Goal: Task Accomplishment & Management: Manage account settings

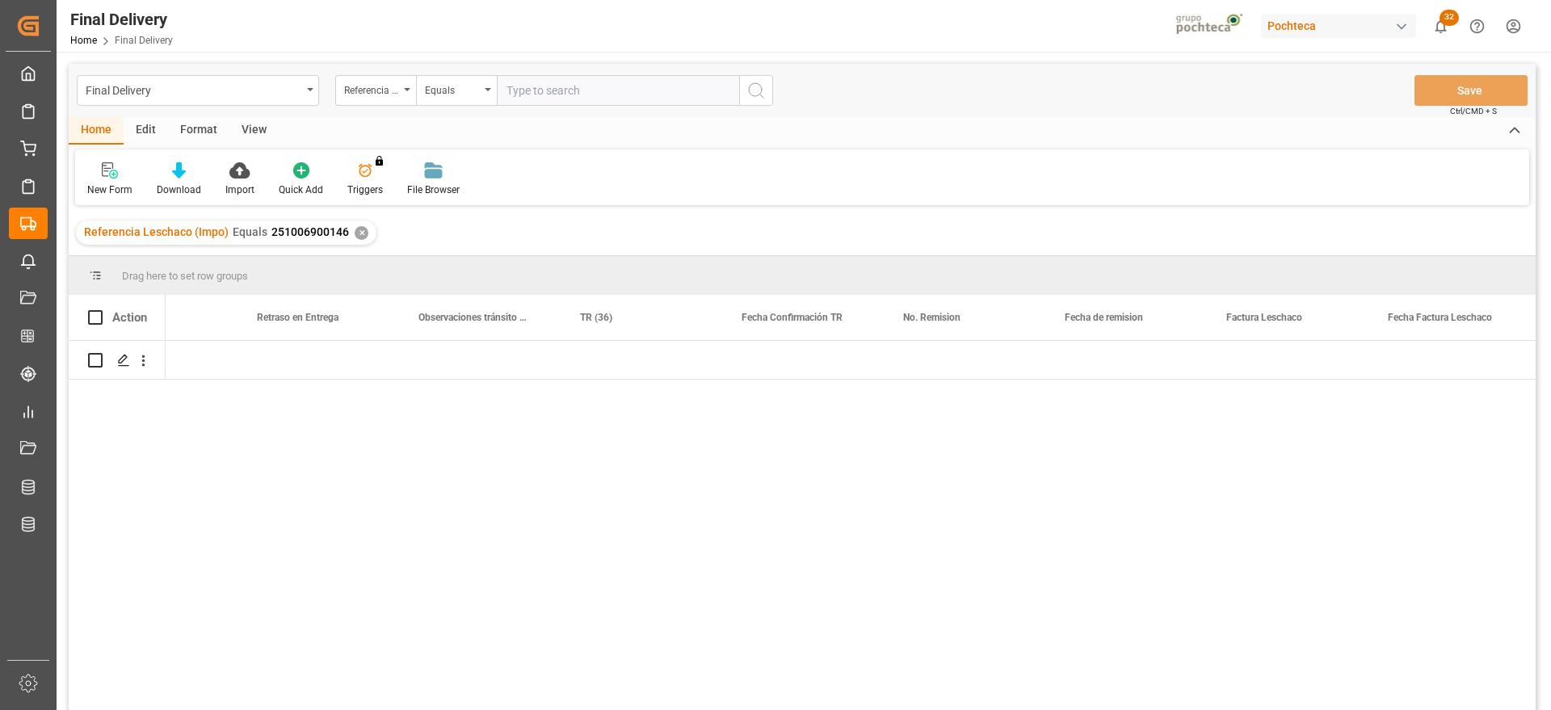
scroll to position [0, 7038]
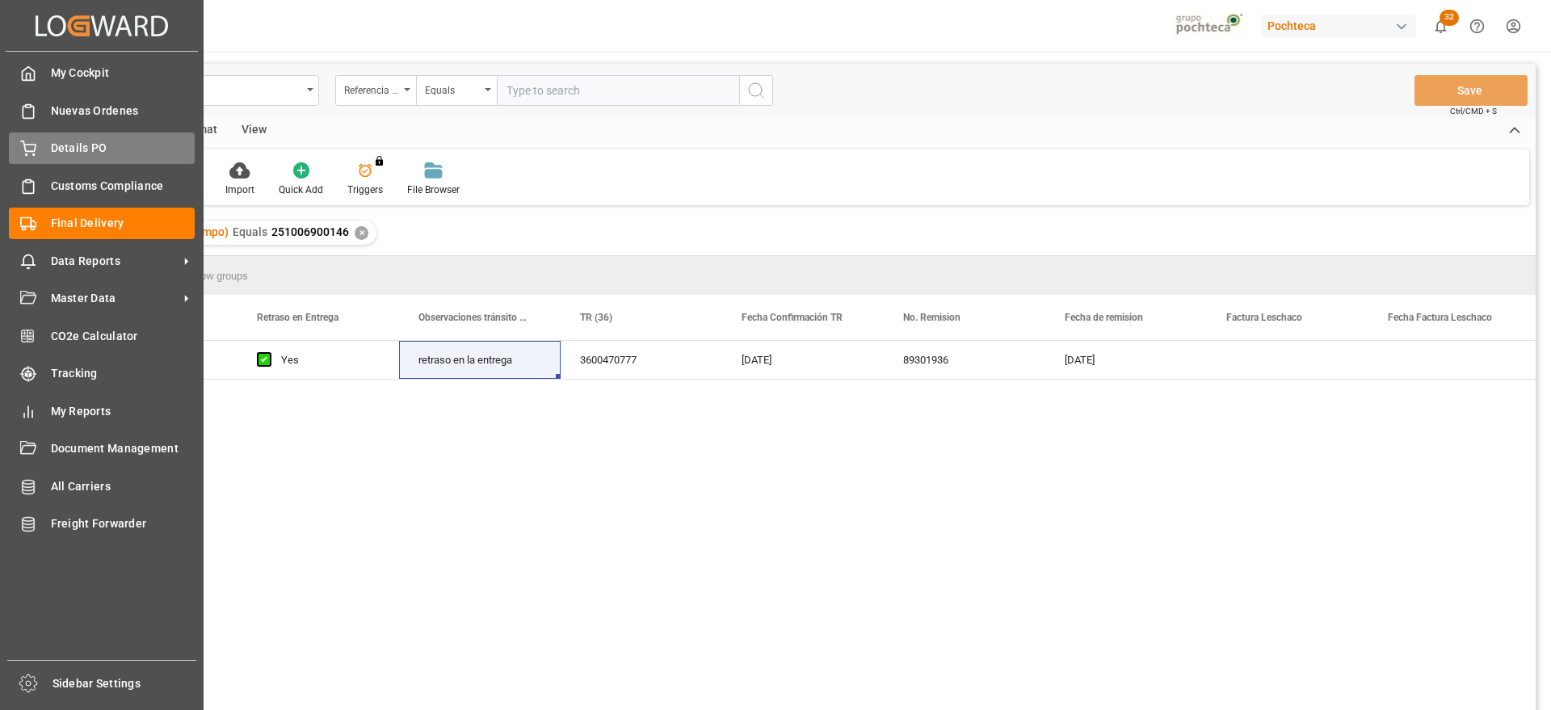
click at [74, 145] on span "Details PO" at bounding box center [123, 148] width 145 height 17
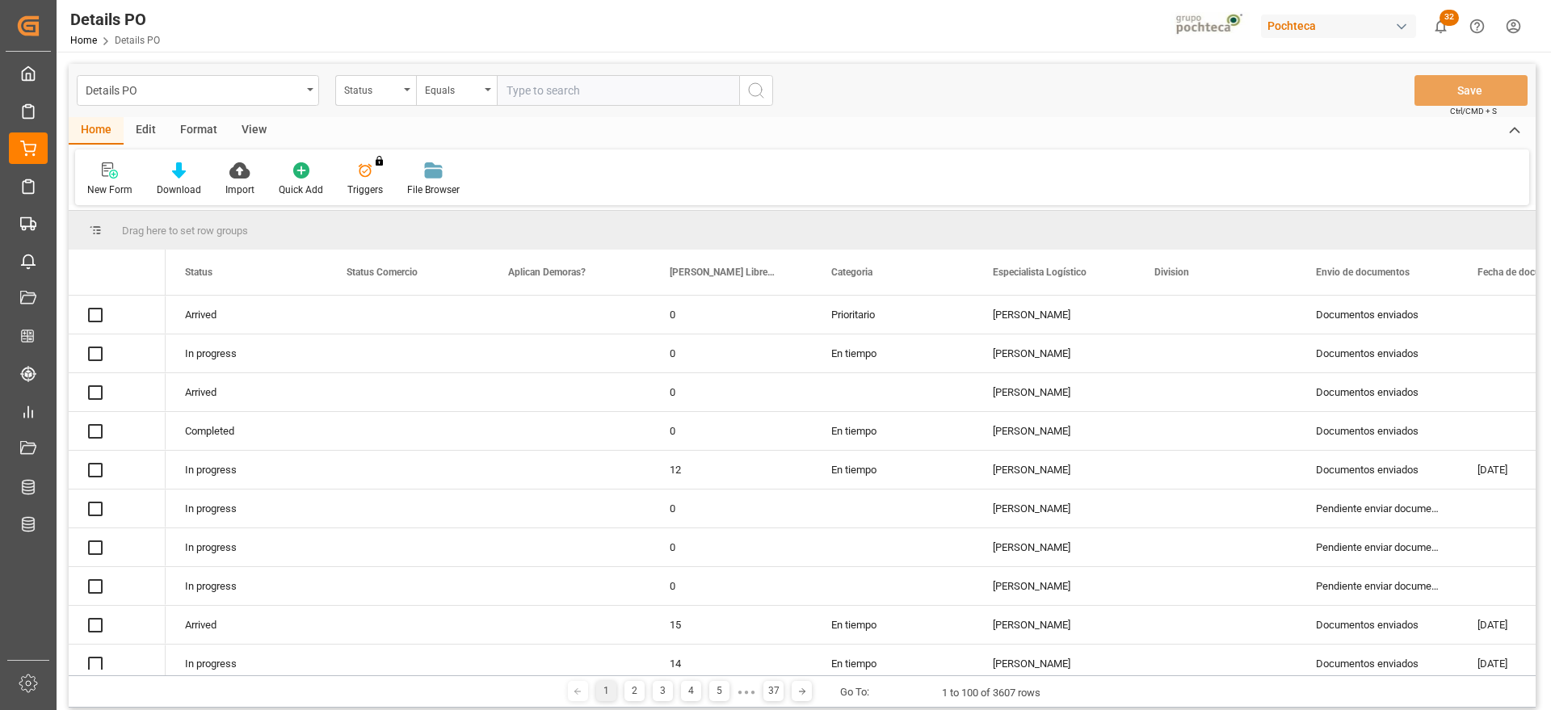
click at [367, 94] on div "Status" at bounding box center [371, 88] width 55 height 19
click at [365, 88] on div "Status" at bounding box center [371, 88] width 55 height 19
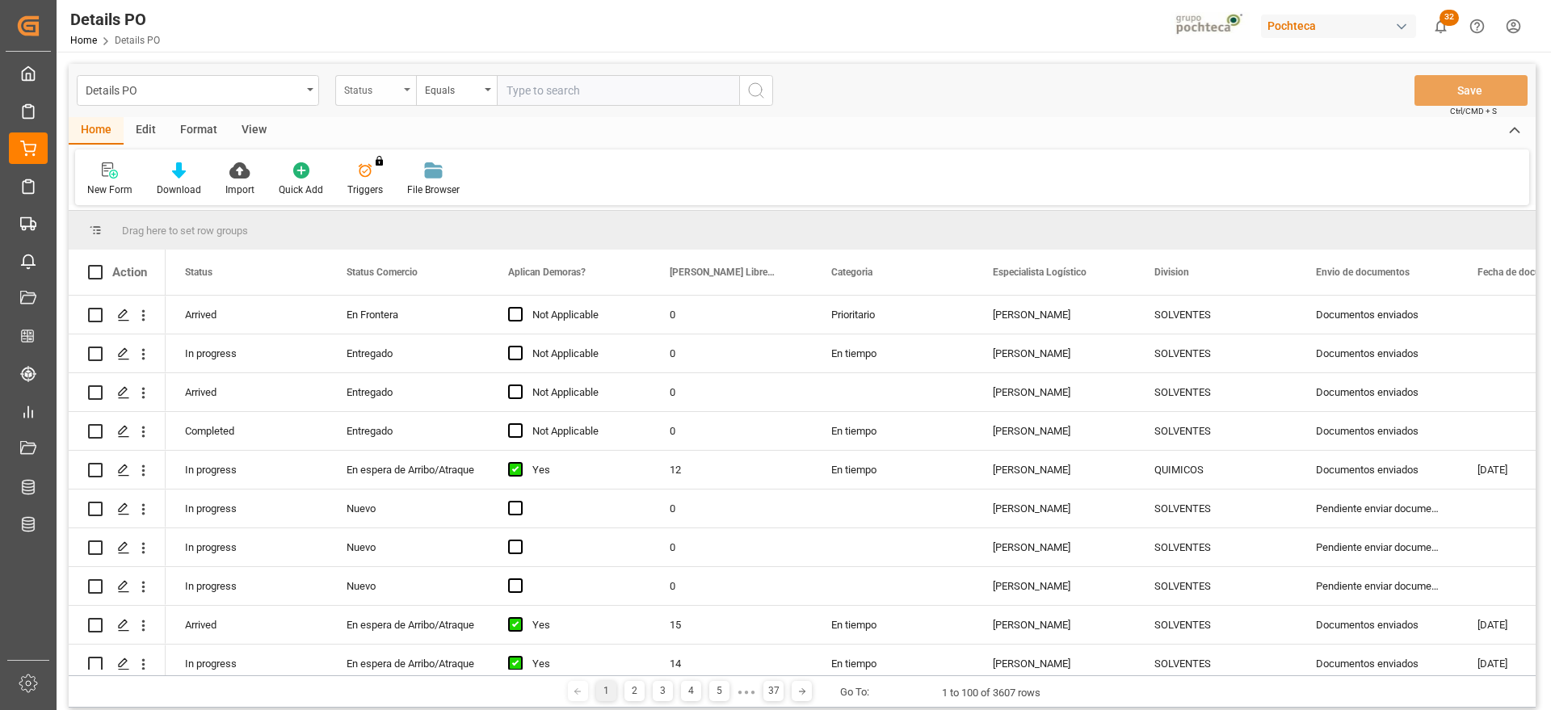
click at [372, 97] on div "Status" at bounding box center [375, 90] width 81 height 31
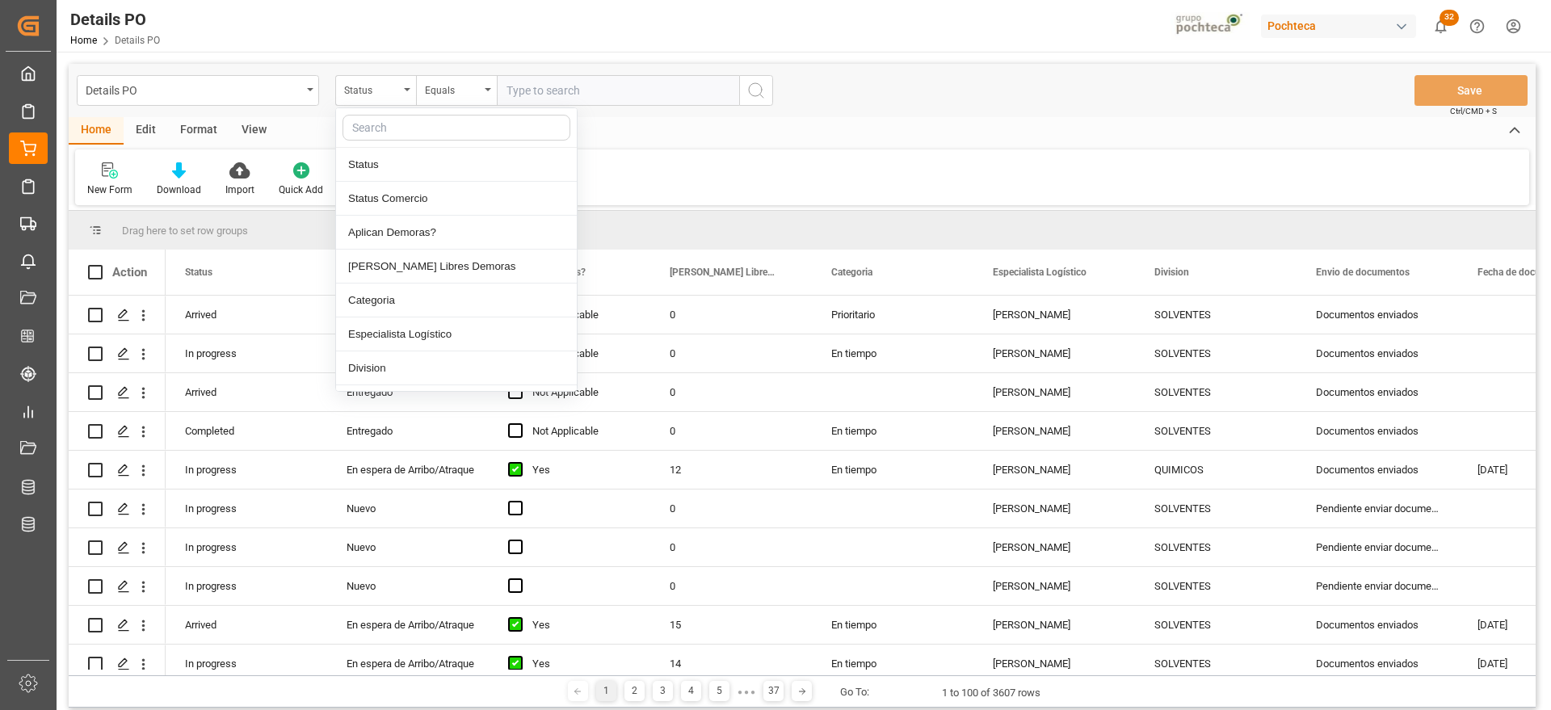
click at [389, 129] on input "text" at bounding box center [457, 128] width 228 height 26
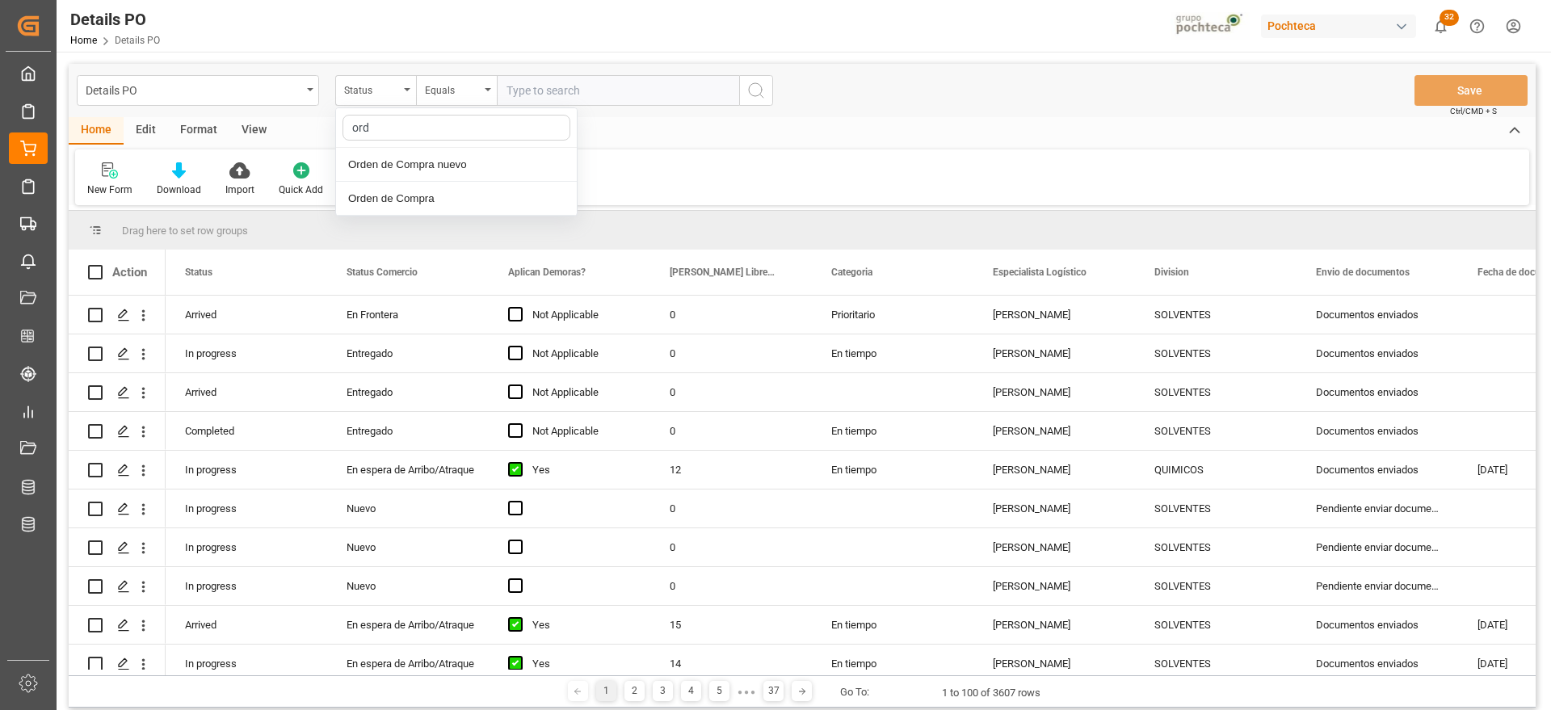
type input "orde"
click at [434, 160] on div "Orden de Compra nuevo" at bounding box center [456, 165] width 241 height 34
click at [548, 89] on input "text" at bounding box center [618, 90] width 242 height 31
paste input "5000308305"
type input "5000308305"
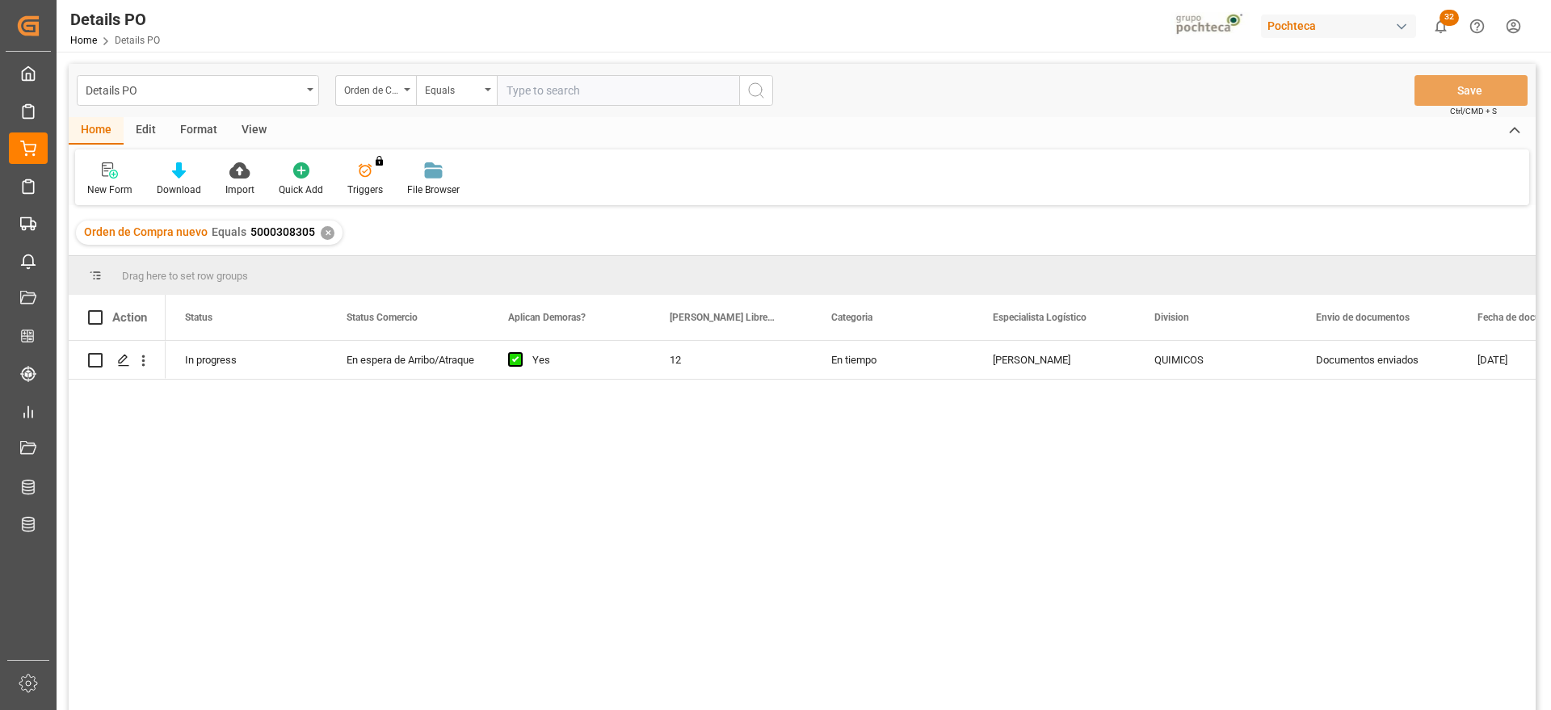
click at [1401, 501] on div "In progress En espera de [PERSON_NAME]/Atraque Yes 12 En tiempo [PERSON_NAME] Q…" at bounding box center [851, 531] width 1370 height 380
click at [378, 353] on div "En espera de Arribo/Atraque" at bounding box center [408, 360] width 123 height 37
click at [1018, 387] on div "In progress En espera de [PERSON_NAME]/Atraque Yes 12 En tiempo [PERSON_NAME] Q…" at bounding box center [851, 531] width 1370 height 380
click at [1087, 350] on div "[PERSON_NAME]" at bounding box center [1055, 360] width 162 height 38
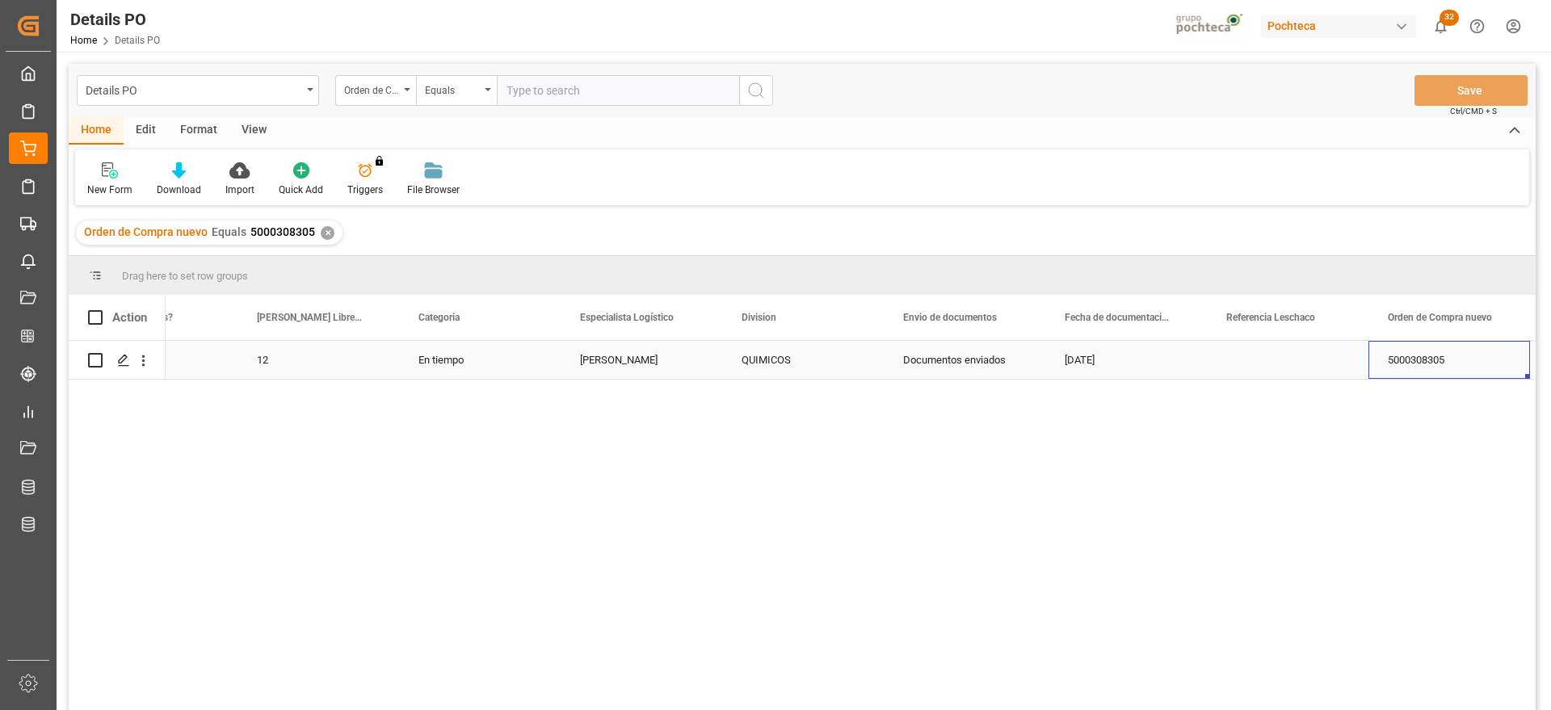
scroll to position [0, 574]
click at [1085, 368] on div "Press SPACE to select this row." at bounding box center [1126, 360] width 162 height 38
click at [1085, 368] on input "Press SPACE to select this row." at bounding box center [1126, 369] width 136 height 31
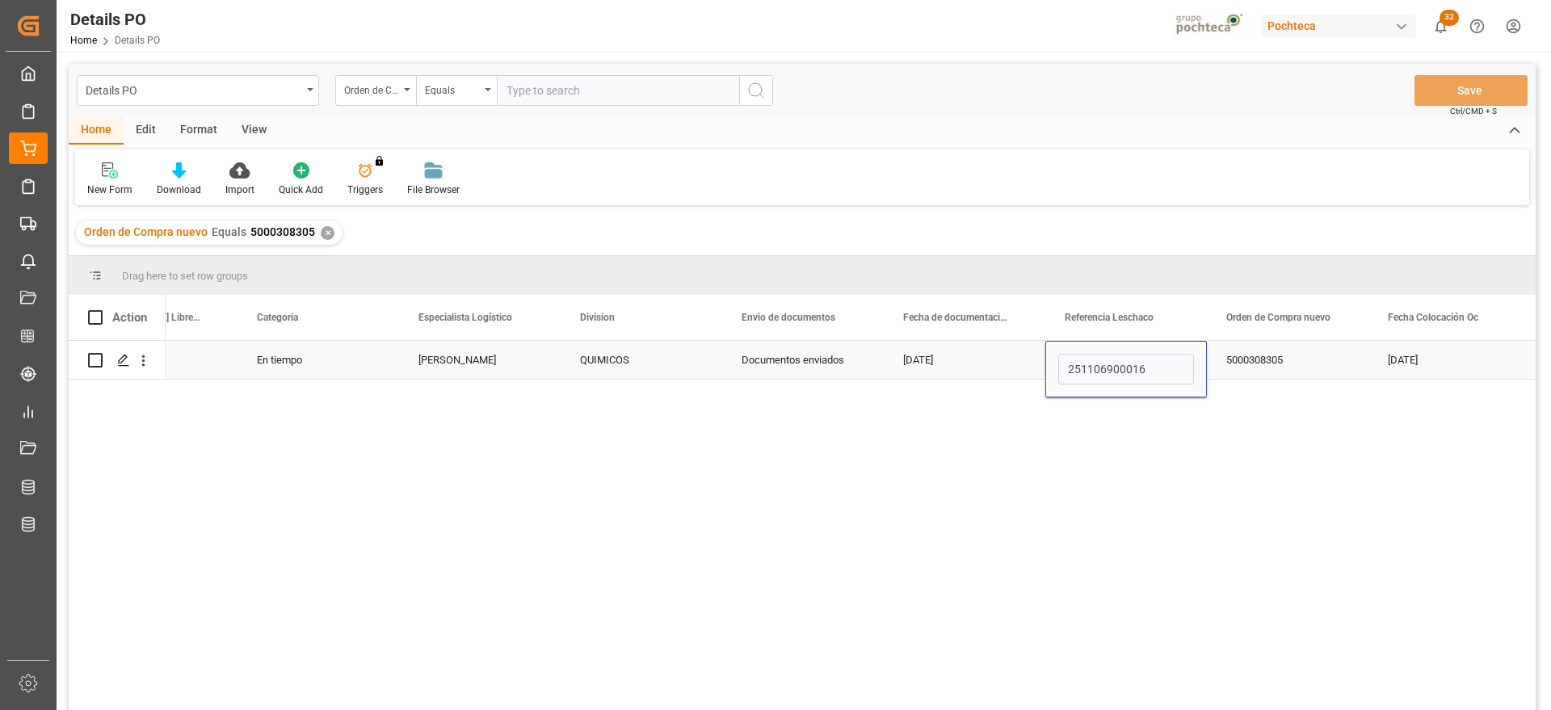
type input "251106900016"
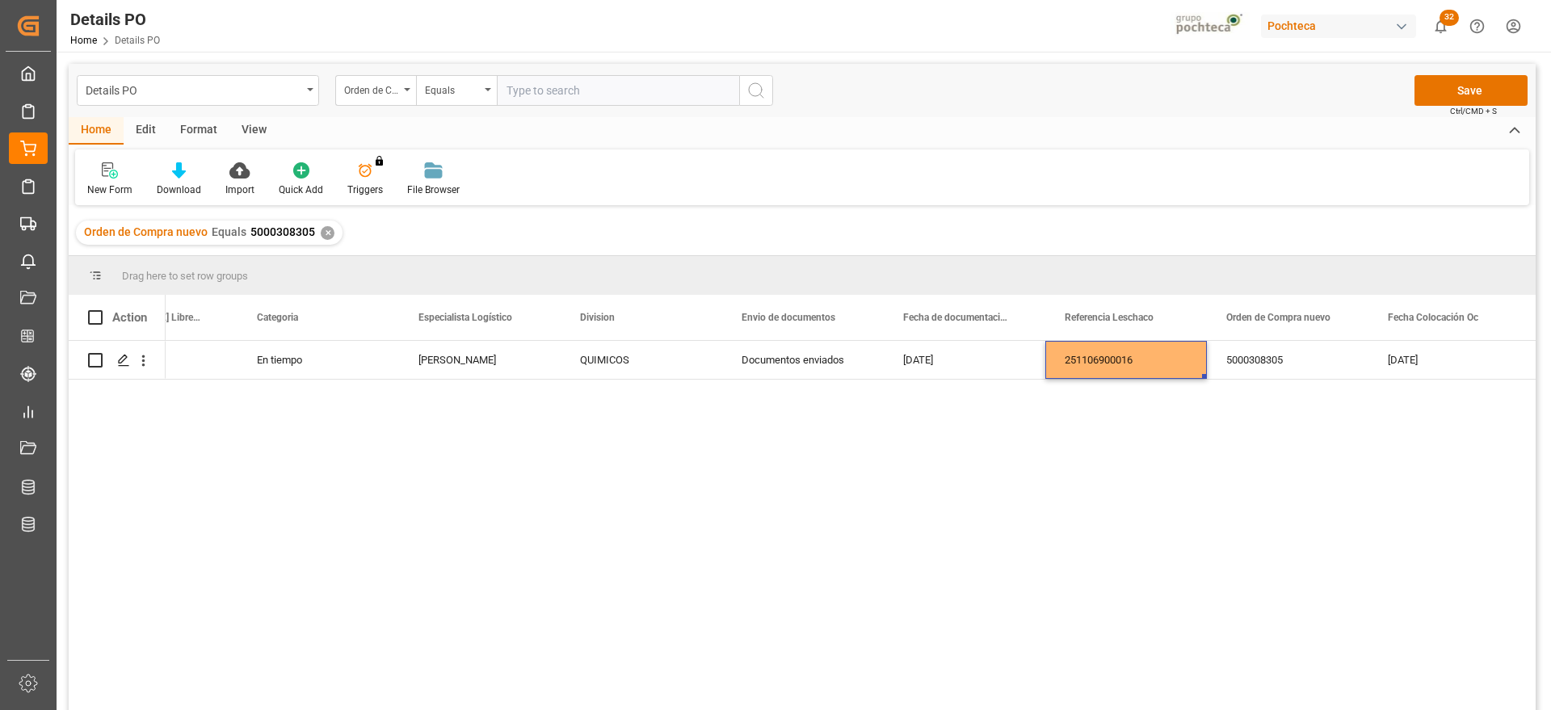
click at [1264, 361] on div "5000308305" at bounding box center [1288, 360] width 162 height 38
click at [1454, 75] on button "Save" at bounding box center [1471, 90] width 113 height 31
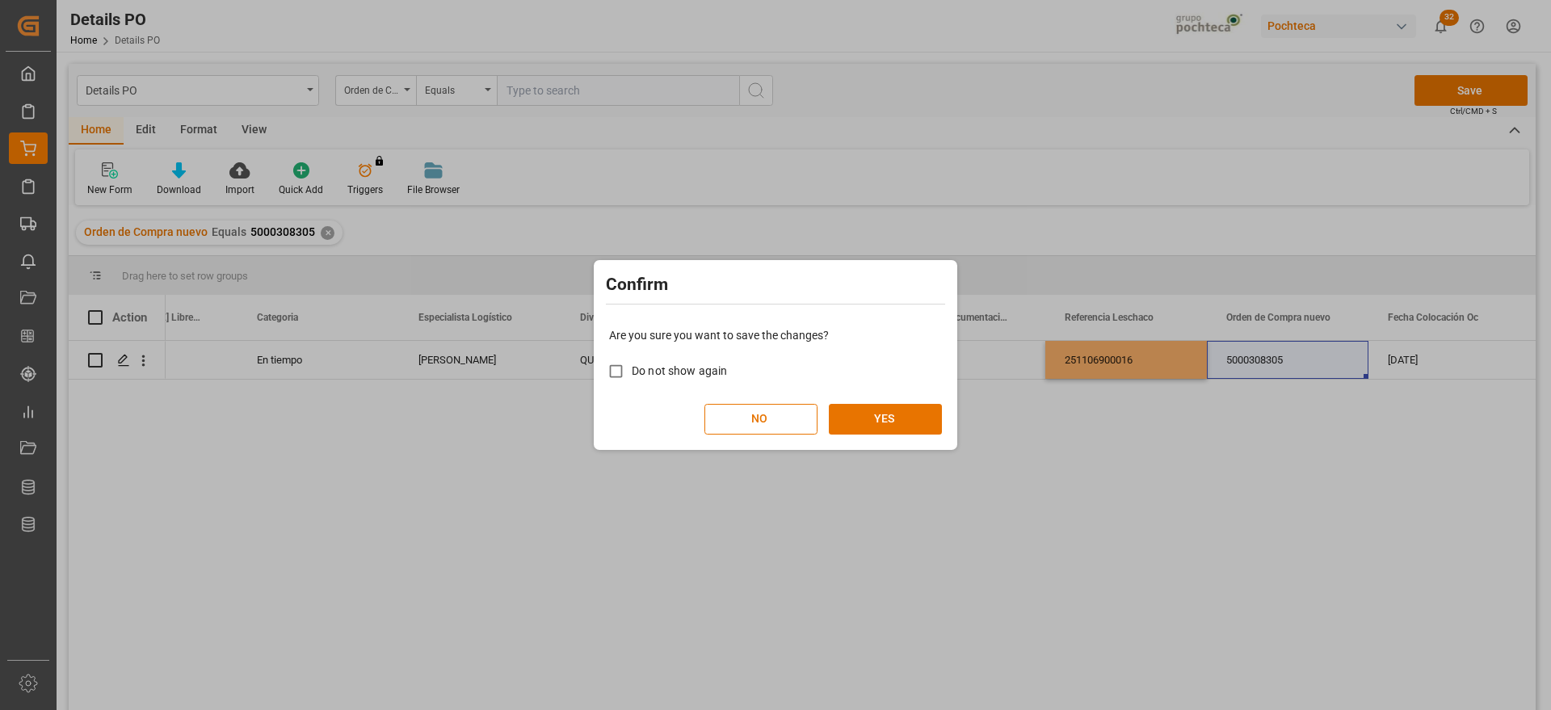
click at [905, 398] on div "Are you sure you want to save the changes? Do not show again NO YES" at bounding box center [776, 381] width 356 height 130
click at [900, 410] on button "YES" at bounding box center [885, 419] width 113 height 31
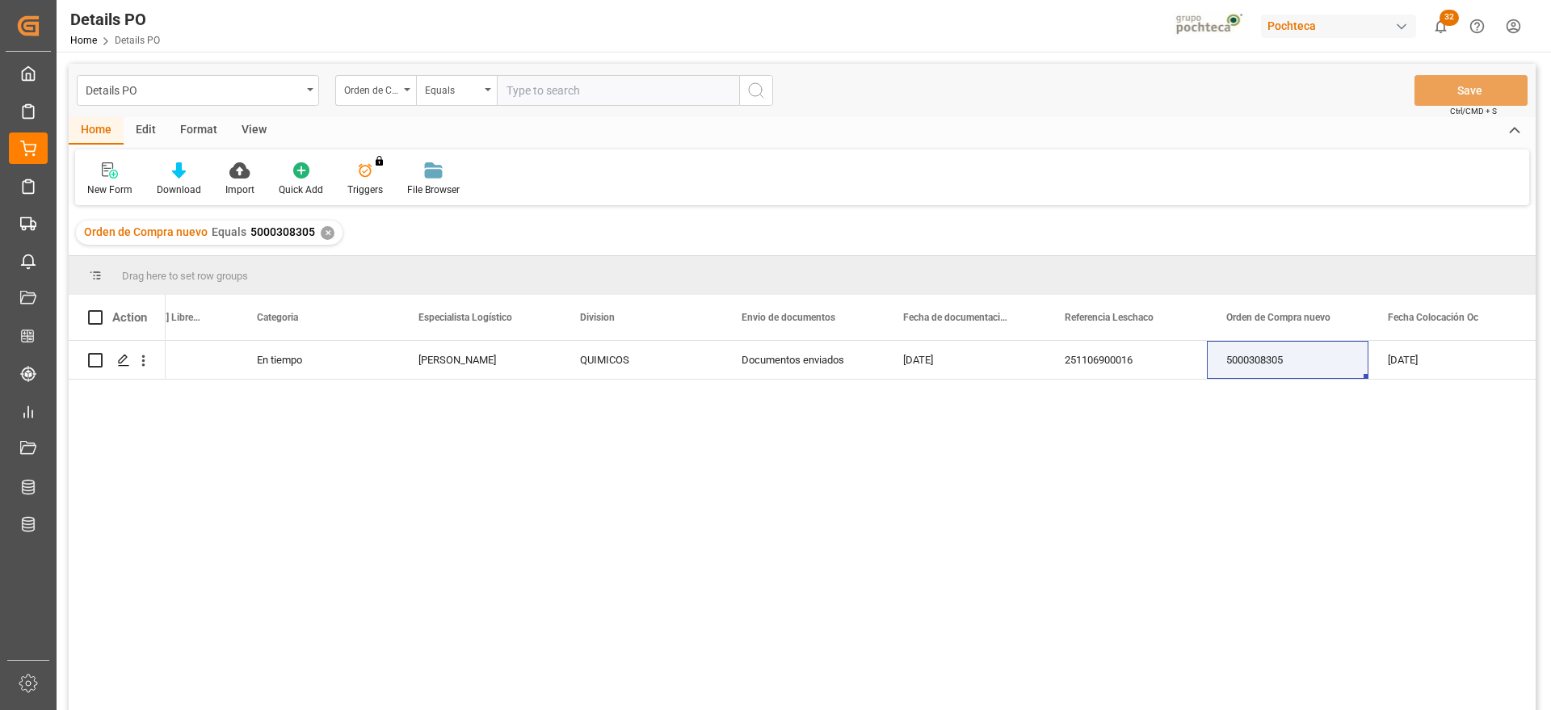
click at [317, 229] on div "Orden de Compra nuevo Equals 5000308305 ✕" at bounding box center [209, 233] width 267 height 24
click at [321, 229] on div "✕" at bounding box center [328, 233] width 14 height 14
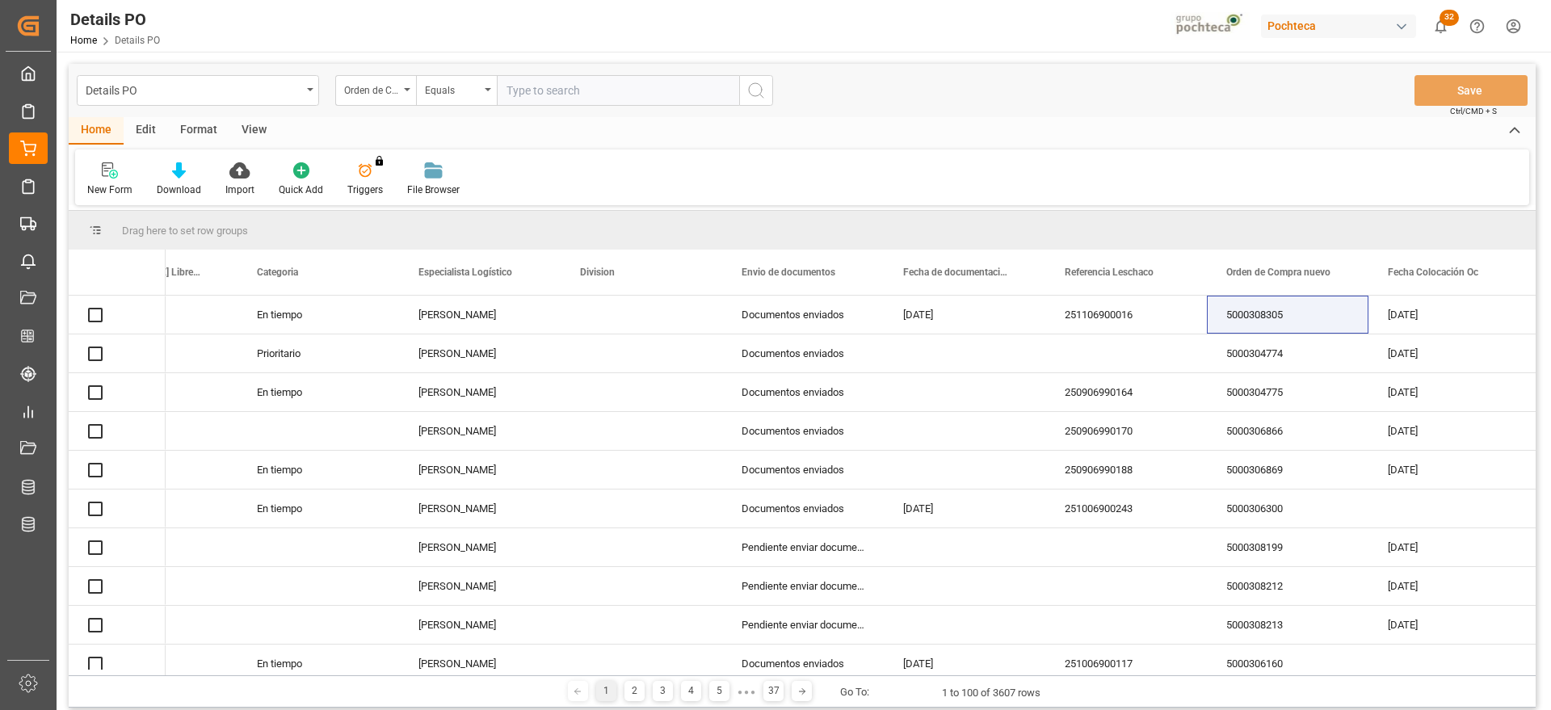
click at [559, 86] on input "text" at bounding box center [618, 90] width 242 height 31
paste input "5000308291"
type input "5000308291"
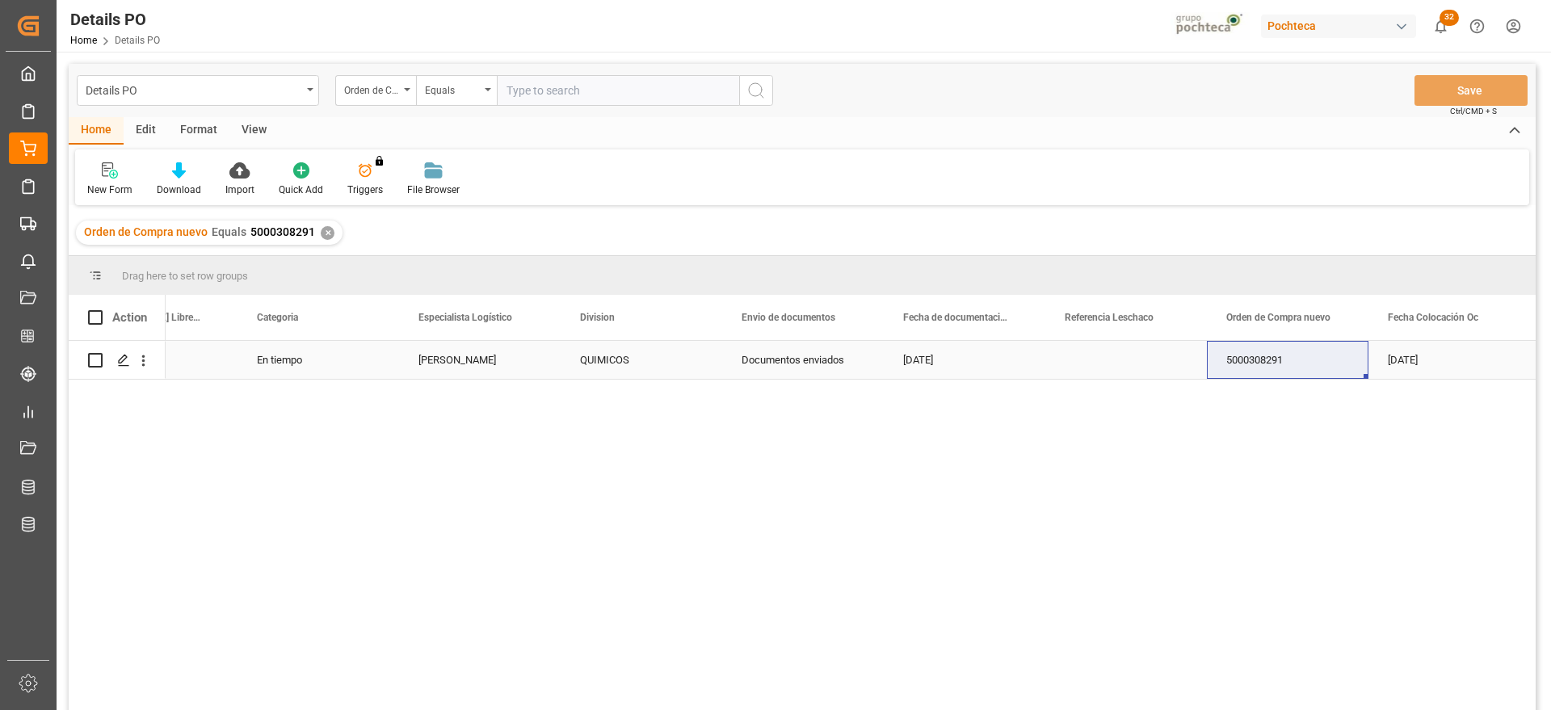
click at [1137, 366] on div "Press SPACE to select this row." at bounding box center [1126, 360] width 162 height 38
click at [1113, 364] on div "Press SPACE to select this row." at bounding box center [1126, 360] width 162 height 38
click at [1119, 364] on input "Press SPACE to select this row." at bounding box center [1126, 369] width 136 height 31
paste input "251106900015"
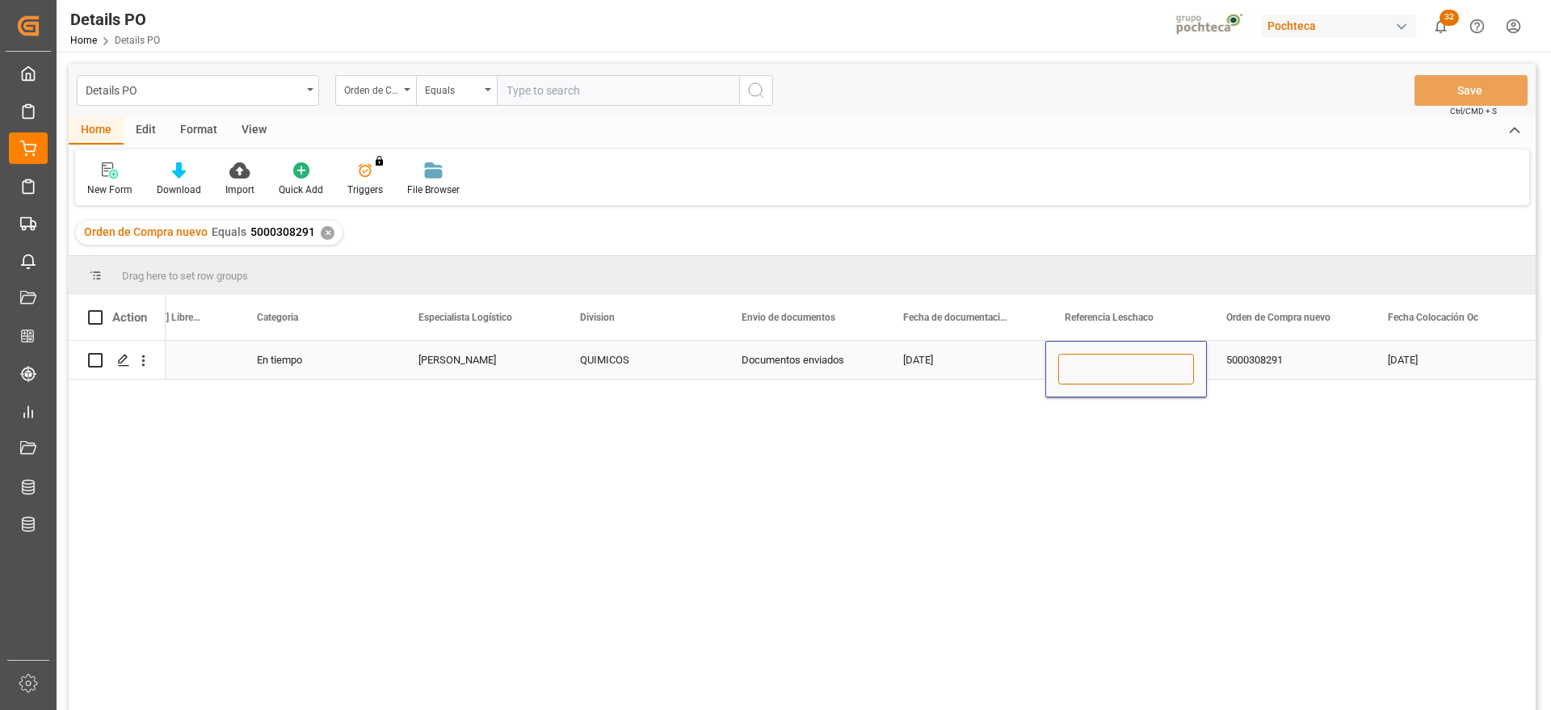
type input "251106900015"
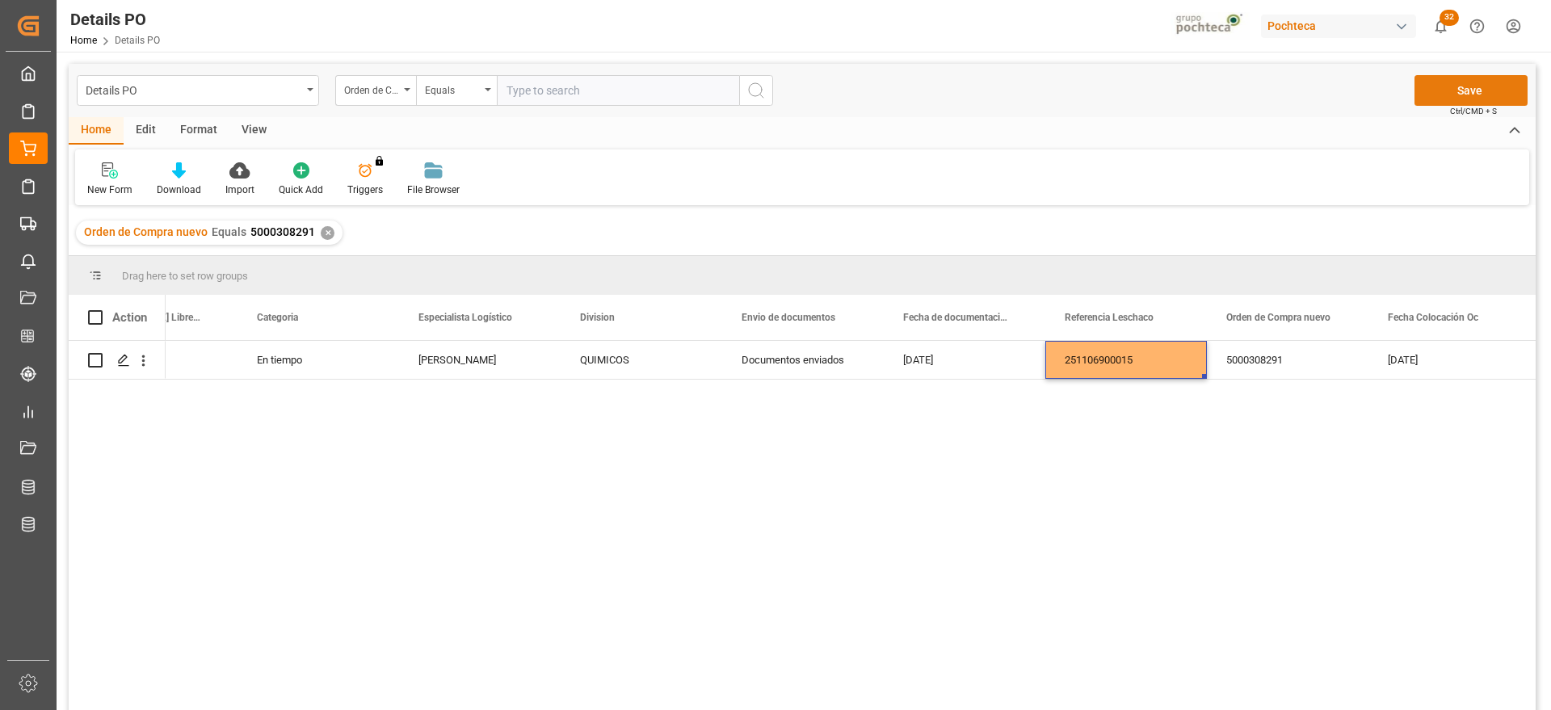
click at [1459, 92] on button "Save" at bounding box center [1471, 90] width 113 height 31
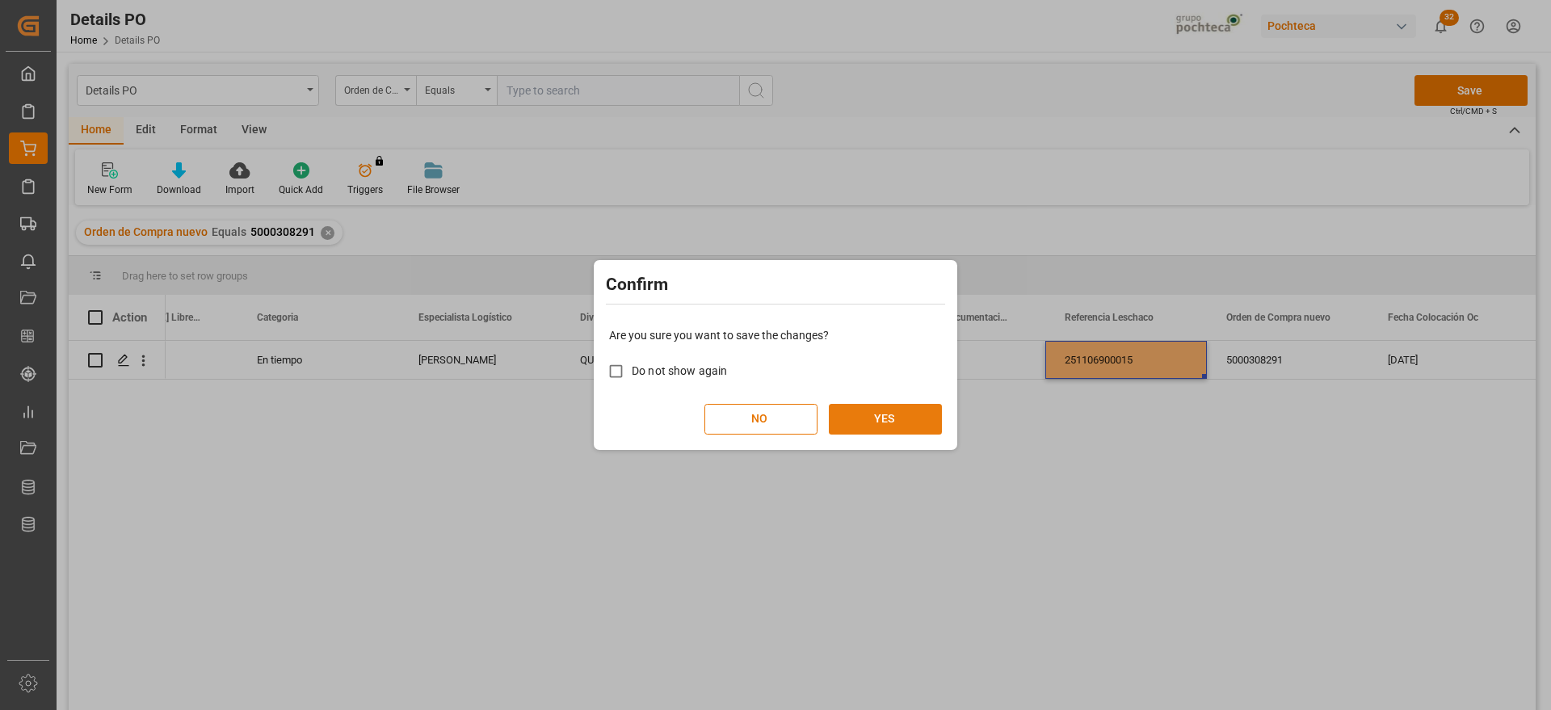
click at [895, 417] on button "YES" at bounding box center [885, 419] width 113 height 31
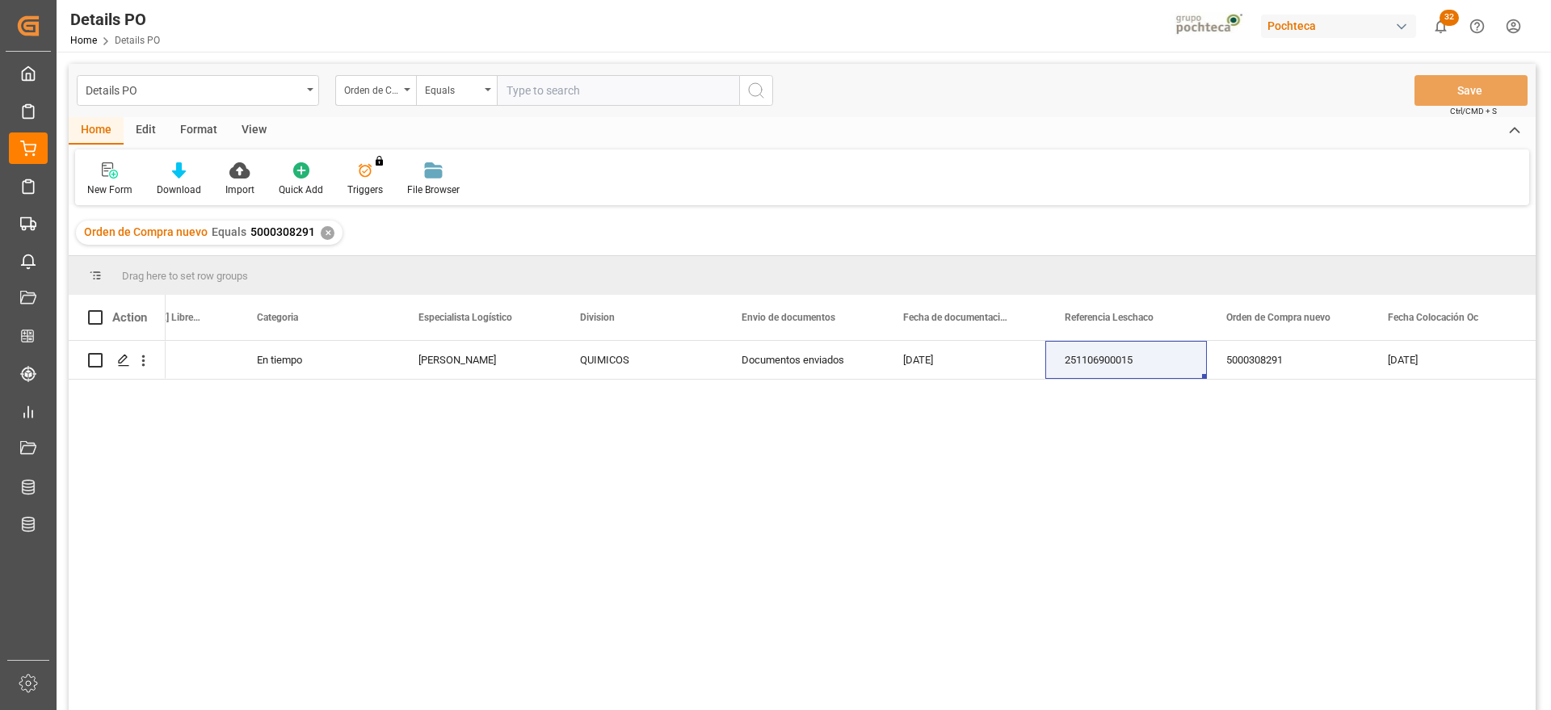
click at [322, 234] on div "✕" at bounding box center [328, 233] width 14 height 14
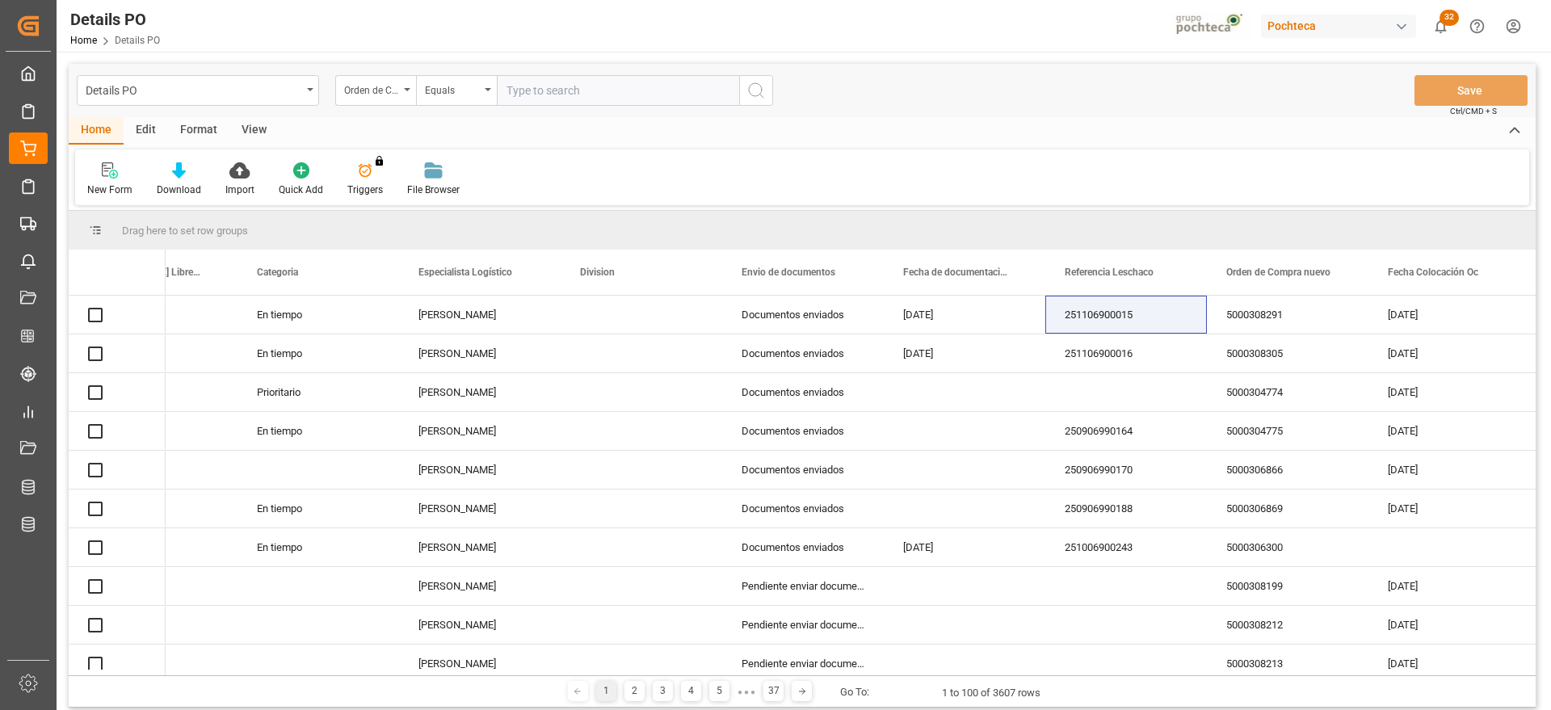
click at [586, 90] on input "text" at bounding box center [618, 90] width 242 height 31
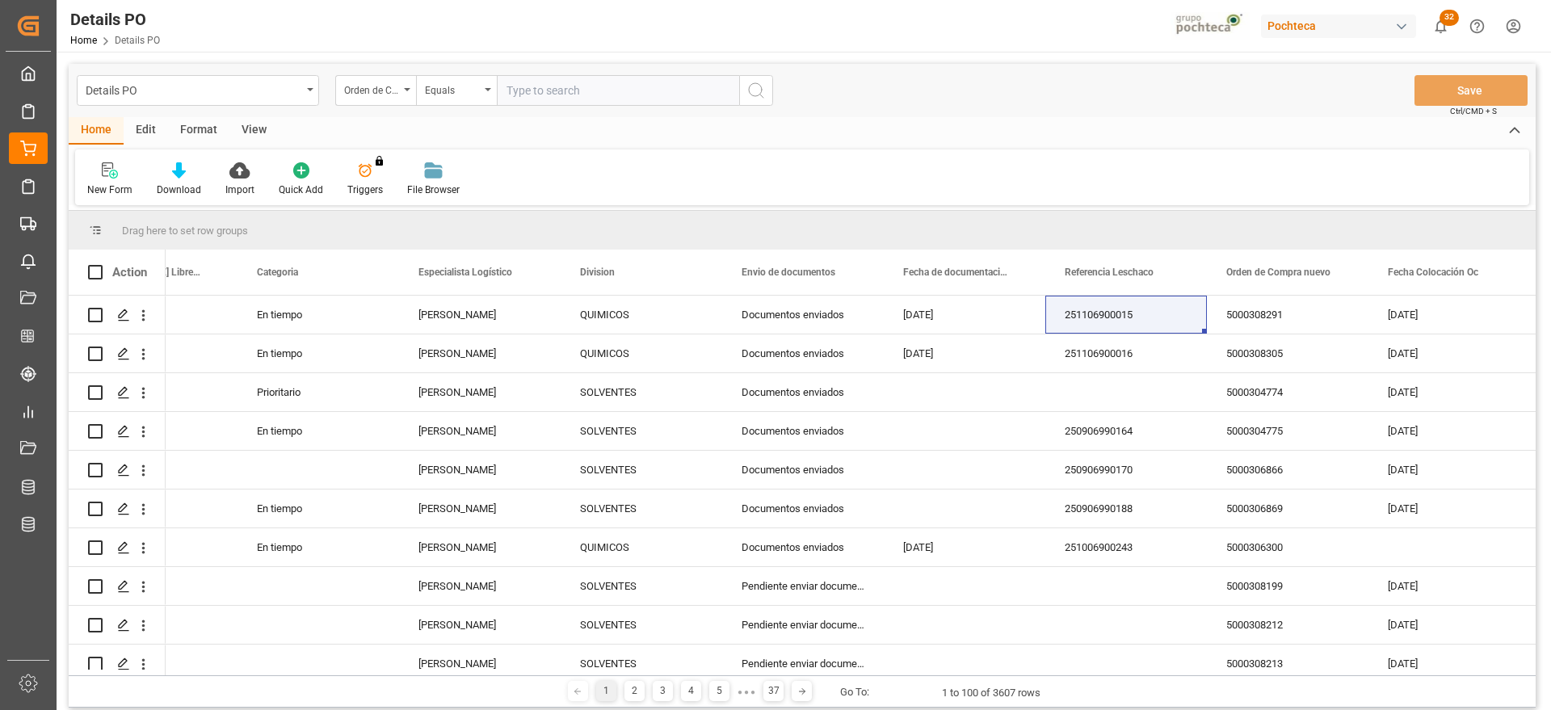
paste input "5000308292"
type input "5000308292"
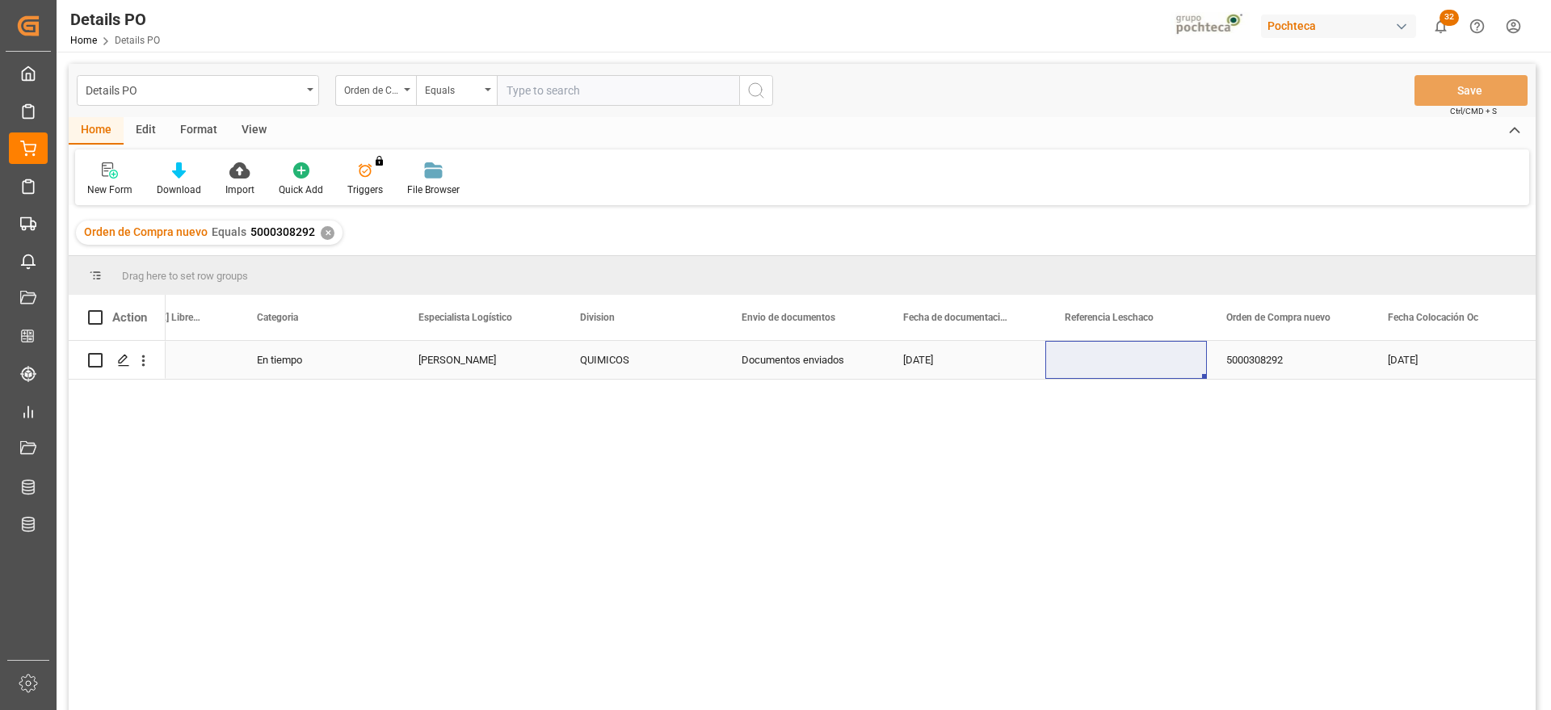
click at [1116, 367] on div "Press SPACE to select this row." at bounding box center [1126, 360] width 162 height 38
click at [1070, 355] on div "Press SPACE to select this row." at bounding box center [1126, 360] width 162 height 38
click at [1082, 362] on input "Press SPACE to select this row." at bounding box center [1126, 369] width 136 height 31
paste input "251106900014"
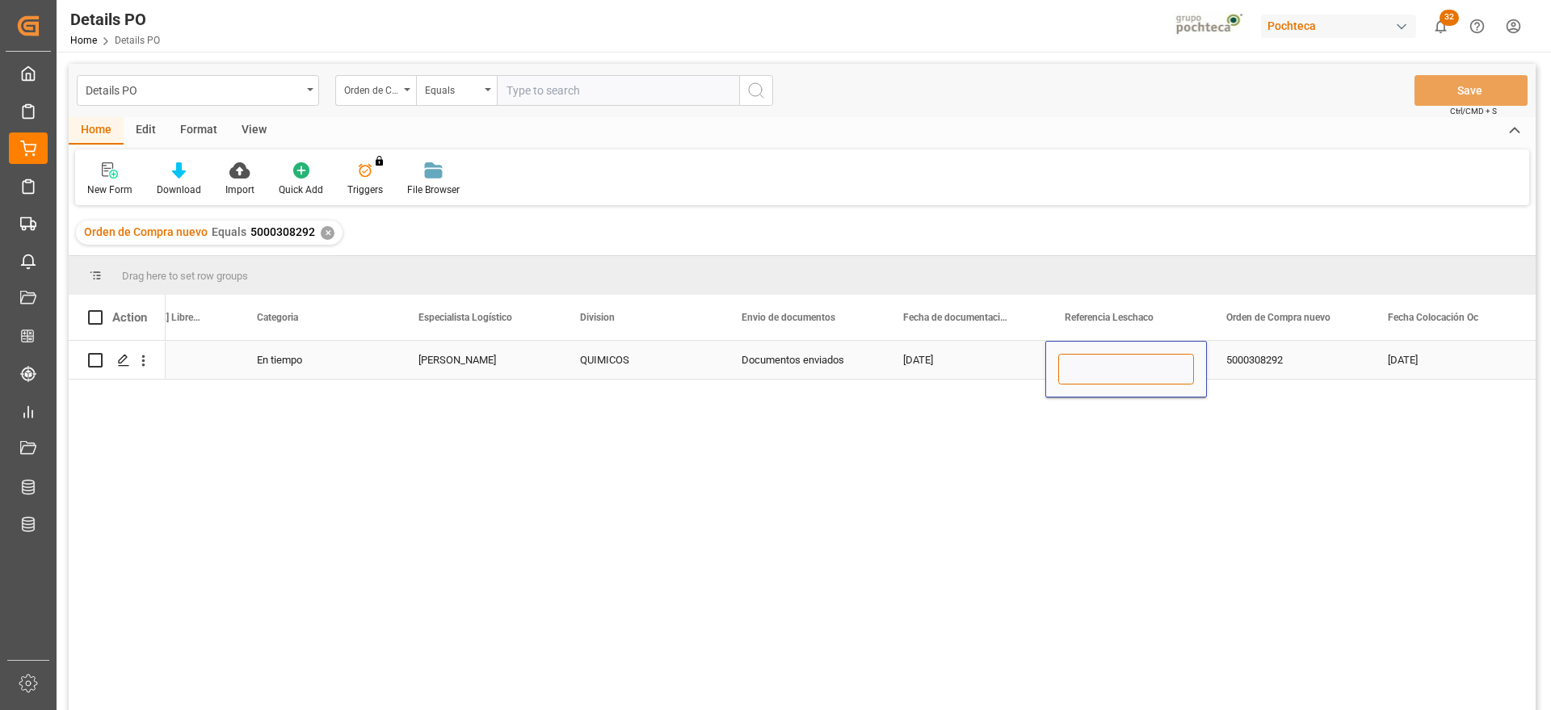
type input "251106900014"
click at [1277, 350] on div "5000308292" at bounding box center [1288, 360] width 162 height 38
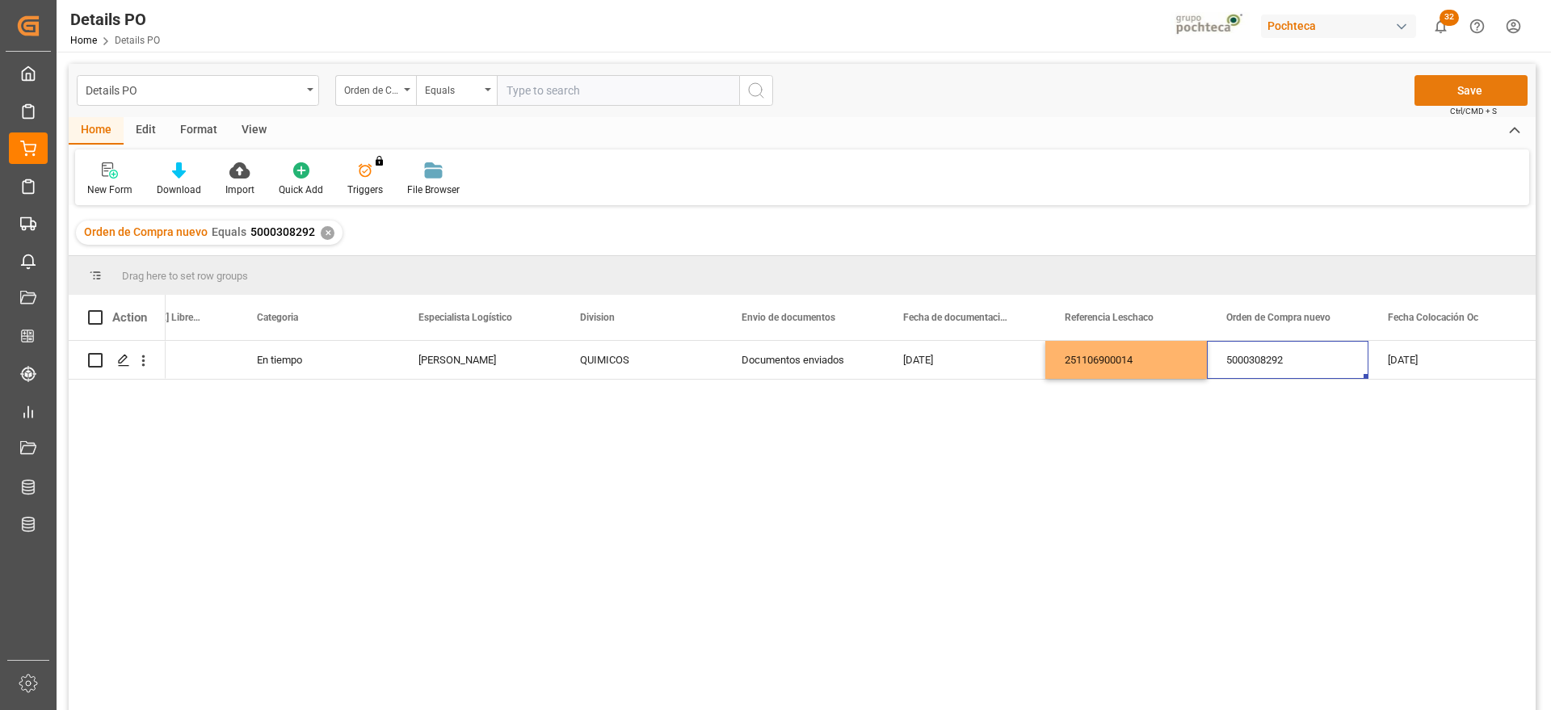
click at [1449, 78] on button "Save" at bounding box center [1471, 90] width 113 height 31
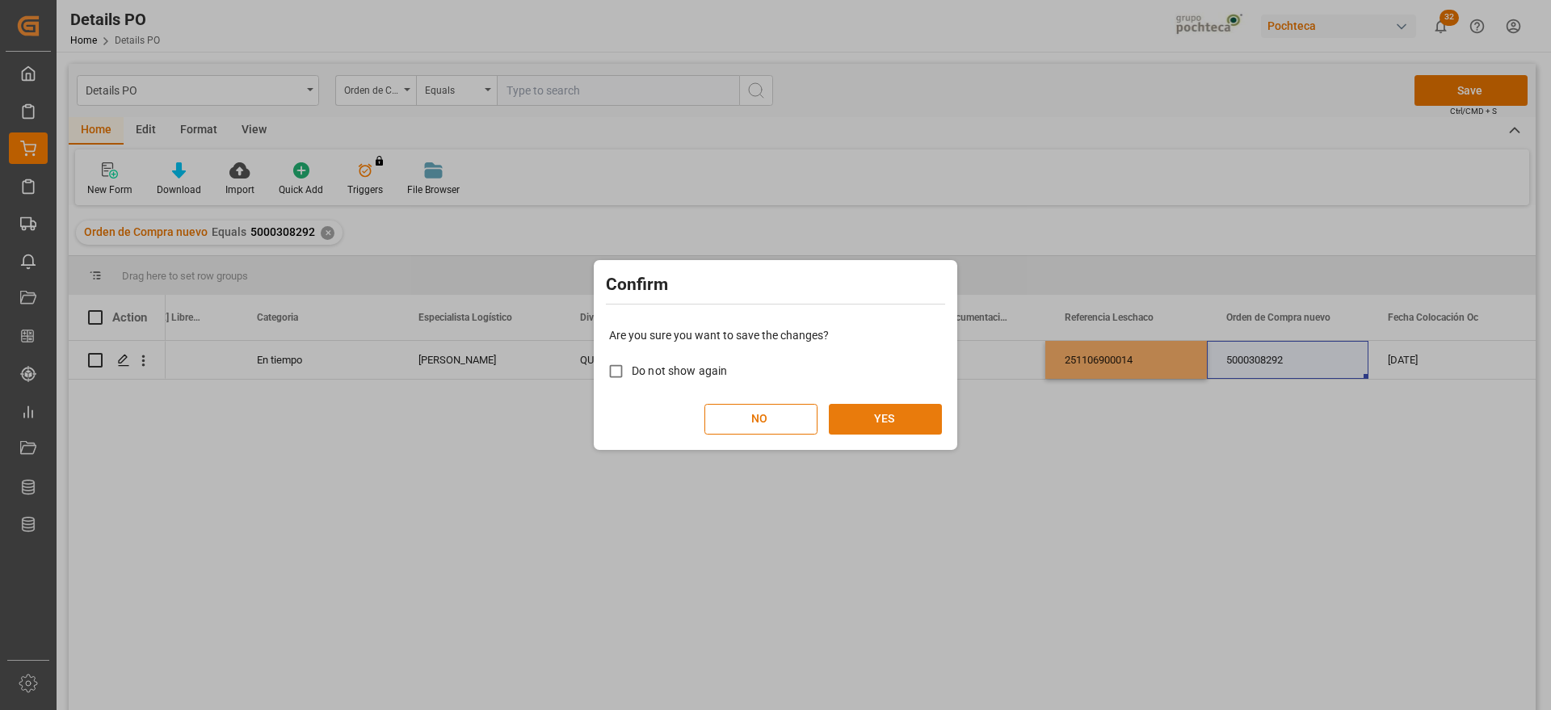
click at [911, 410] on button "YES" at bounding box center [885, 419] width 113 height 31
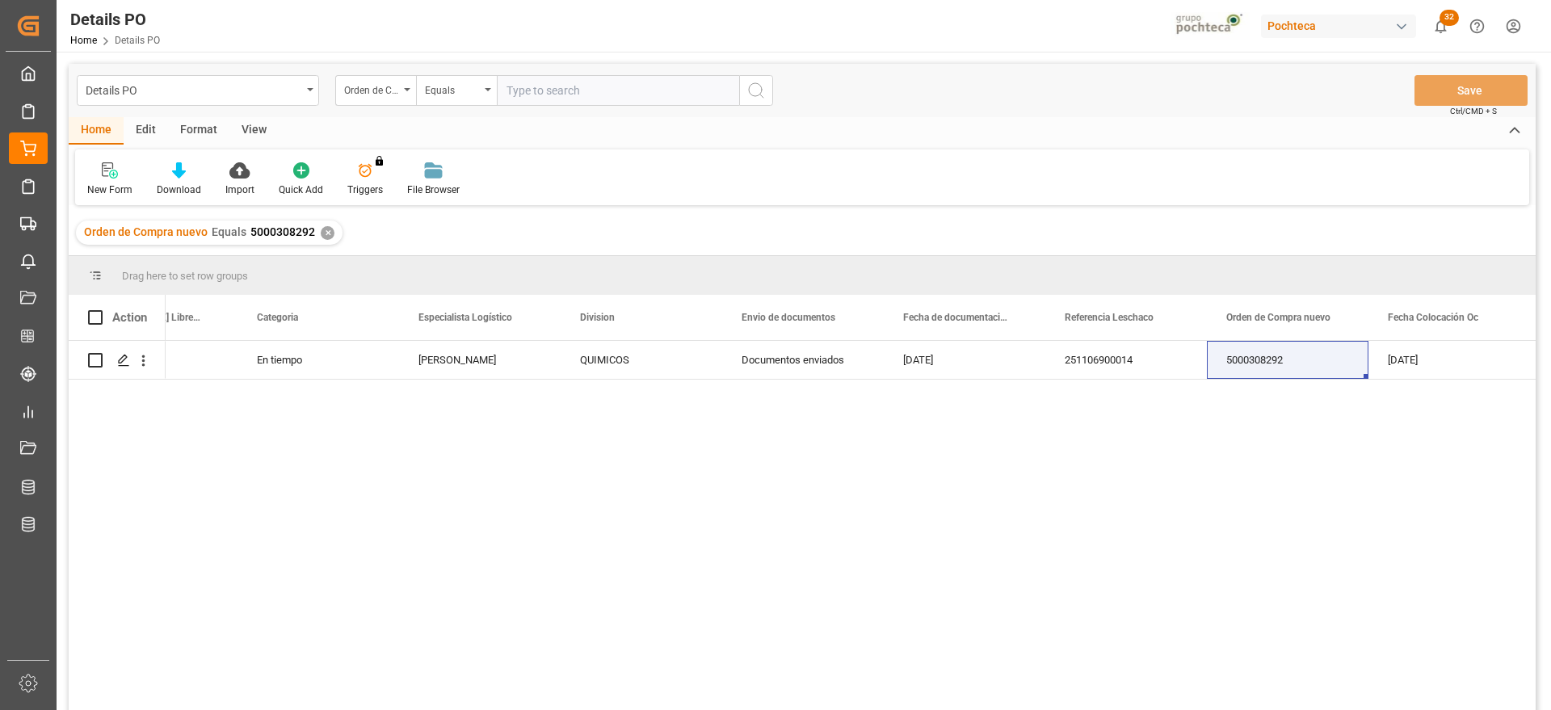
click at [1103, 499] on div "Yes 12 En tiempo [PERSON_NAME] QUIMICOS Documentos enviados [DATE] 251106900014…" at bounding box center [851, 531] width 1370 height 380
click at [321, 228] on div "✕" at bounding box center [328, 233] width 14 height 14
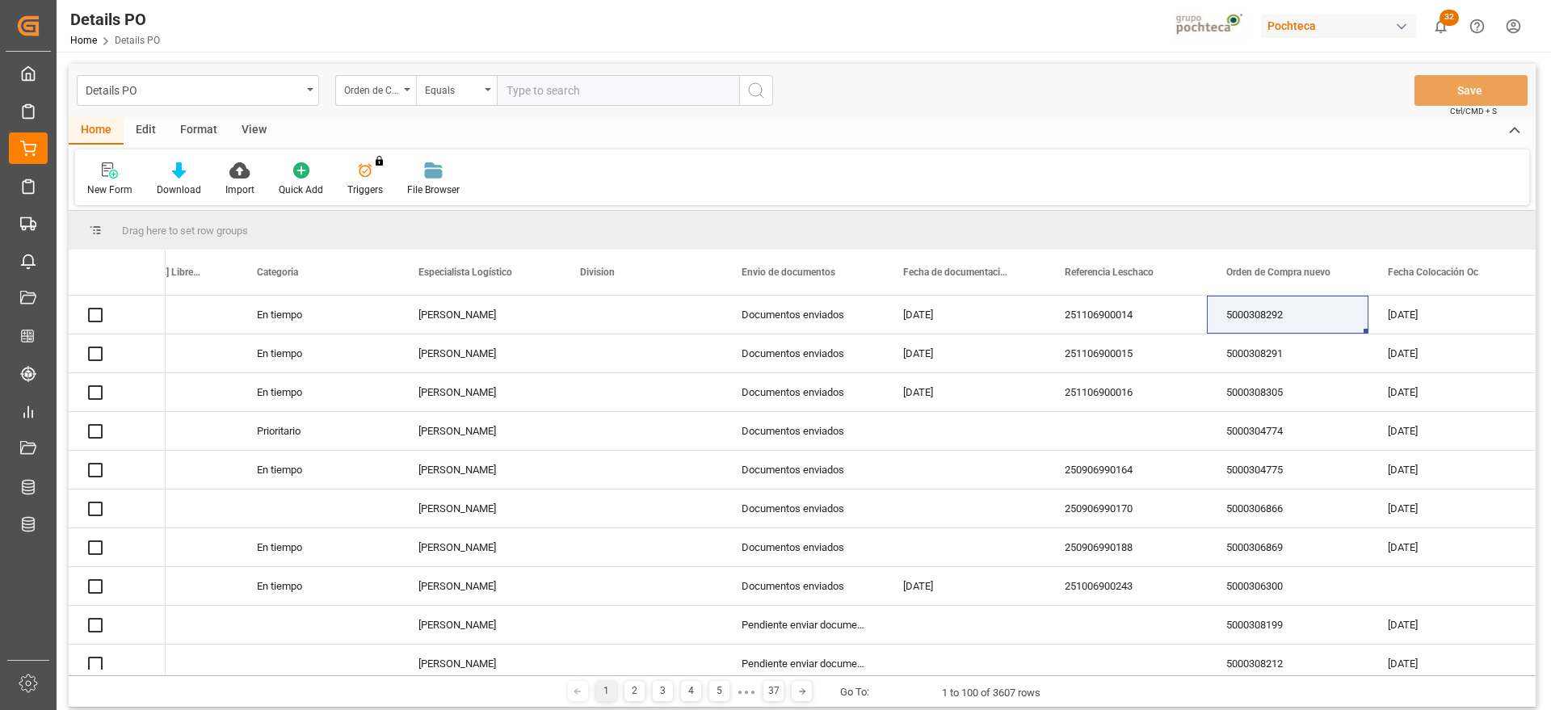
click at [553, 90] on input "text" at bounding box center [618, 90] width 242 height 31
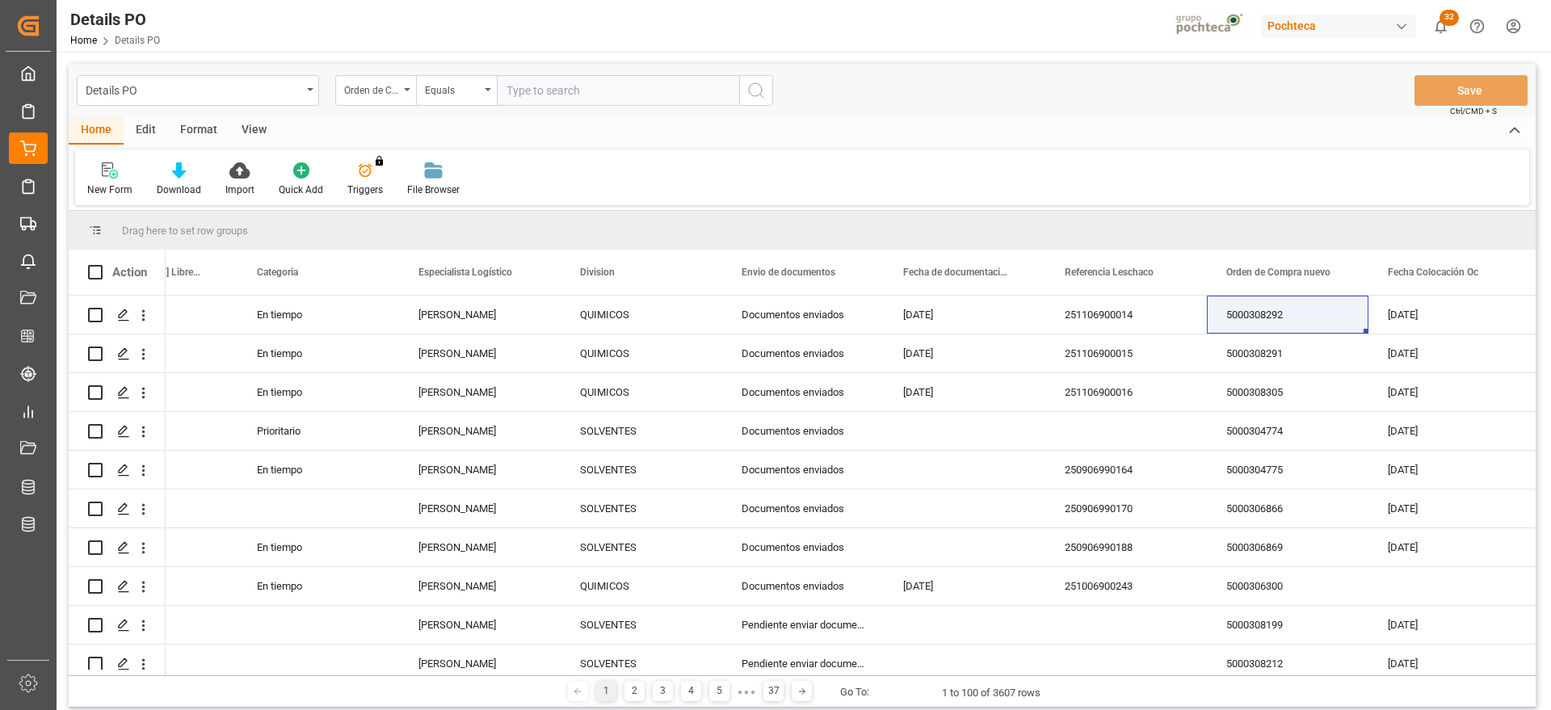
paste input "5000307861"
type input "5000307861"
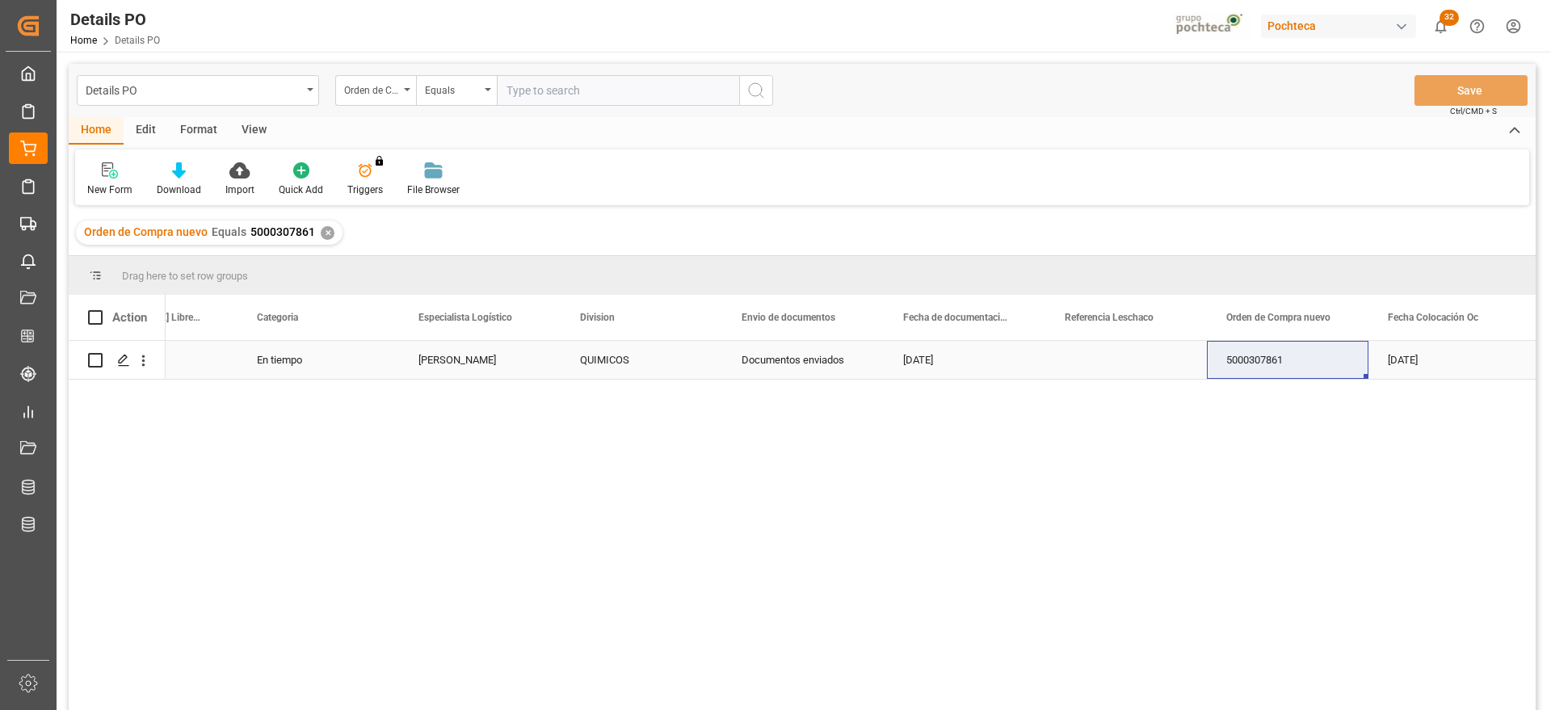
click at [1130, 364] on div "Press SPACE to select this row." at bounding box center [1126, 360] width 162 height 38
click at [1109, 368] on div "Press SPACE to select this row." at bounding box center [1126, 360] width 162 height 38
click at [1109, 368] on input "Press SPACE to select this row." at bounding box center [1126, 369] width 136 height 31
type input "251006900388"
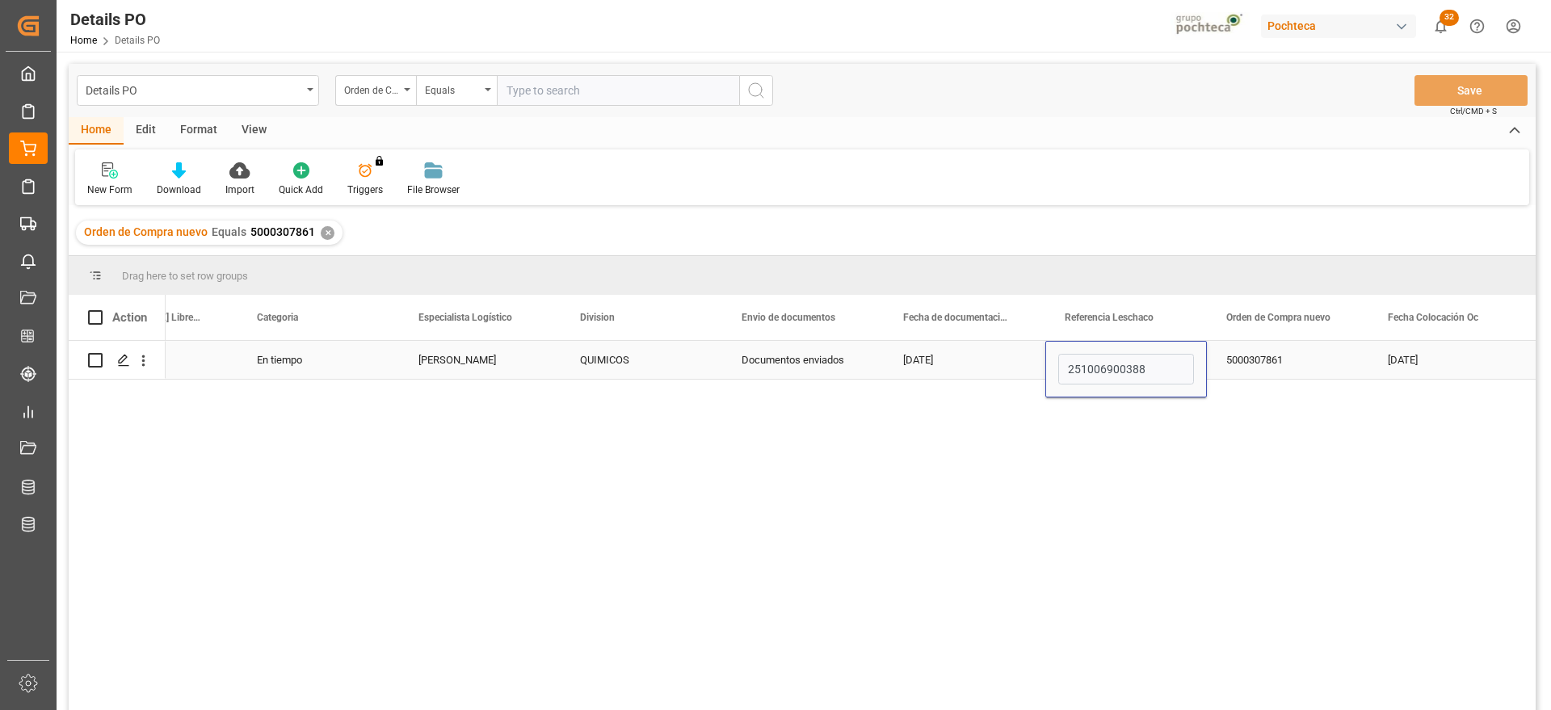
click at [1278, 350] on div "5000307861" at bounding box center [1288, 360] width 162 height 38
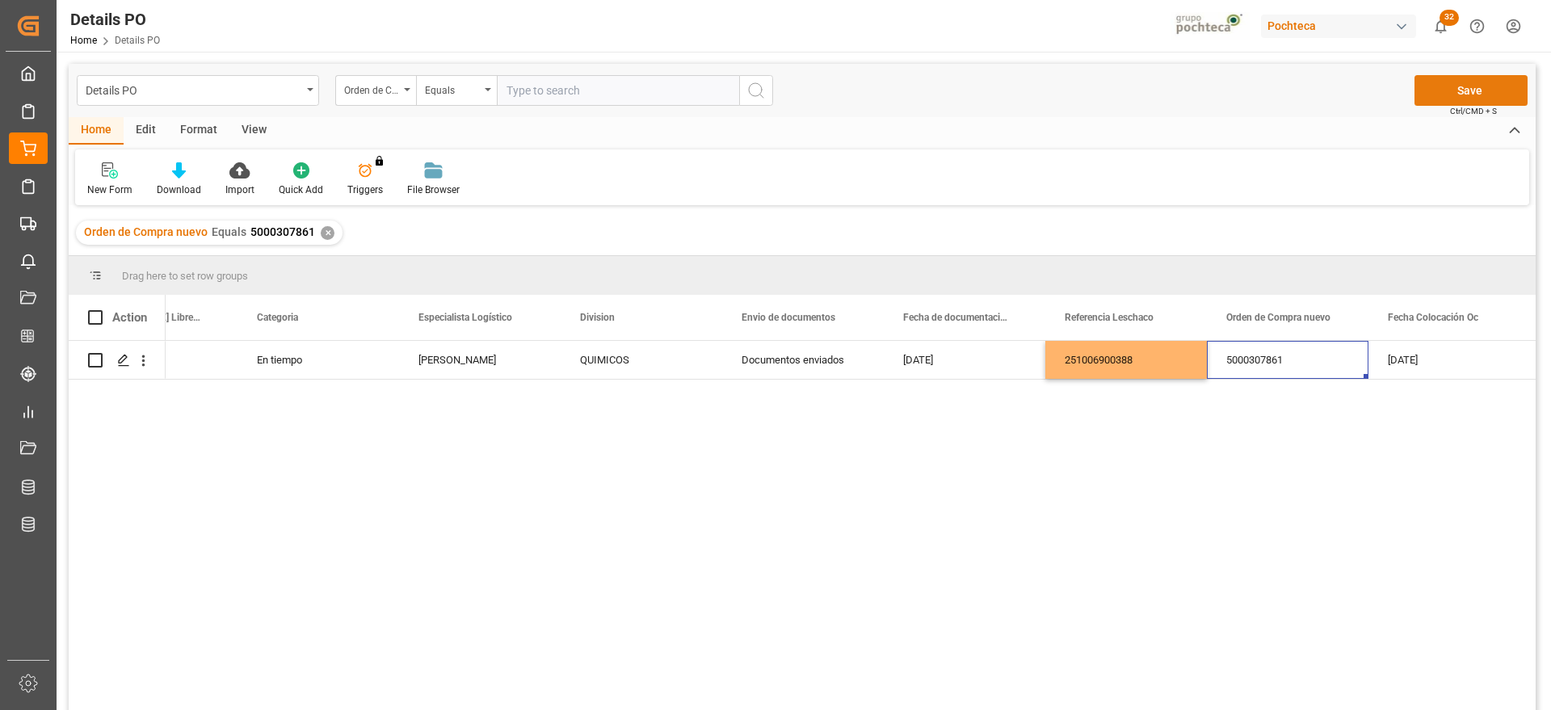
click at [1483, 97] on button "Save" at bounding box center [1471, 90] width 113 height 31
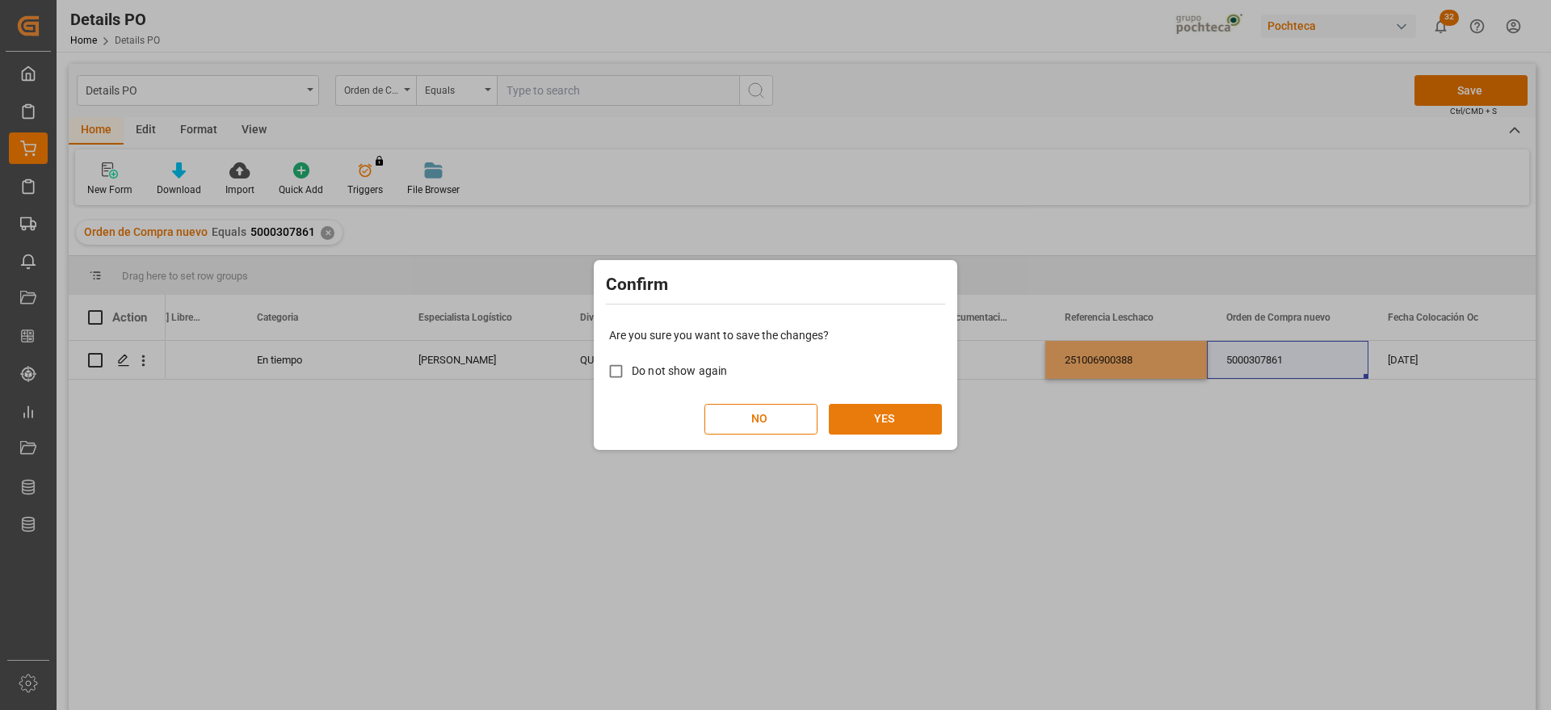
click at [880, 419] on button "YES" at bounding box center [885, 419] width 113 height 31
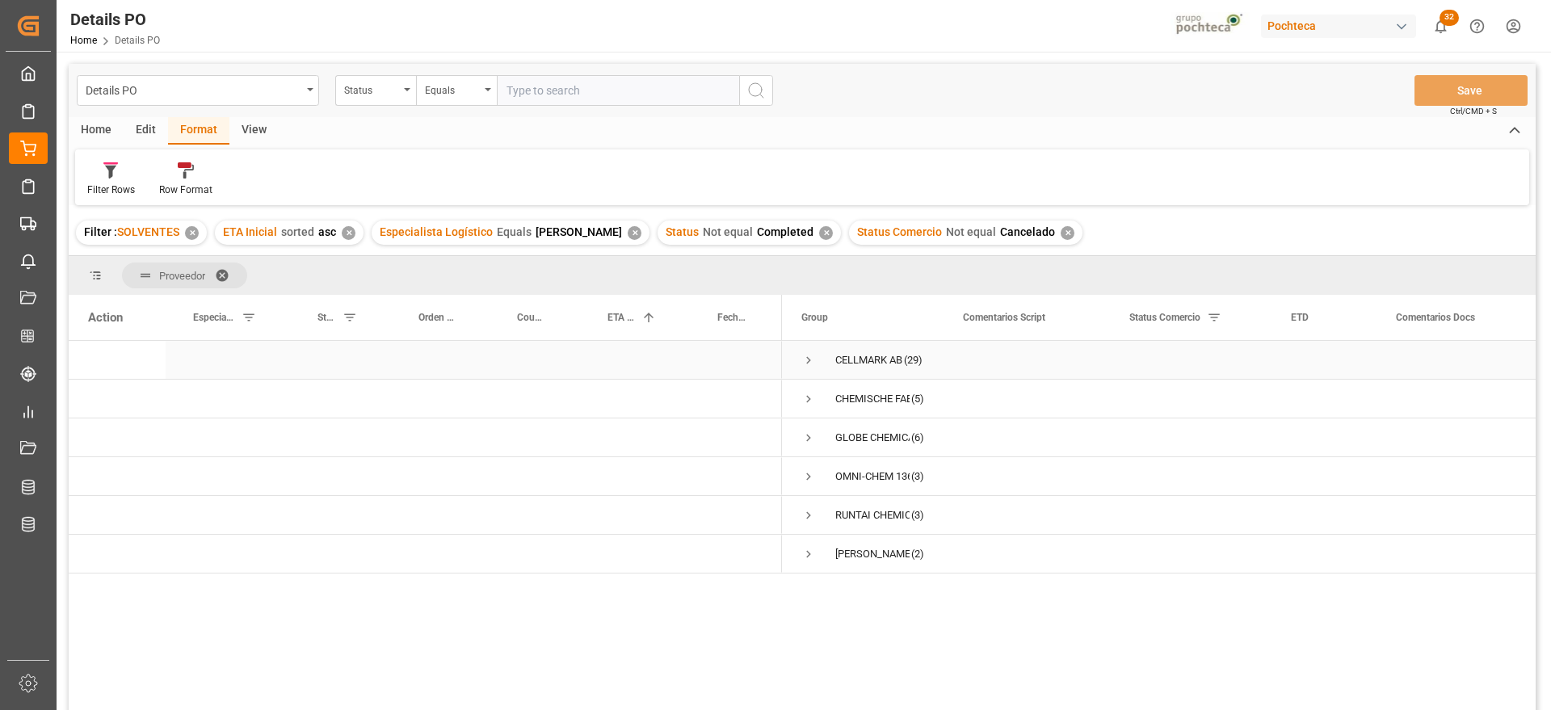
click at [810, 357] on span "Press SPACE to select this row." at bounding box center [808, 360] width 15 height 15
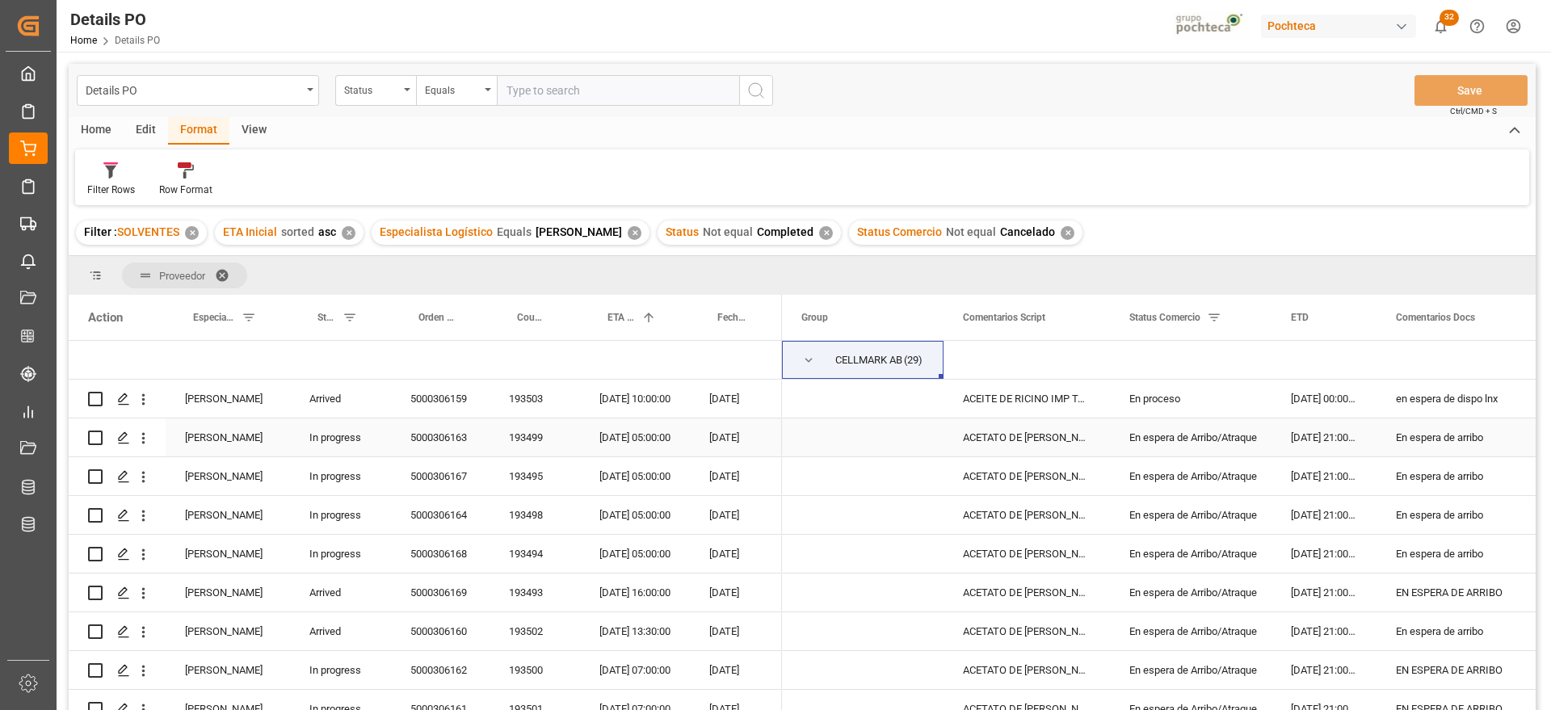
click at [970, 429] on div "ACETATO DE METILO IMP GR (56874)" at bounding box center [1027, 438] width 166 height 38
click at [1012, 402] on div "ACEITE DE RICINO IMP TAM INC 200 KG (558" at bounding box center [1027, 399] width 166 height 38
click at [1151, 400] on div "En proceso" at bounding box center [1191, 399] width 123 height 37
click at [1431, 405] on div "en espera de dispo lnx" at bounding box center [1459, 399] width 164 height 38
click at [1012, 402] on div "ACEITE DE RICINO IMP TAM INC 200 KG (558" at bounding box center [1027, 399] width 166 height 38
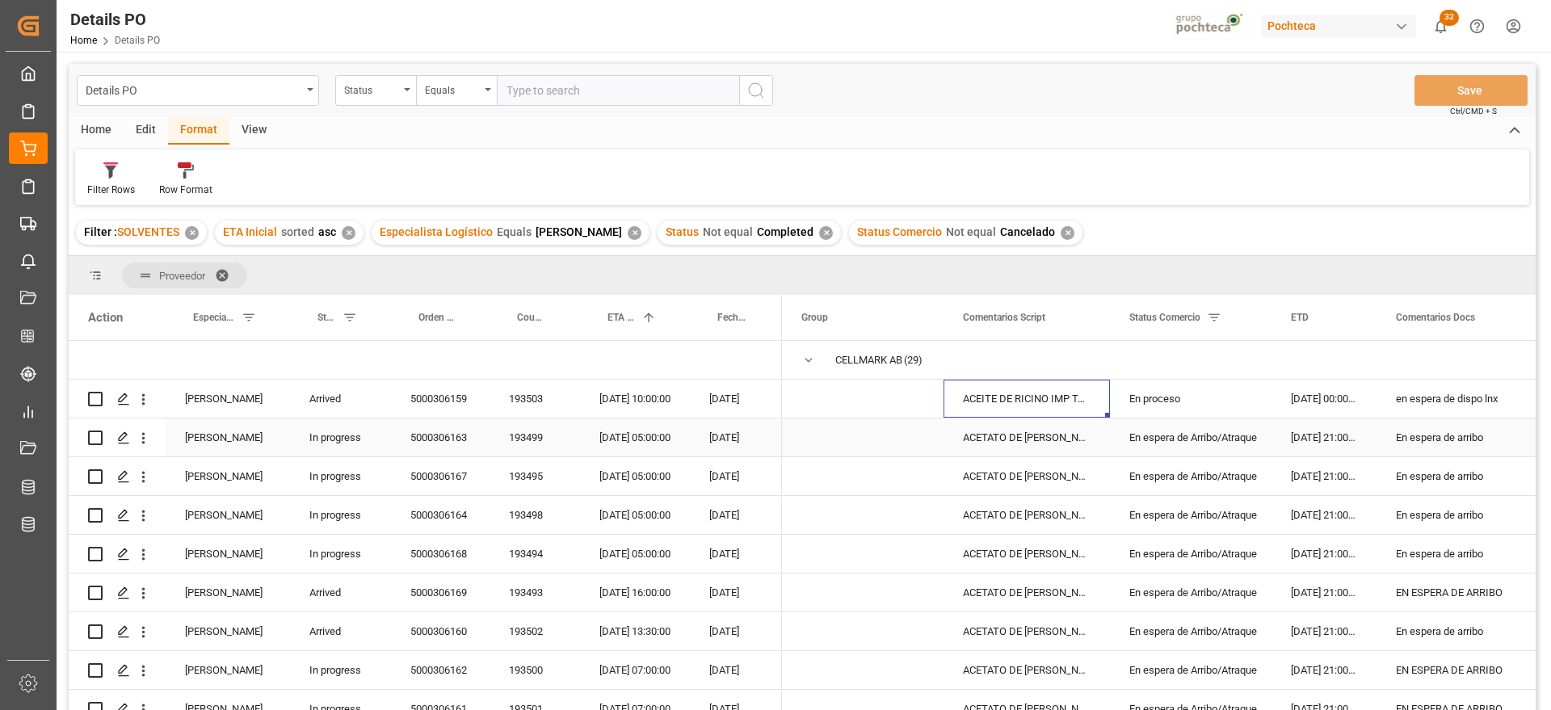
click at [1004, 450] on div "ACETATO DE METILO IMP GR (56874)" at bounding box center [1027, 438] width 166 height 38
click at [1020, 427] on div "ACETATO DE METILO IMP GR (56874)" at bounding box center [1027, 438] width 166 height 38
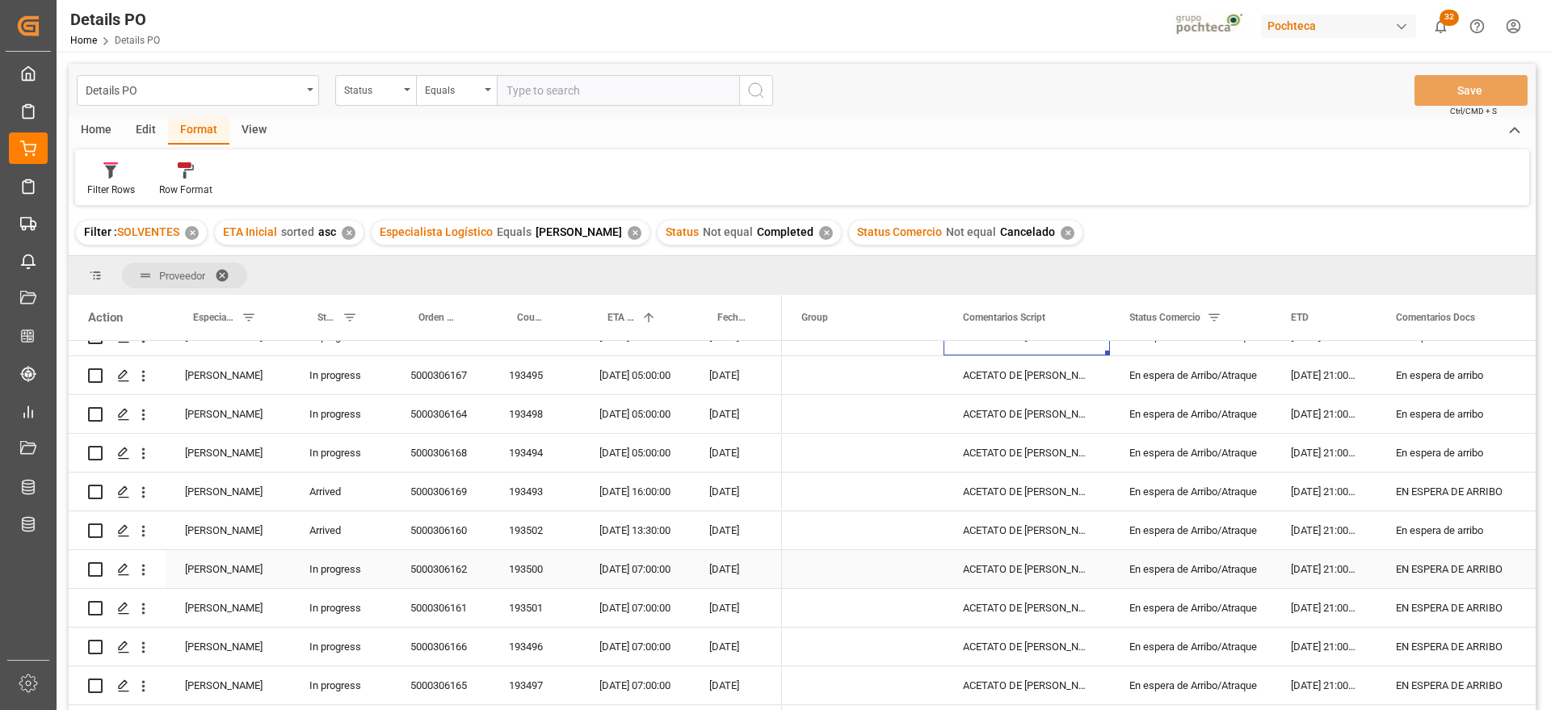
click at [1049, 584] on div "ACETATO DE METILO IMP GR (56874)" at bounding box center [1027, 569] width 166 height 38
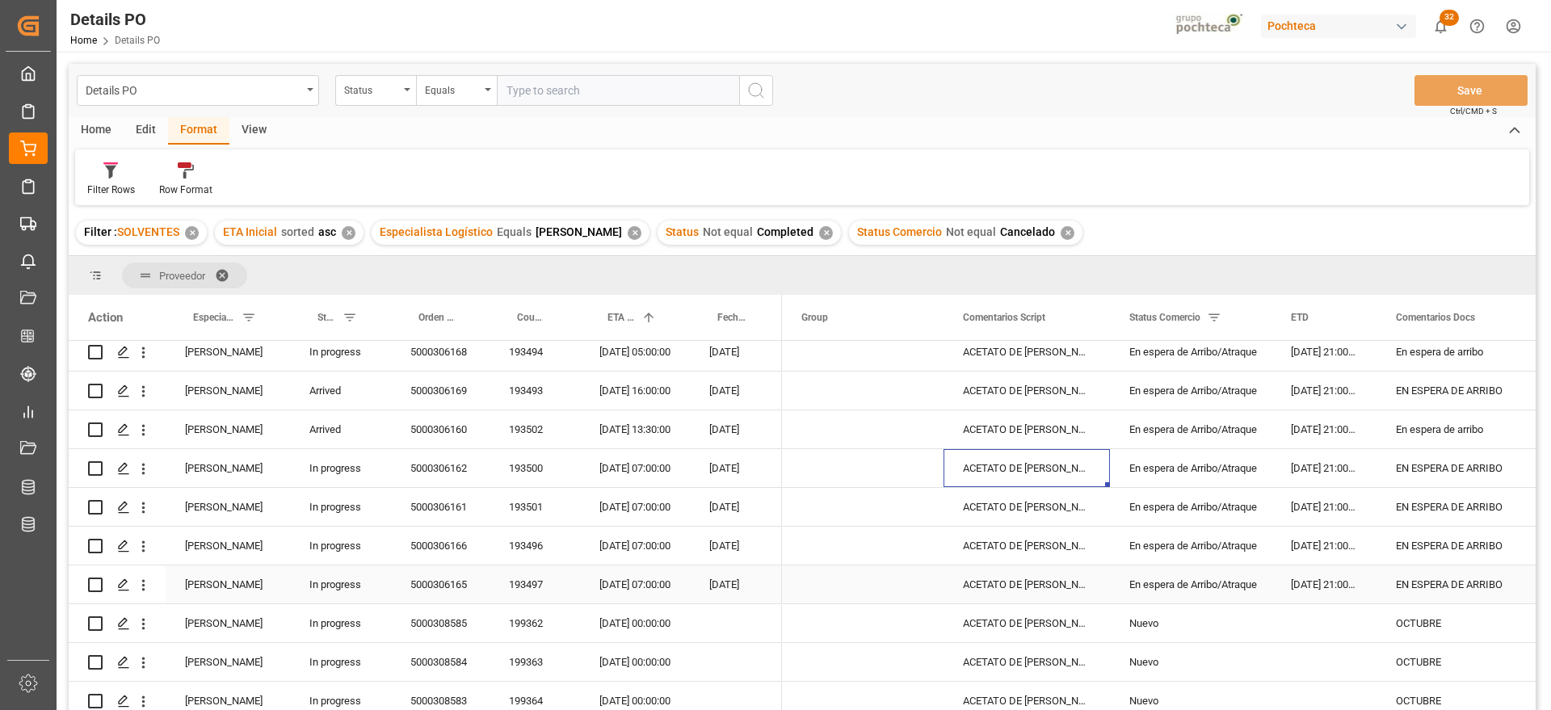
click at [1040, 583] on div "ACETATO DE METILO IMP GR (56874)" at bounding box center [1027, 585] width 166 height 38
click at [1052, 459] on div "ACETATO DE METILO IMP GR (56874)" at bounding box center [1027, 468] width 166 height 38
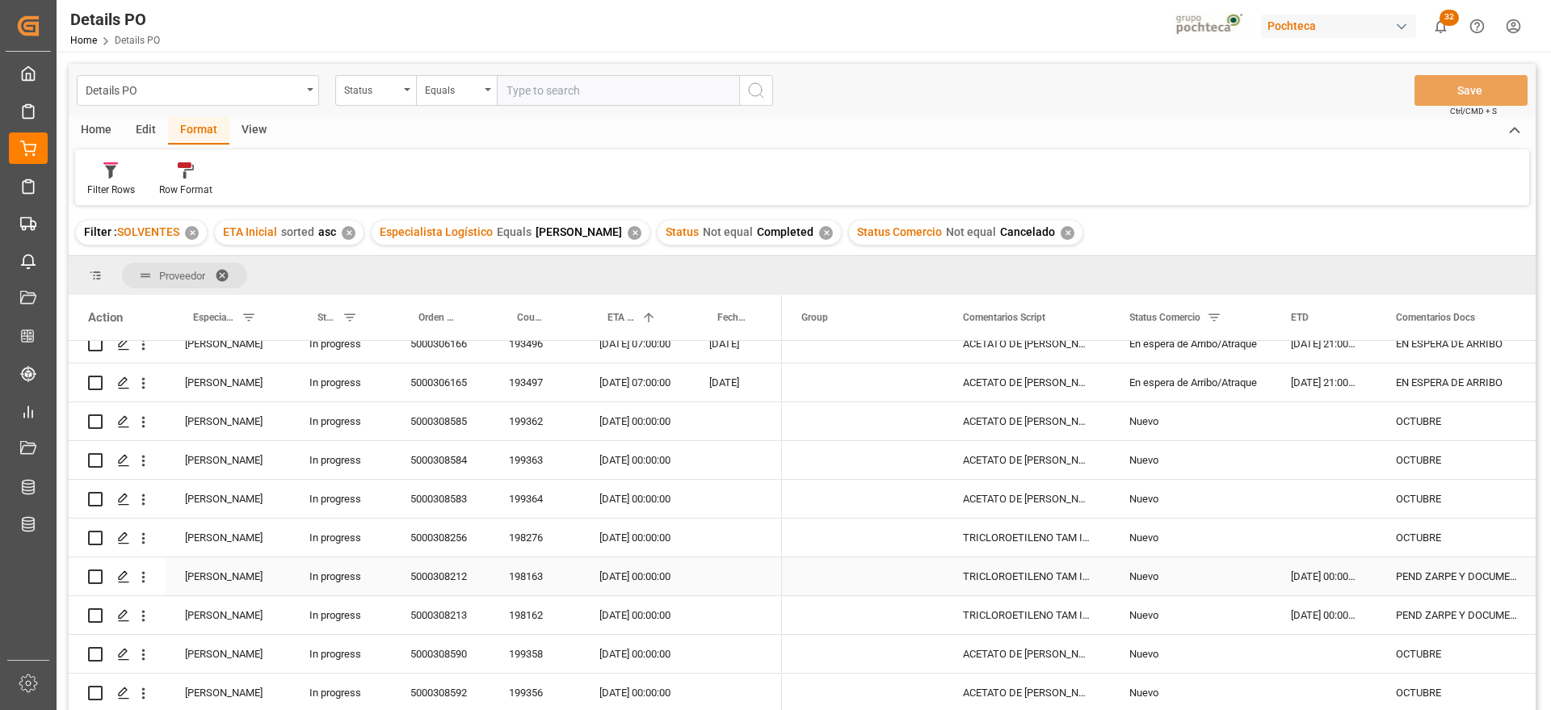
scroll to position [505, 0]
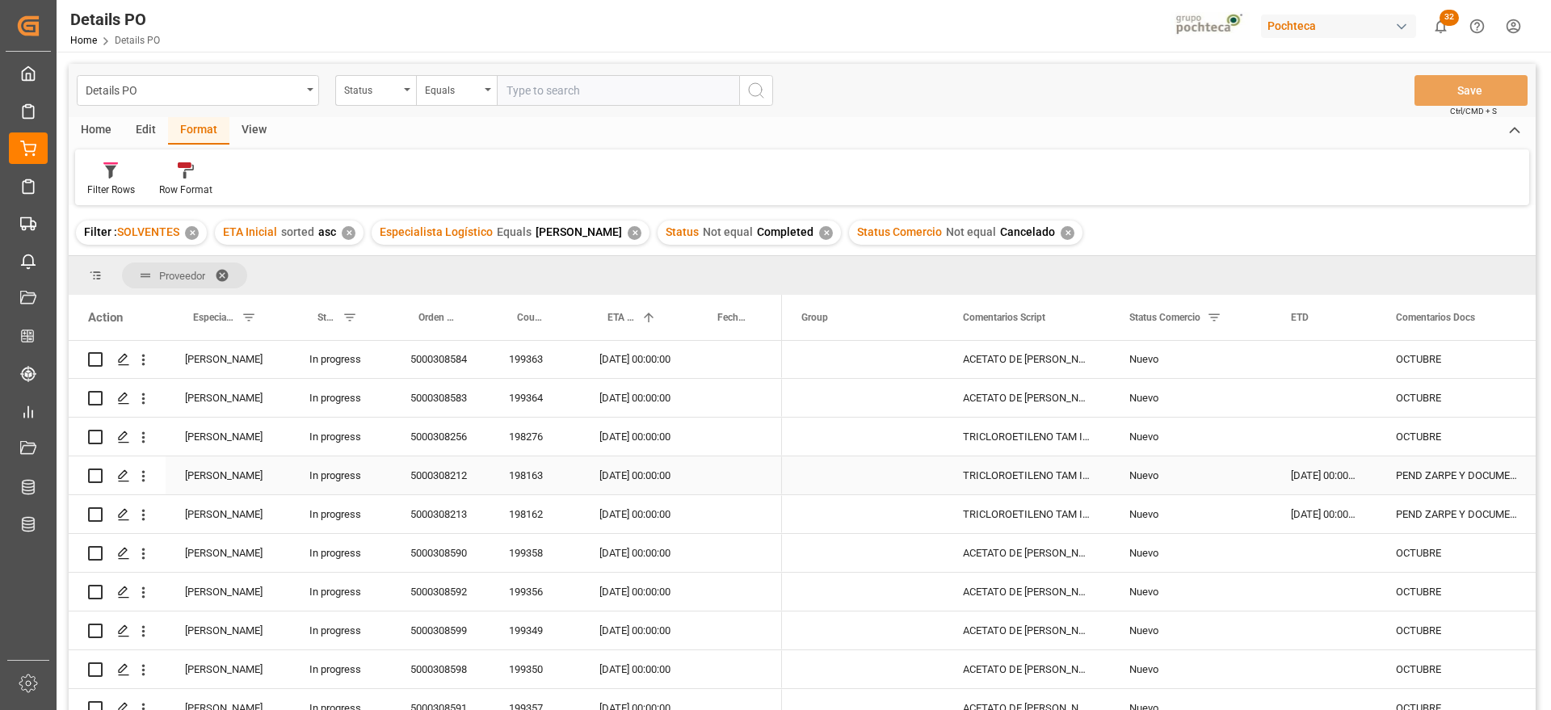
click at [1343, 470] on div "27-09-2025 00:00:00" at bounding box center [1324, 475] width 105 height 38
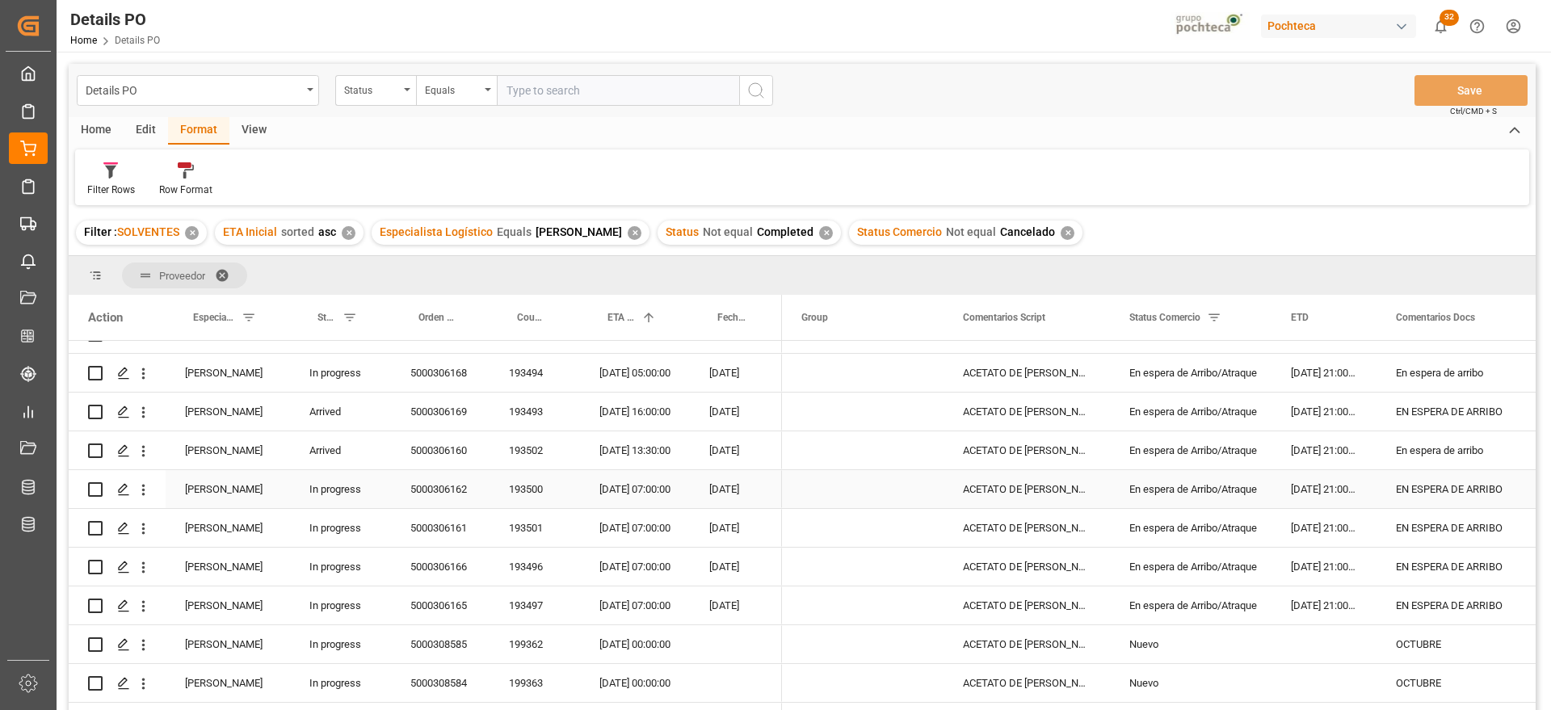
scroll to position [0, 0]
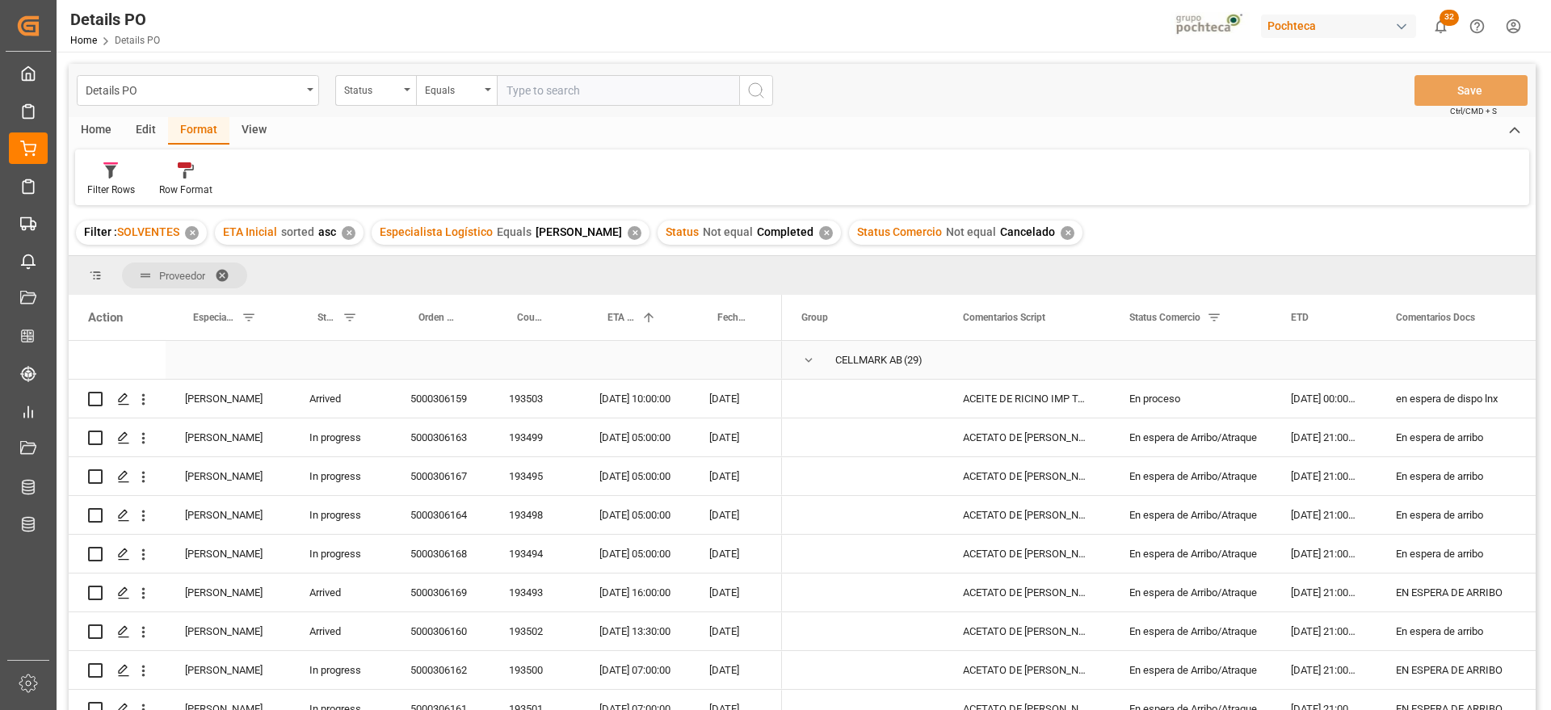
click at [810, 356] on span "Press SPACE to select this row." at bounding box center [808, 360] width 15 height 15
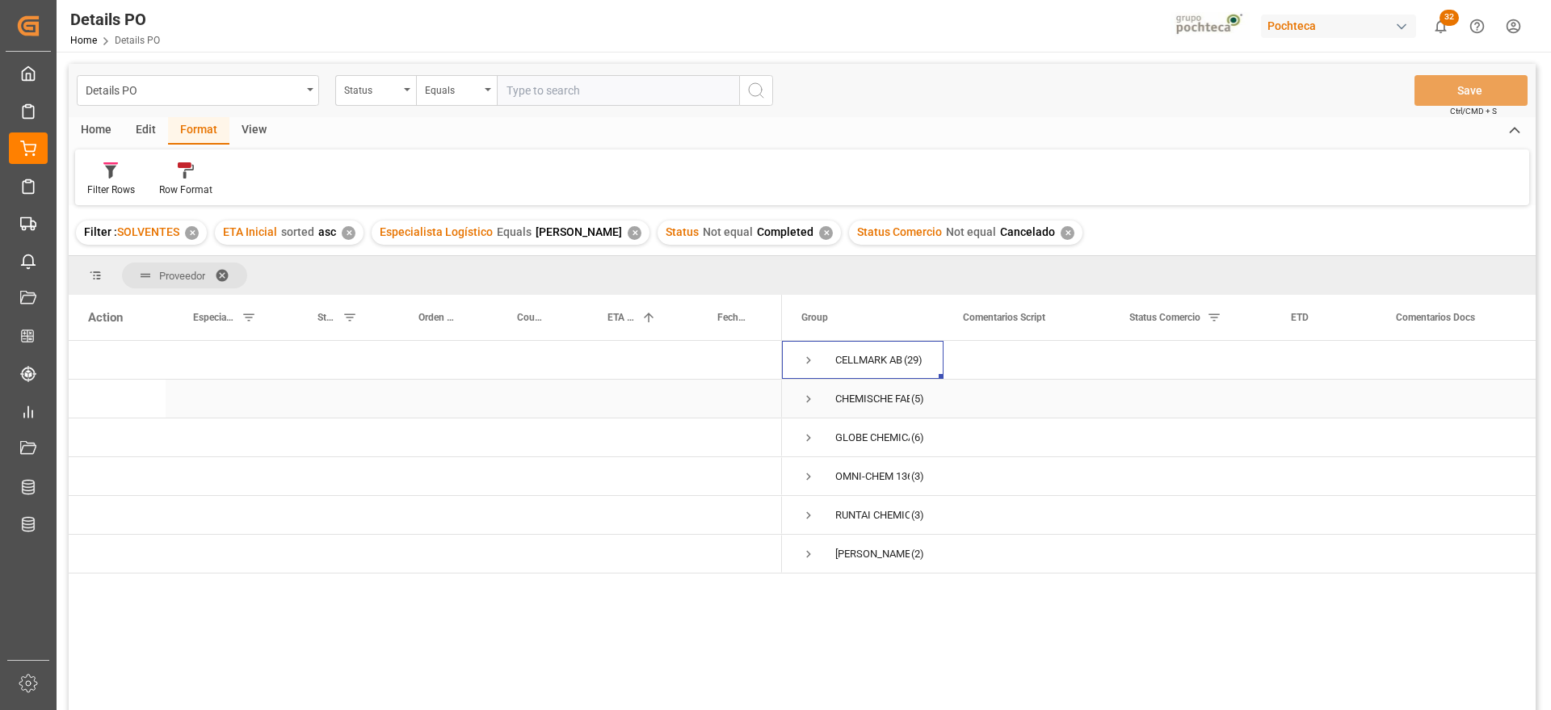
click at [806, 399] on span "Press SPACE to select this row." at bounding box center [808, 399] width 15 height 15
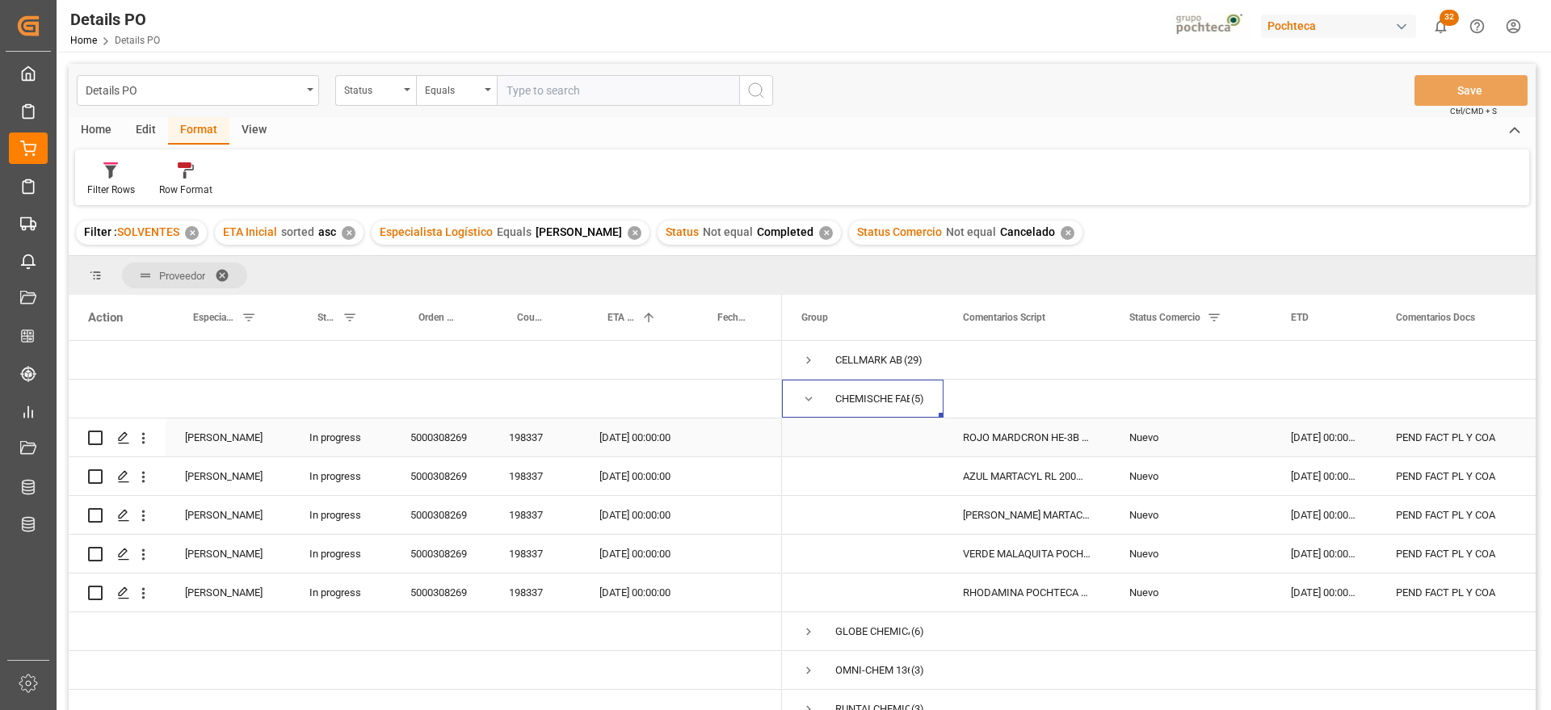
click at [1435, 442] on div "PEND FACT PL Y COA" at bounding box center [1459, 438] width 164 height 38
click at [1303, 440] on div "23-09-2025 00:00:00" at bounding box center [1324, 438] width 105 height 38
click at [810, 398] on span "Press SPACE to select this row." at bounding box center [808, 399] width 15 height 15
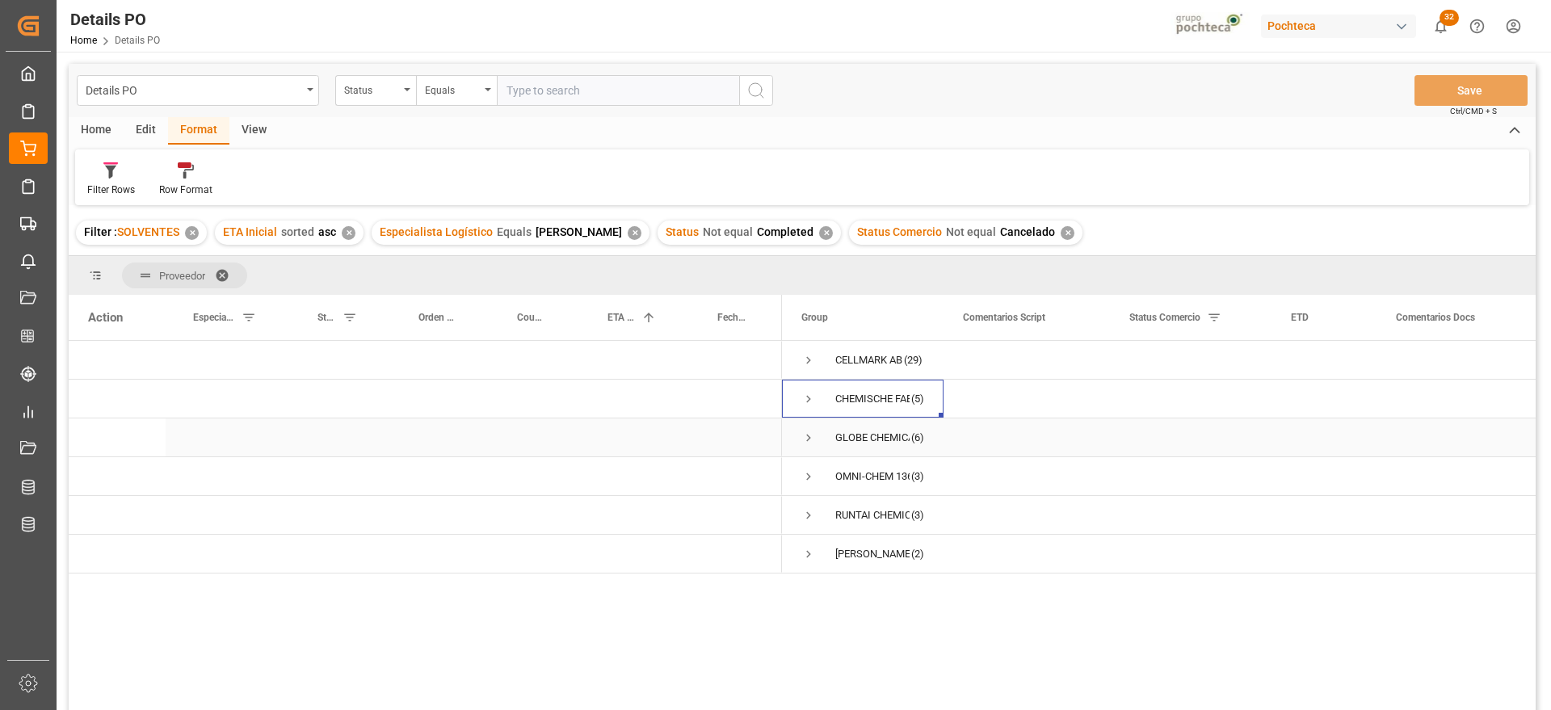
click at [810, 436] on span "Press SPACE to select this row." at bounding box center [808, 438] width 15 height 15
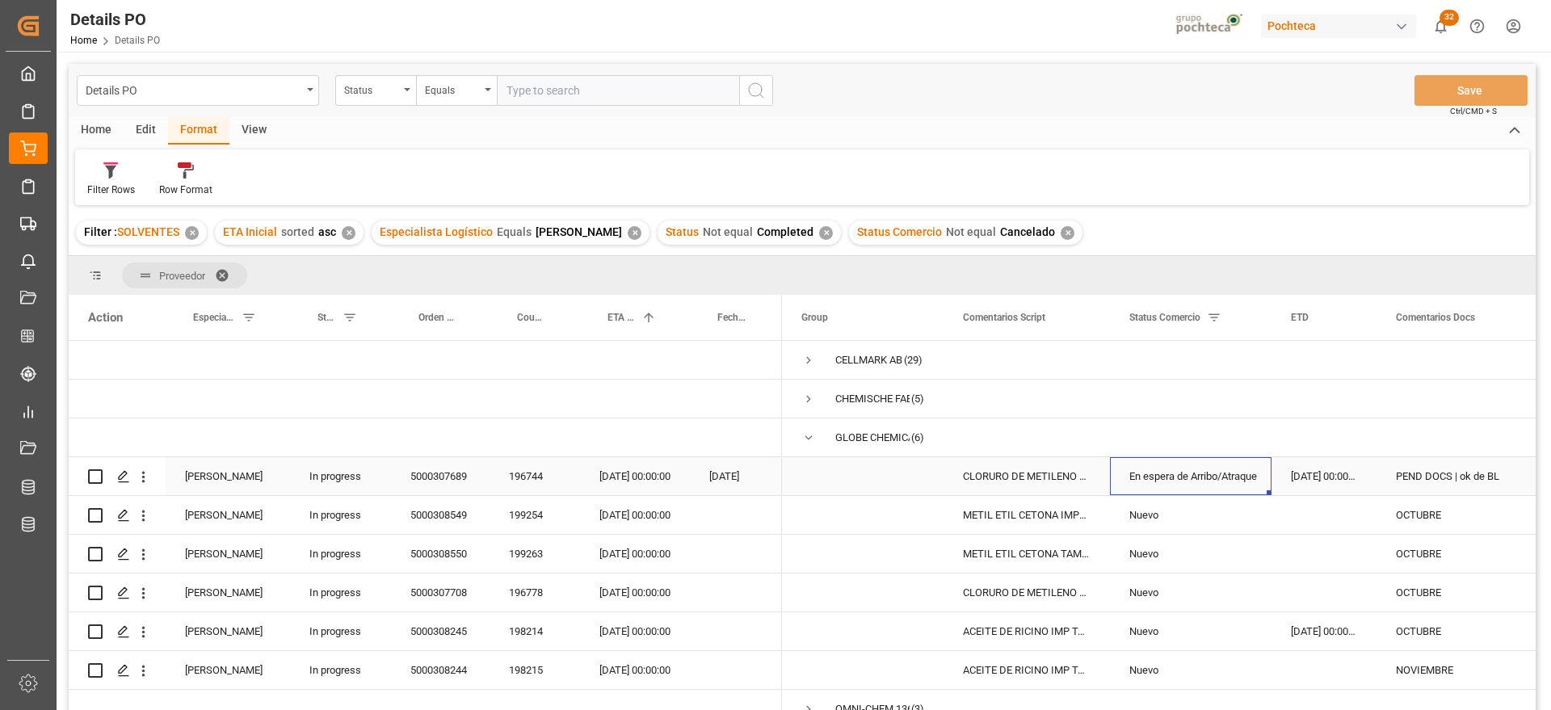
click at [1211, 475] on div "En espera de Arribo/Atraque" at bounding box center [1191, 476] width 123 height 37
click at [992, 478] on div "CLORURO DE METILENO T INC 270 KG (40836)" at bounding box center [1027, 476] width 166 height 38
click at [621, 477] on div "04-10-2025 00:00:00" at bounding box center [635, 476] width 110 height 38
click at [1320, 477] on div "14-09-2025 00:00:00" at bounding box center [1324, 476] width 105 height 38
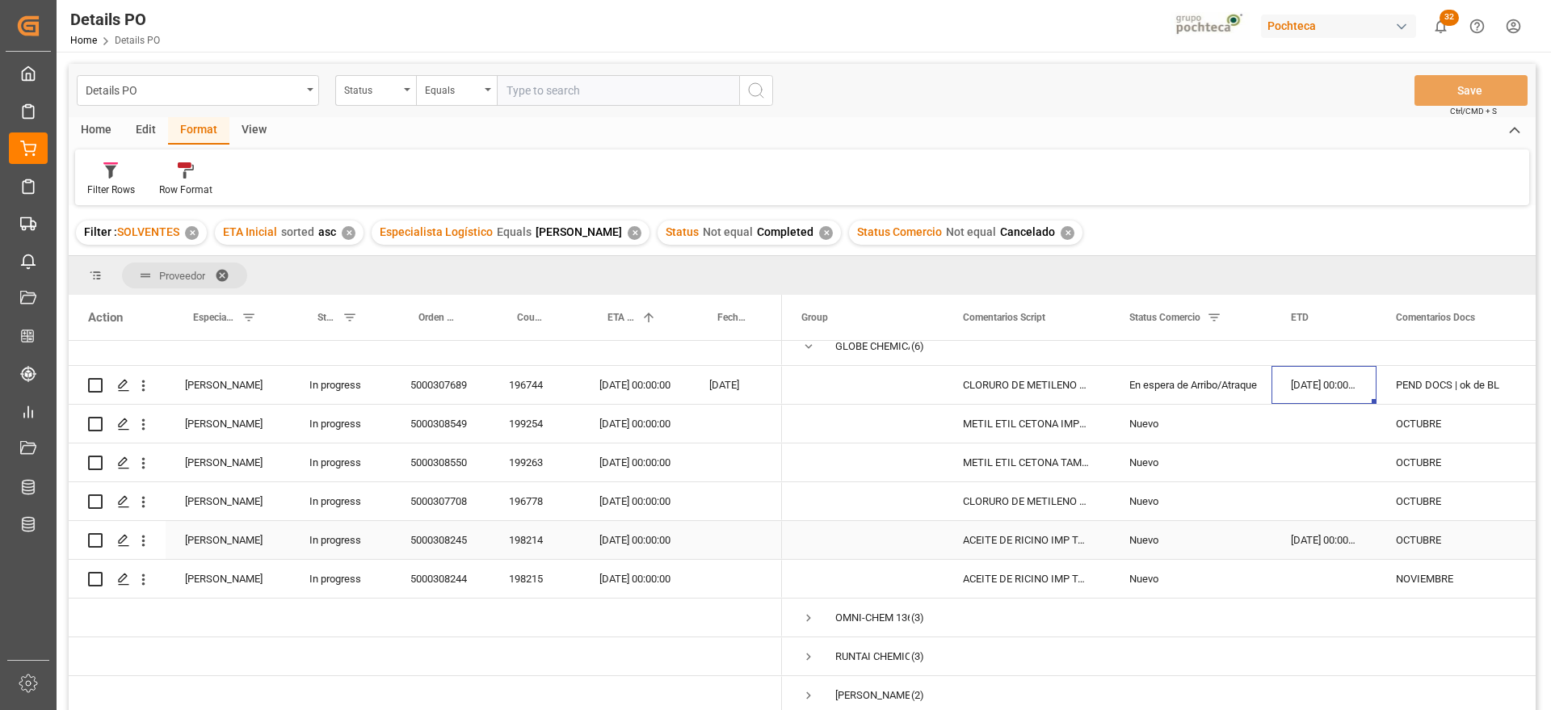
click at [1294, 531] on div "27-09-2025 00:00:00" at bounding box center [1324, 540] width 105 height 38
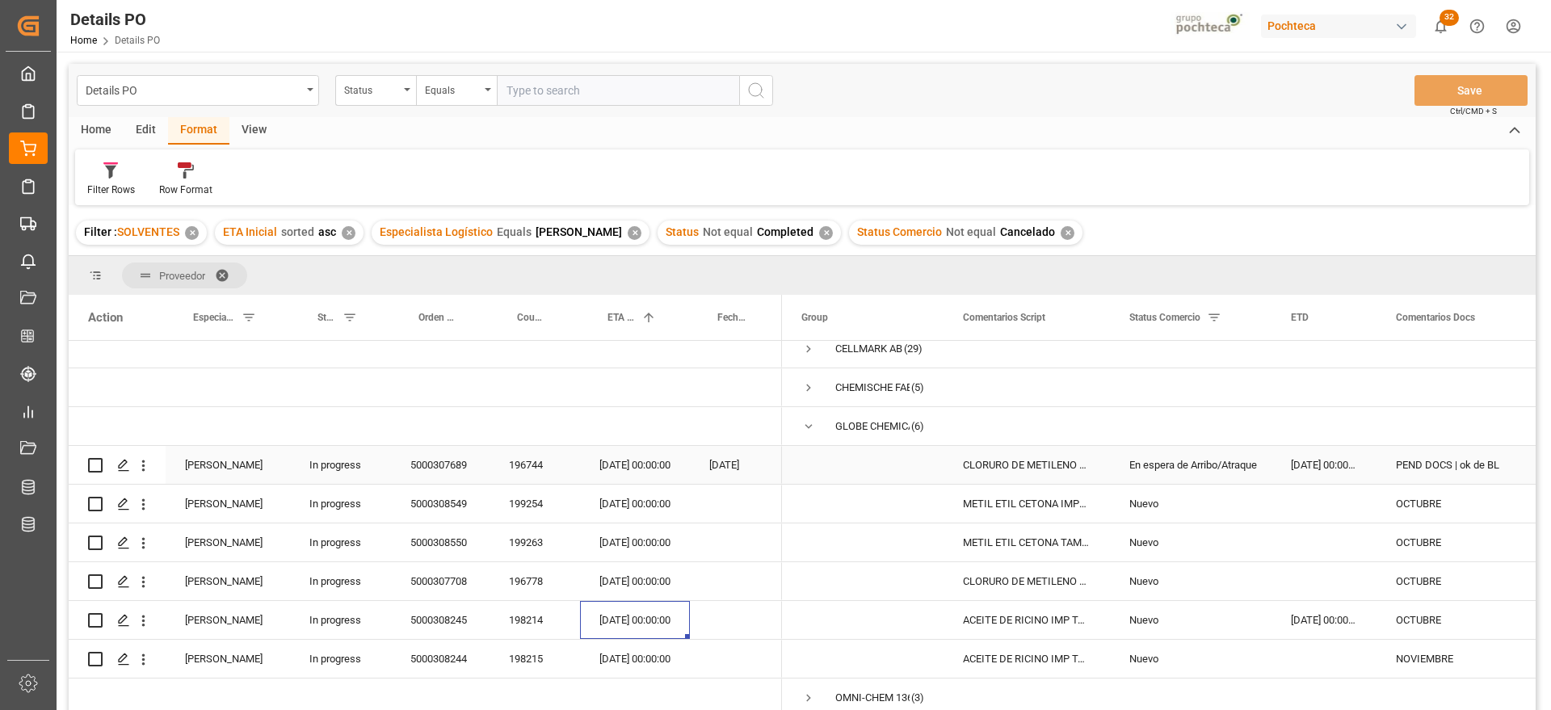
scroll to position [0, 0]
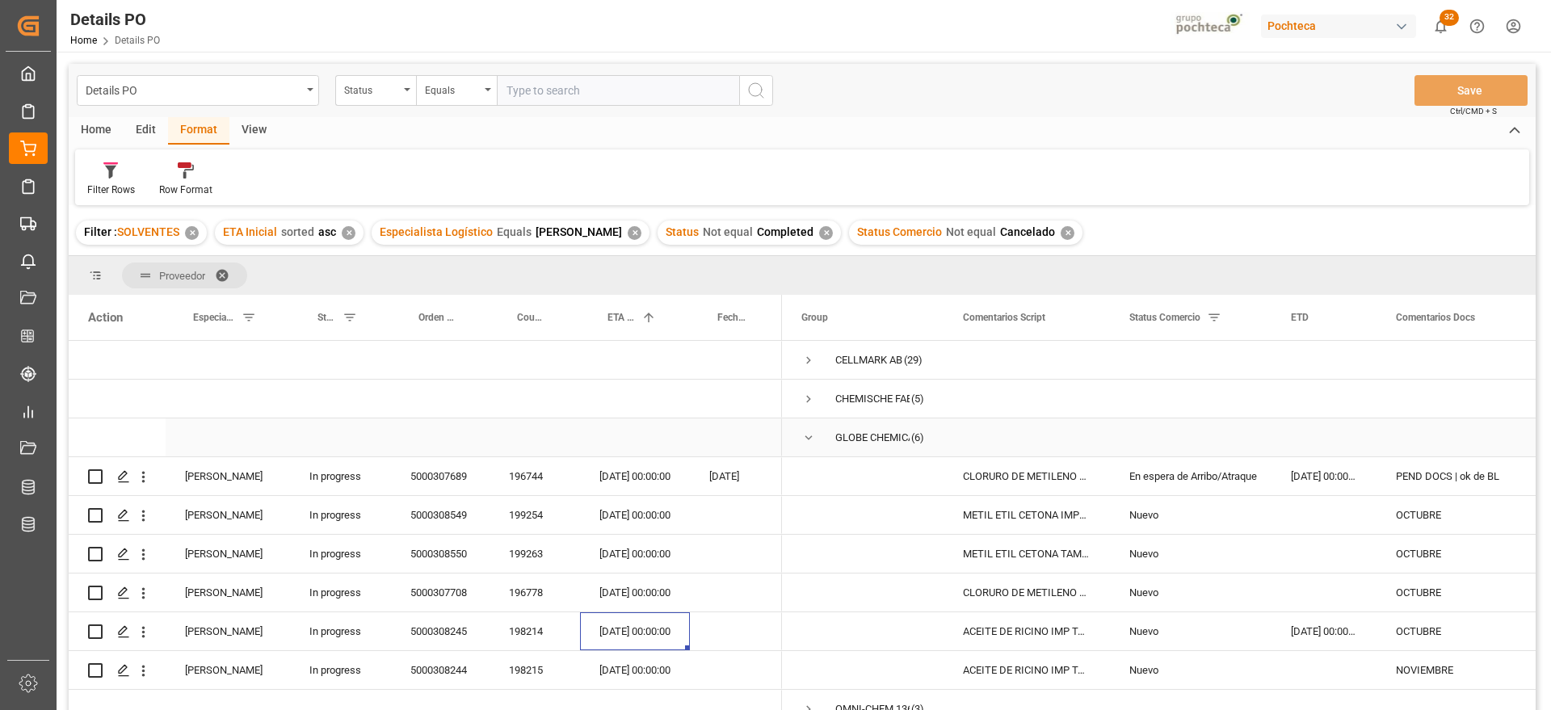
click at [812, 434] on span "Press SPACE to select this row." at bounding box center [808, 438] width 15 height 15
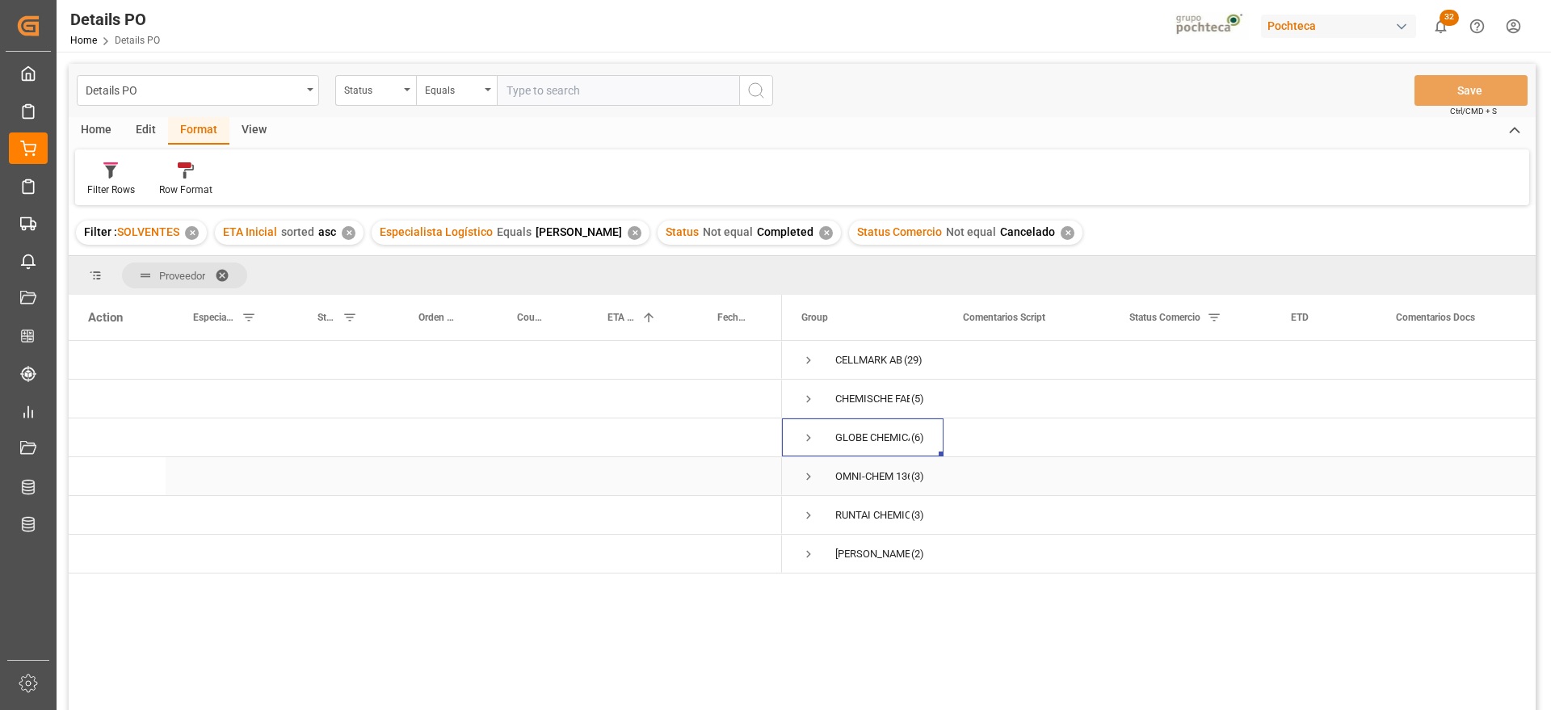
click at [804, 474] on span "Press SPACE to select this row." at bounding box center [808, 476] width 15 height 15
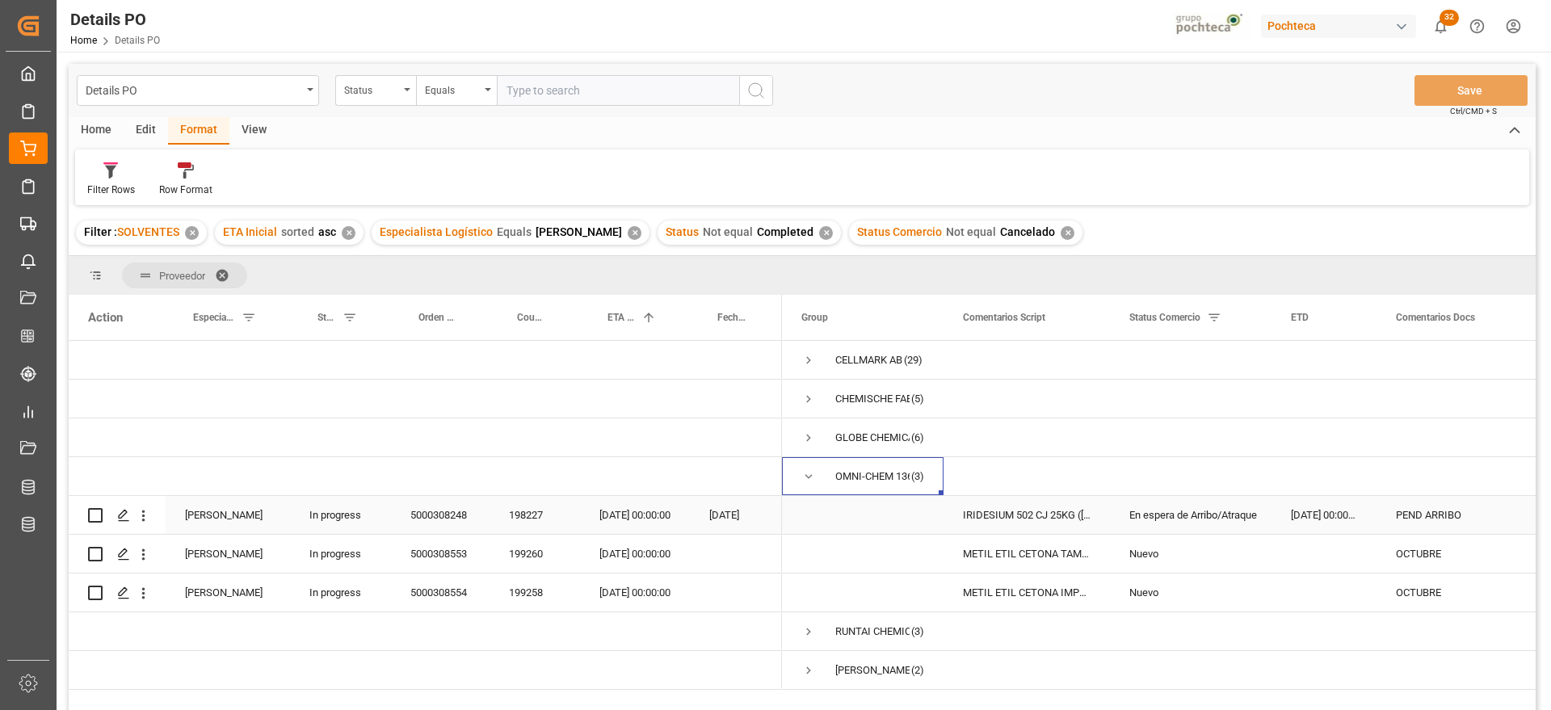
click at [1252, 518] on div "En espera de Arribo/Atraque" at bounding box center [1191, 515] width 123 height 37
click at [1059, 515] on div "IRIDESIUM 502 CJ 25KG (ROJO-MARRON) (322" at bounding box center [1027, 515] width 166 height 38
click at [810, 472] on span "Press SPACE to select this row." at bounding box center [808, 476] width 15 height 15
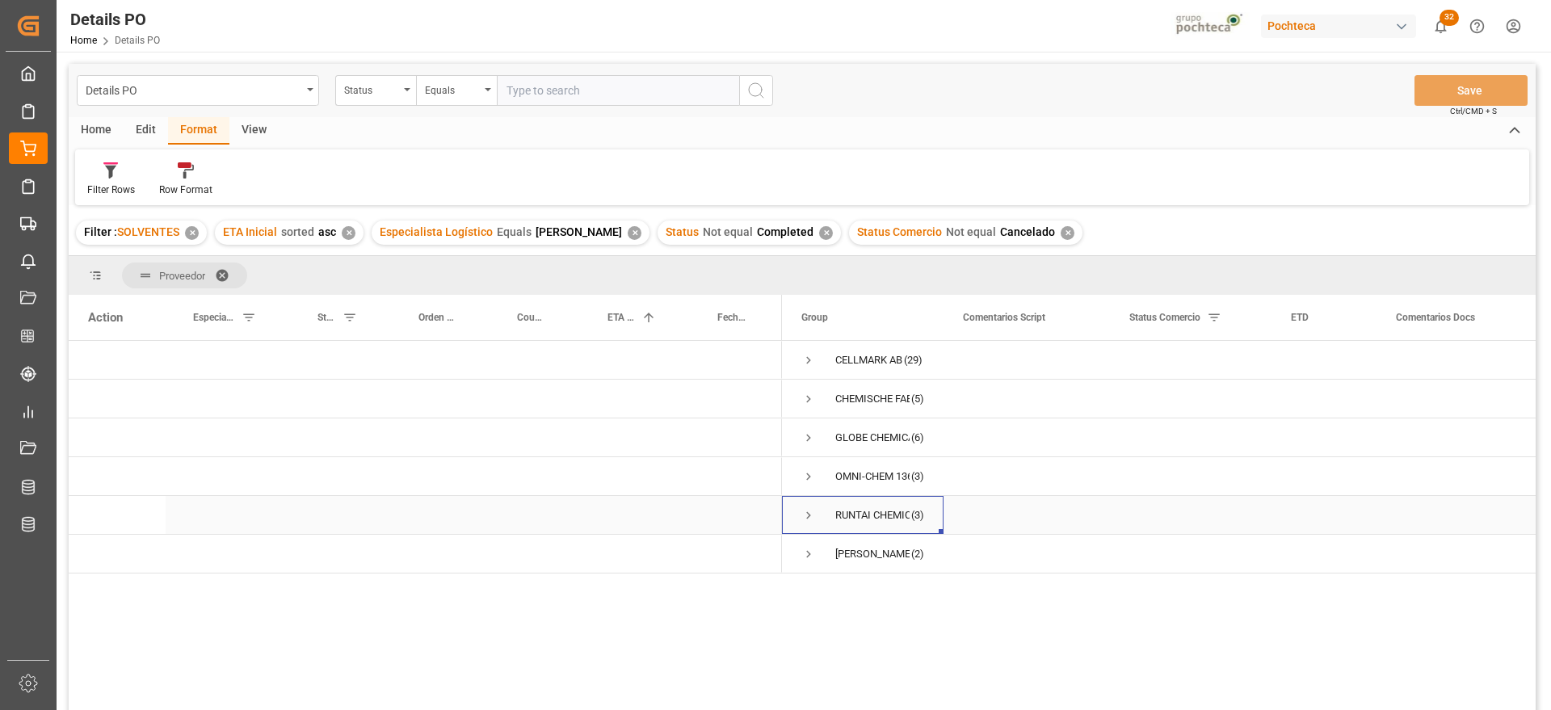
click at [808, 514] on span "Press SPACE to select this row." at bounding box center [808, 515] width 15 height 15
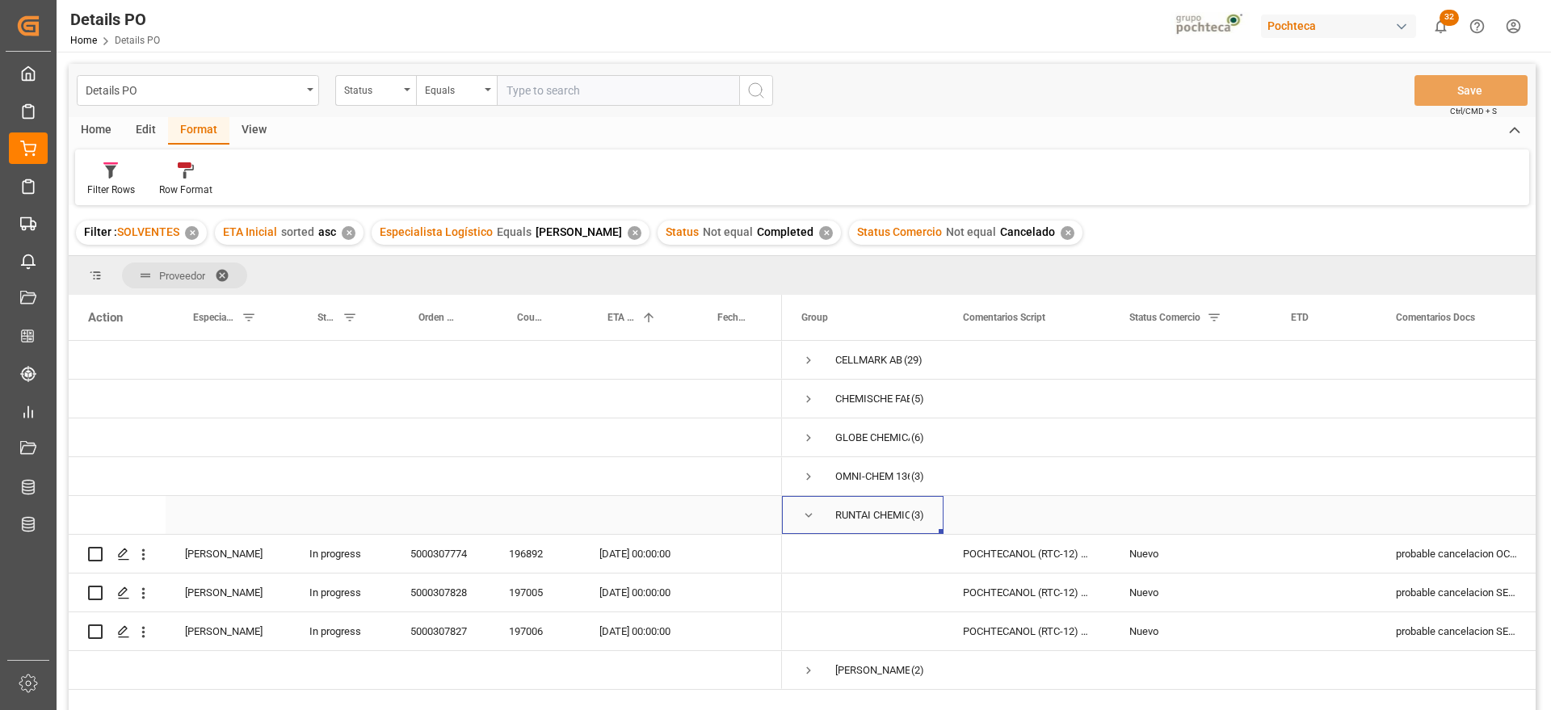
click at [810, 511] on span "Press SPACE to select this row." at bounding box center [808, 515] width 15 height 15
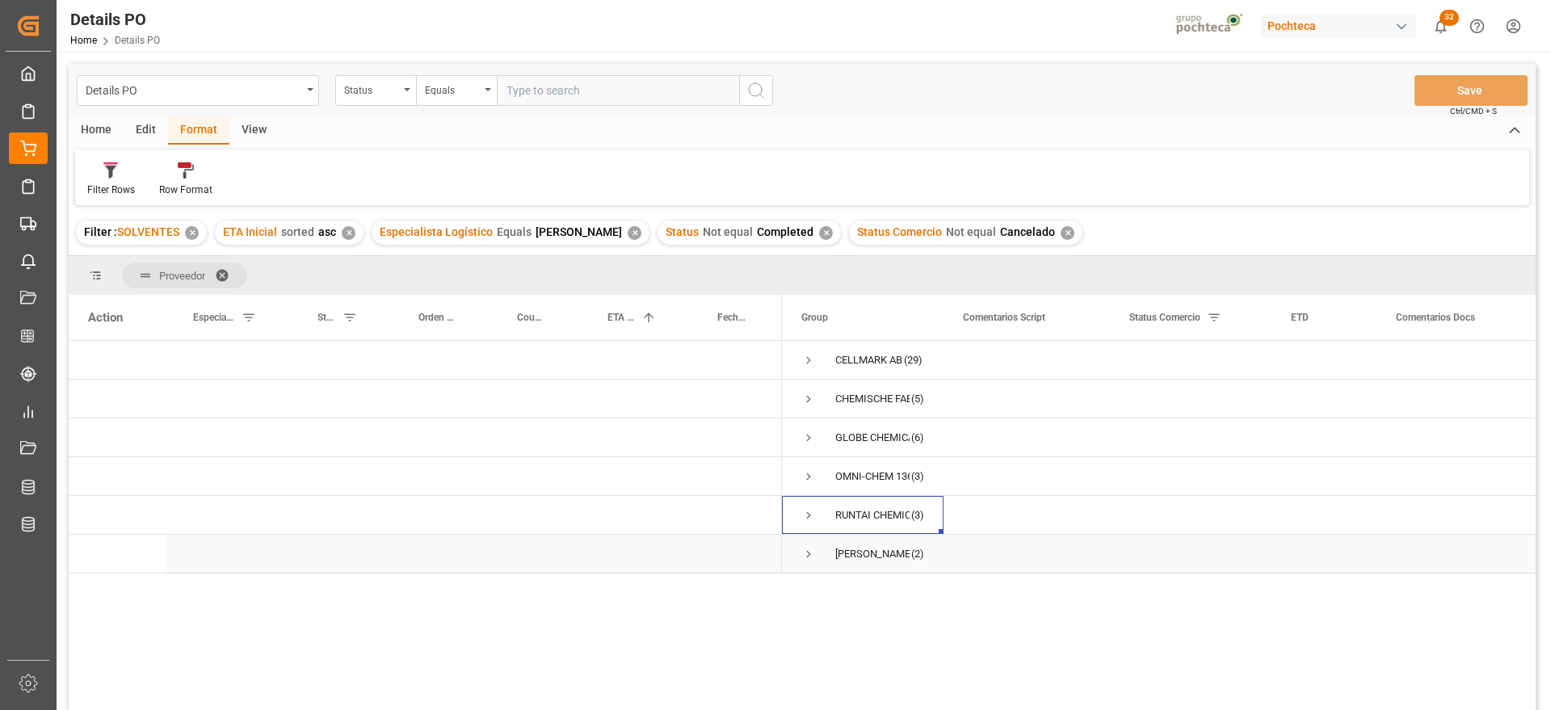
click at [808, 550] on span "Press SPACE to select this row." at bounding box center [808, 554] width 15 height 15
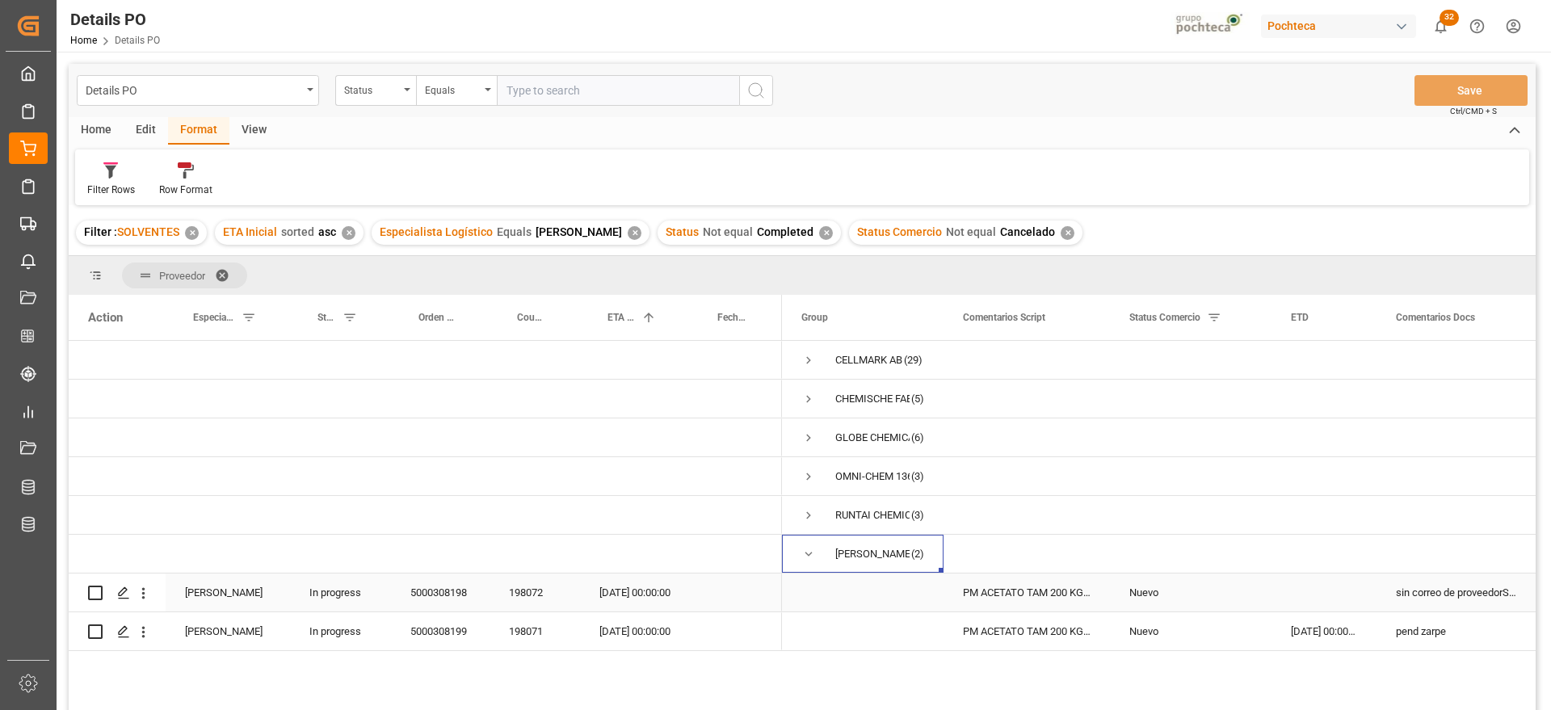
click at [1103, 599] on div "PM ACETATO TAM 200 KG (55101)" at bounding box center [1027, 593] width 166 height 38
click at [1025, 602] on div "PM ACETATO TAM 200 KG (55101)" at bounding box center [1016, 593] width 166 height 38
click at [1462, 608] on div "sin correo de proveedorSEPTIEMBRE" at bounding box center [1448, 593] width 164 height 38
click at [532, 591] on div "198072" at bounding box center [535, 593] width 90 height 38
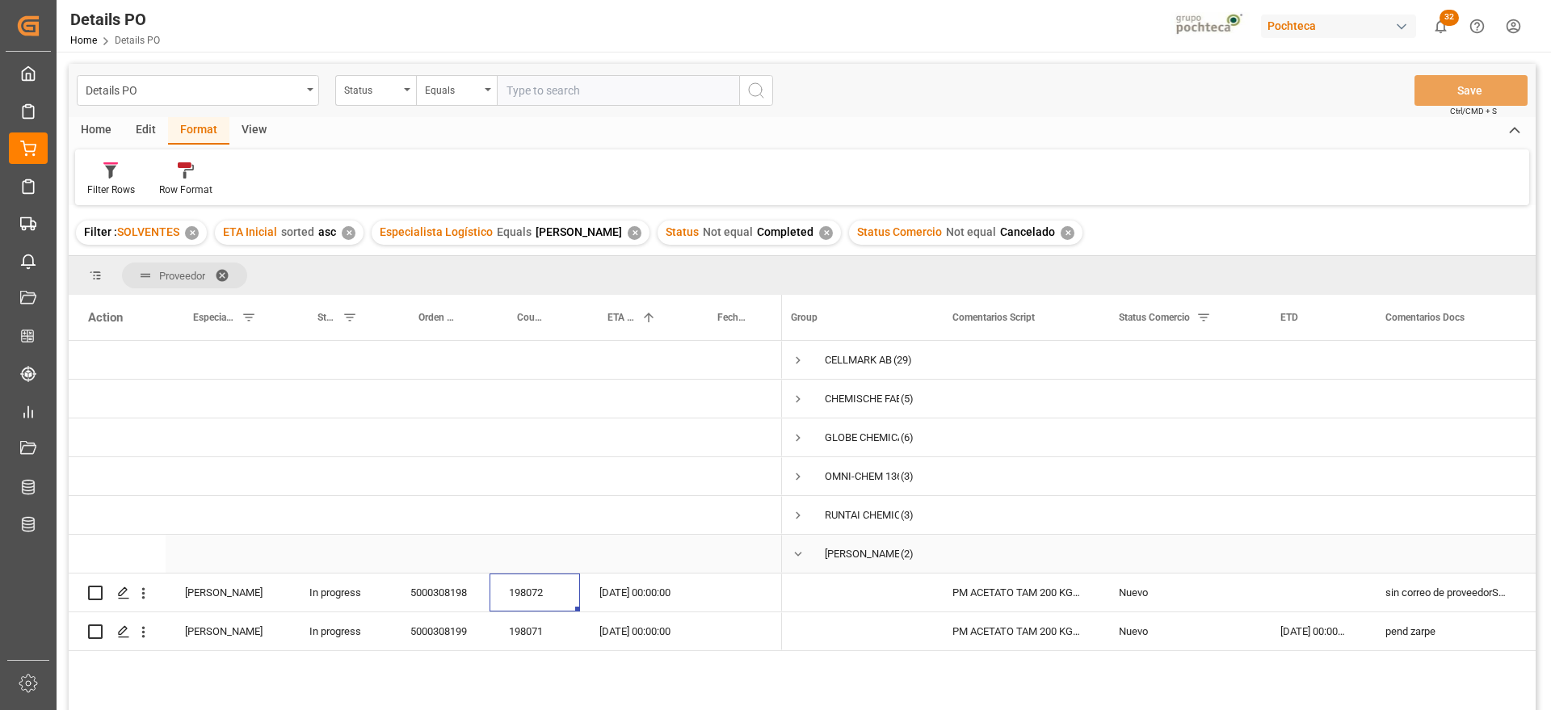
click at [793, 551] on span "Press SPACE to select this row." at bounding box center [798, 554] width 15 height 15
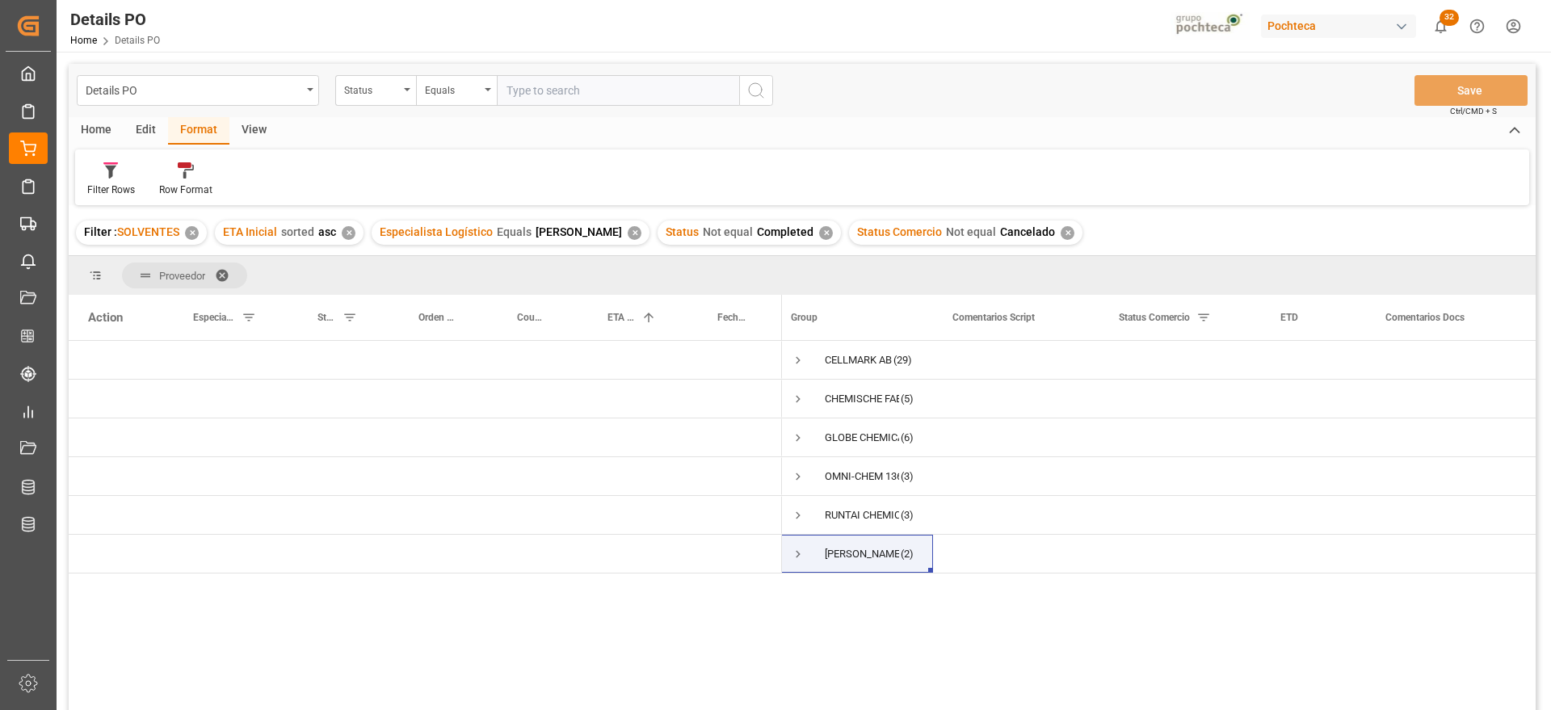
click at [228, 273] on span at bounding box center [228, 275] width 26 height 15
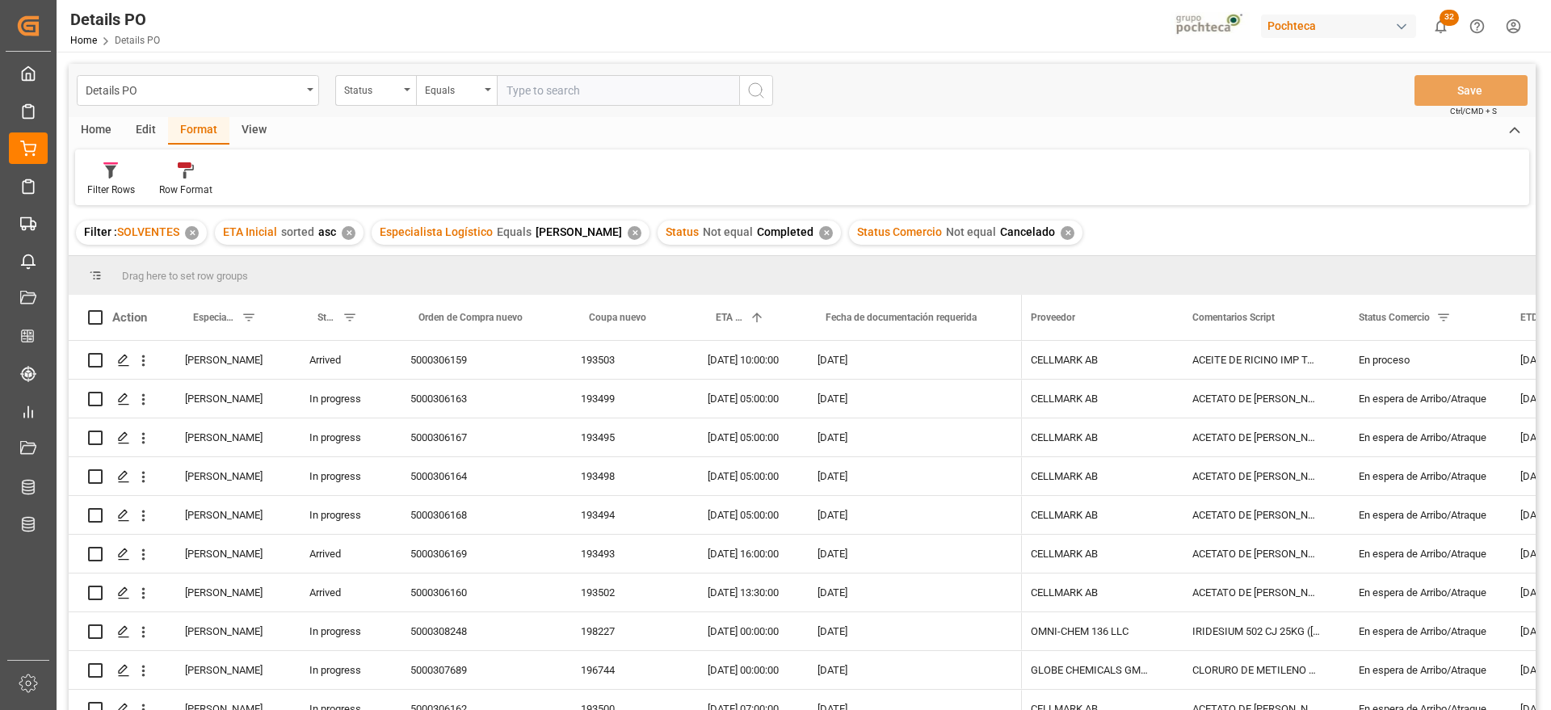
click at [630, 230] on div "✕" at bounding box center [635, 233] width 14 height 14
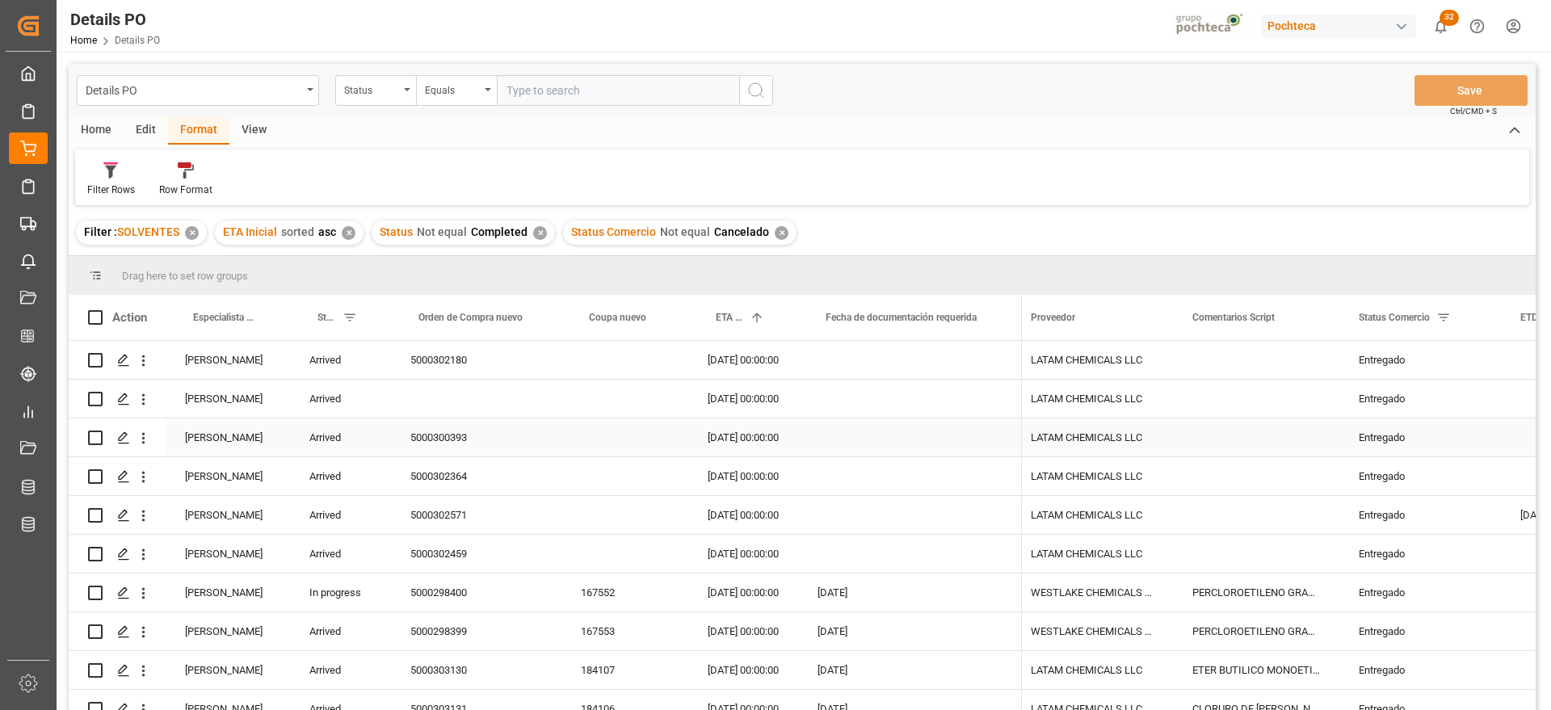
click at [507, 437] on div "5000300393" at bounding box center [476, 438] width 170 height 38
click at [1126, 490] on div "LATAM CHEMICALS LLC" at bounding box center [1093, 476] width 162 height 38
click at [141, 131] on div "Edit" at bounding box center [146, 130] width 44 height 27
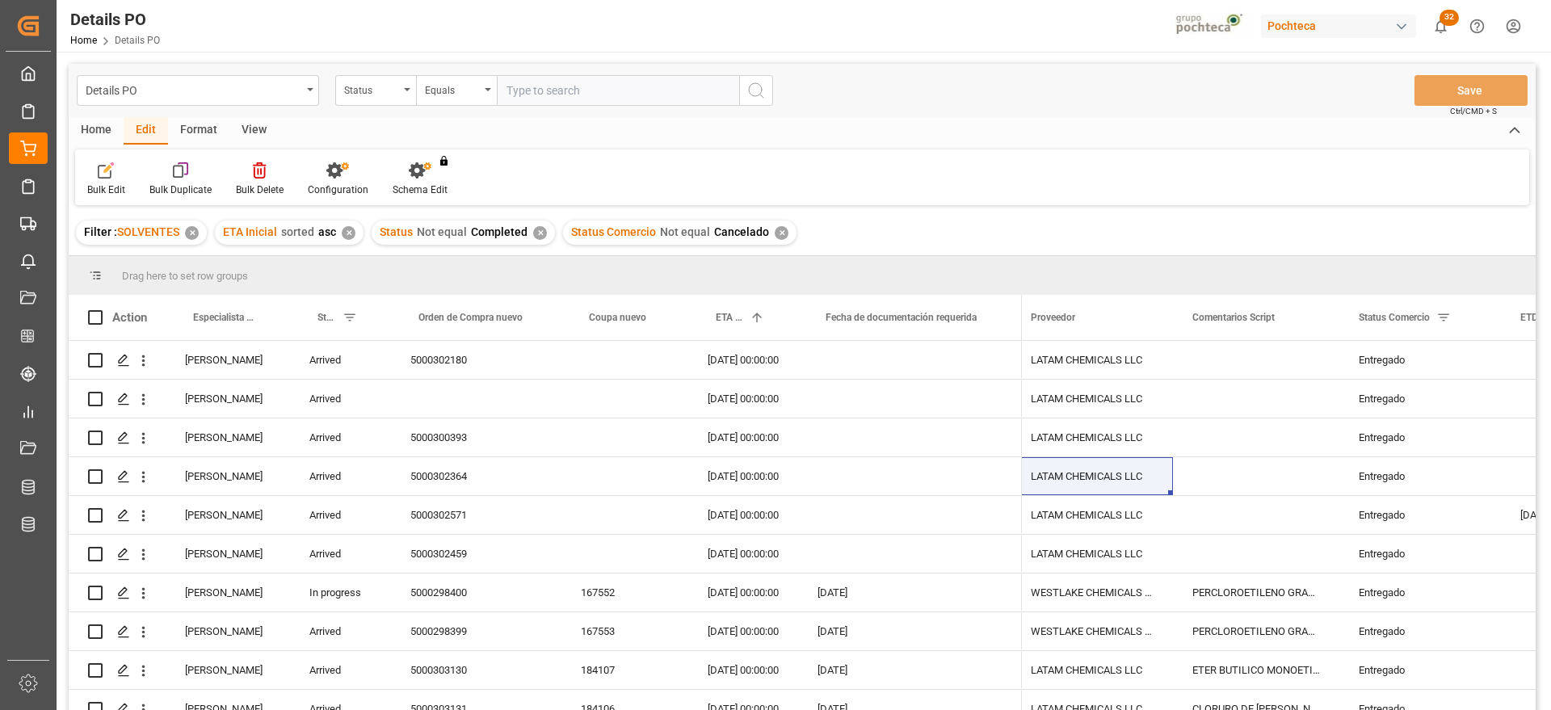
click at [96, 120] on div "Home" at bounding box center [96, 130] width 55 height 27
click at [172, 175] on icon at bounding box center [179, 170] width 14 height 16
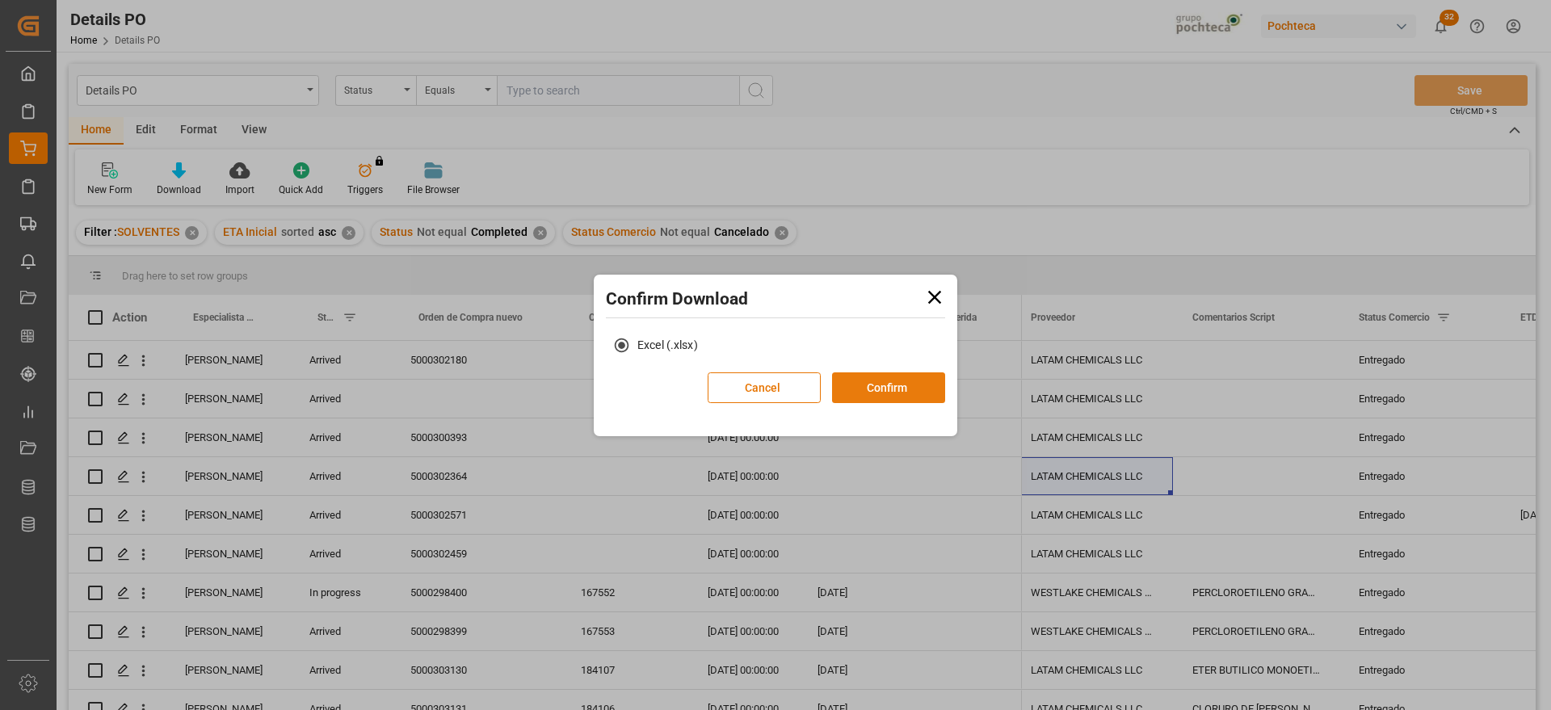
click at [886, 391] on button "Confirm" at bounding box center [888, 387] width 113 height 31
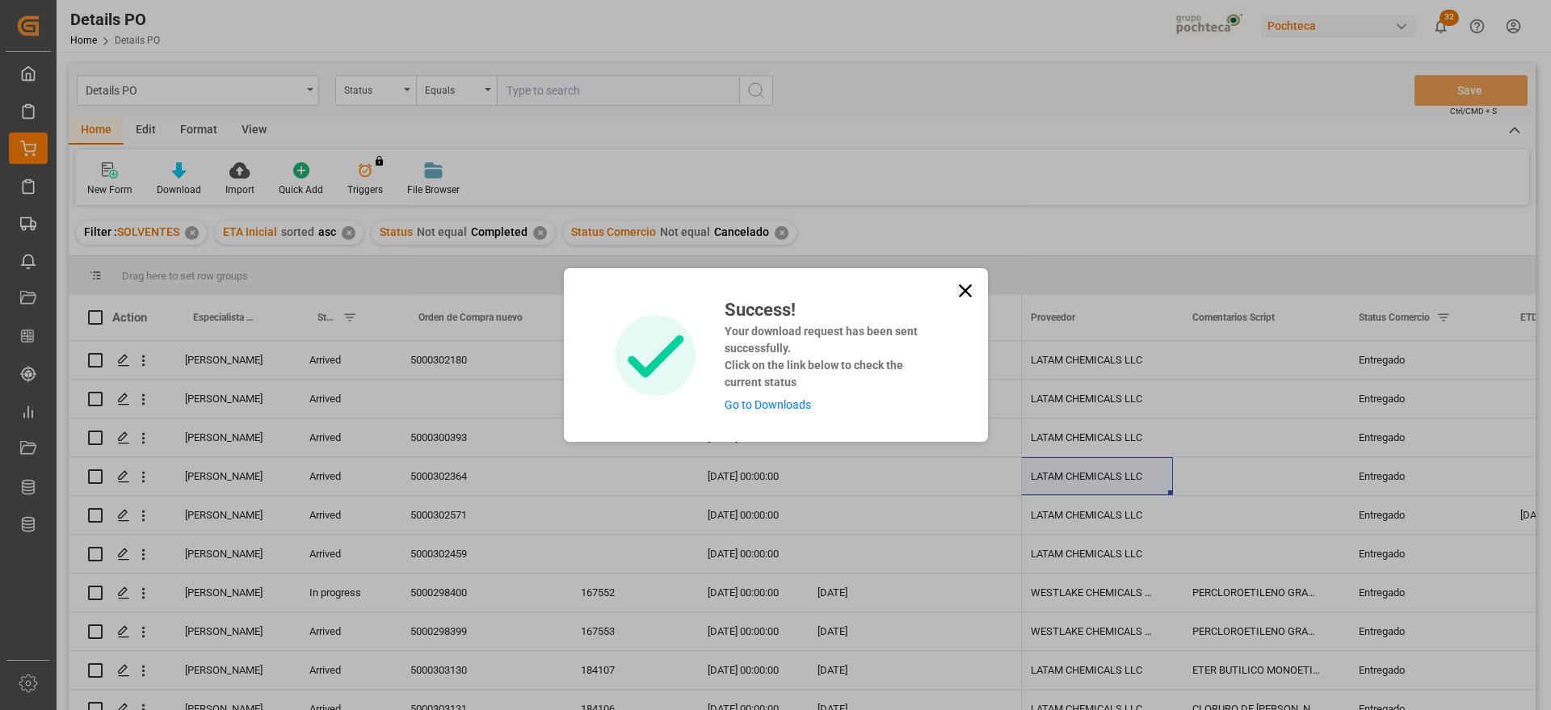
click at [772, 406] on link "Go to Downloads" at bounding box center [768, 404] width 86 height 13
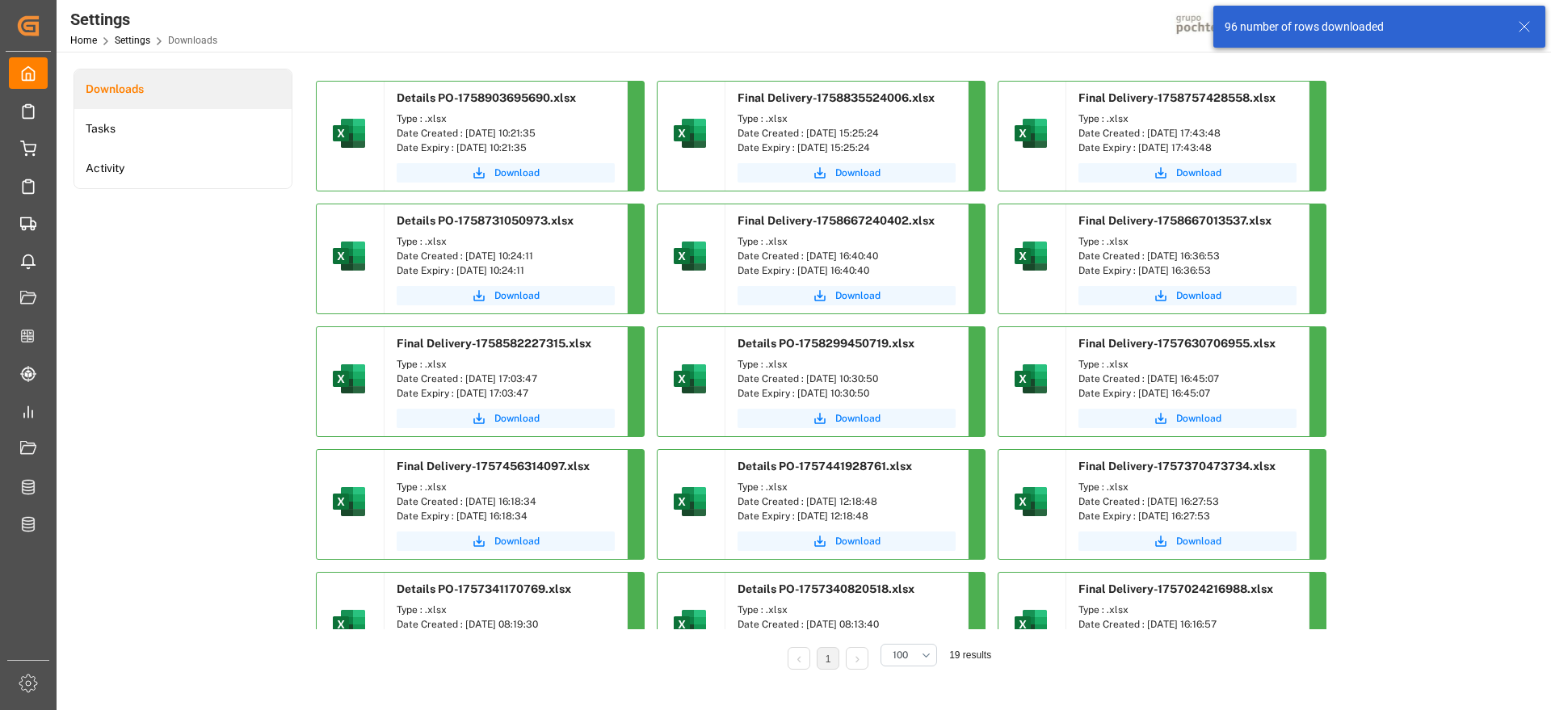
click at [1526, 24] on line at bounding box center [1525, 27] width 10 height 10
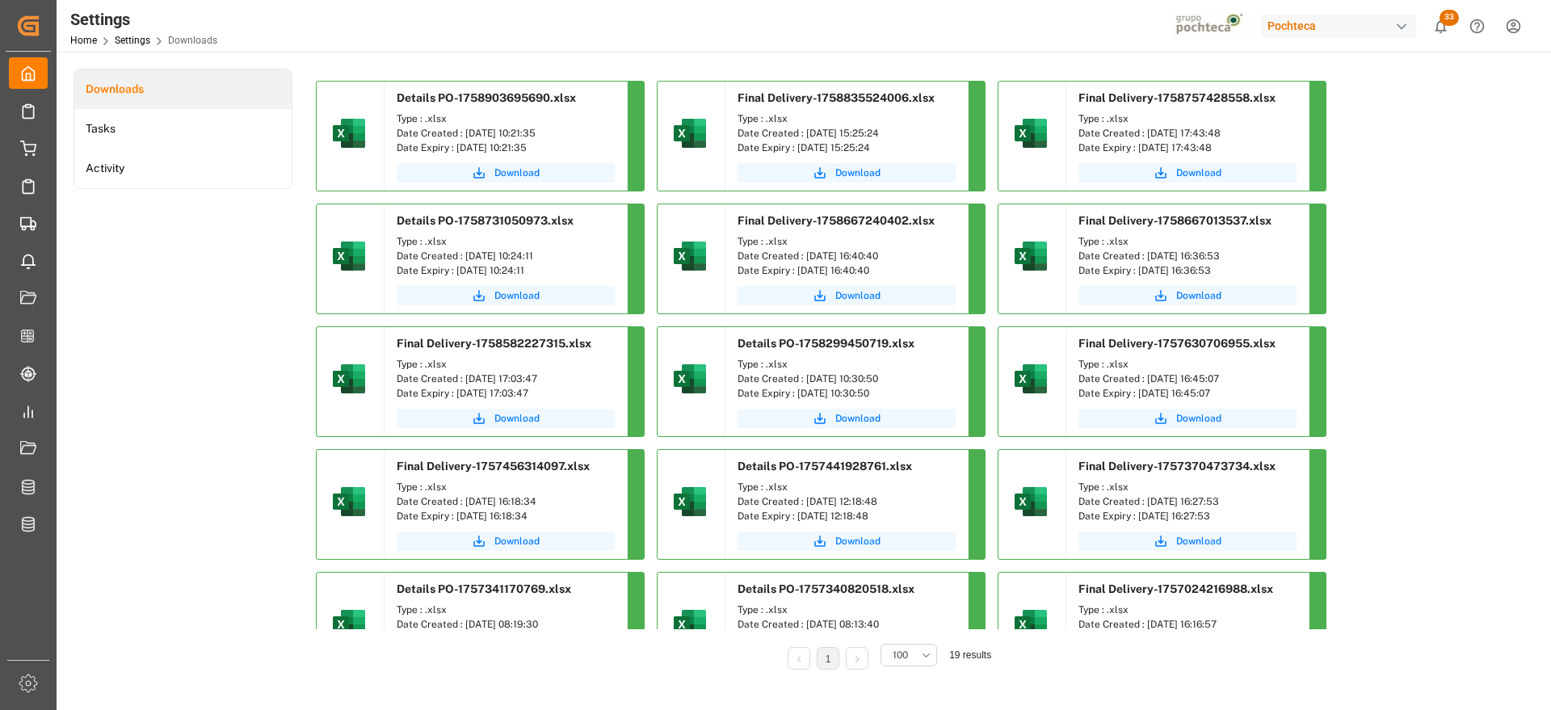
click at [516, 175] on span "Download" at bounding box center [516, 173] width 45 height 15
